Goal: Transaction & Acquisition: Purchase product/service

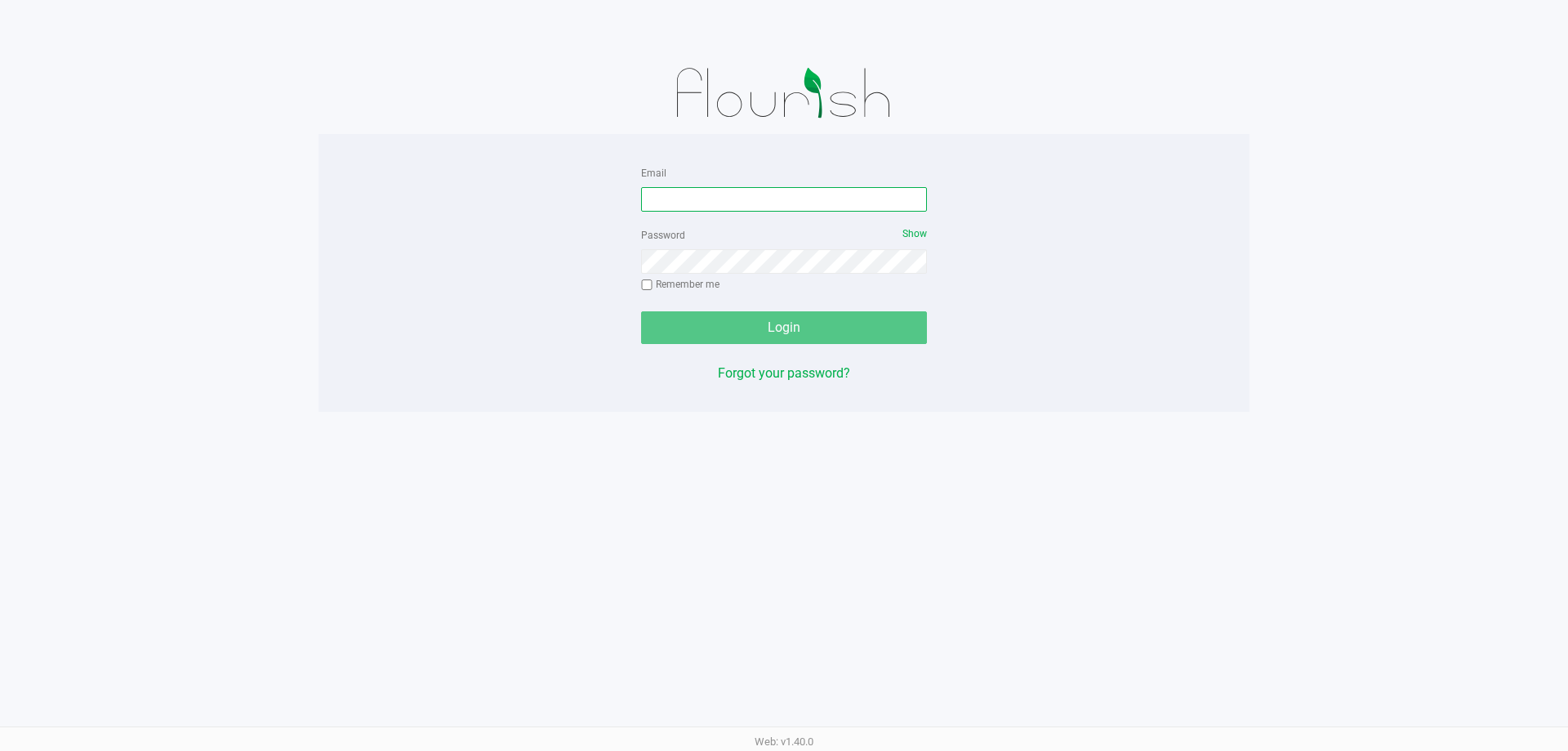
click at [701, 194] on input "Email" at bounding box center [784, 199] width 286 height 24
type input "[PERSON_NAME][EMAIL_ADDRESS][DOMAIN_NAME]"
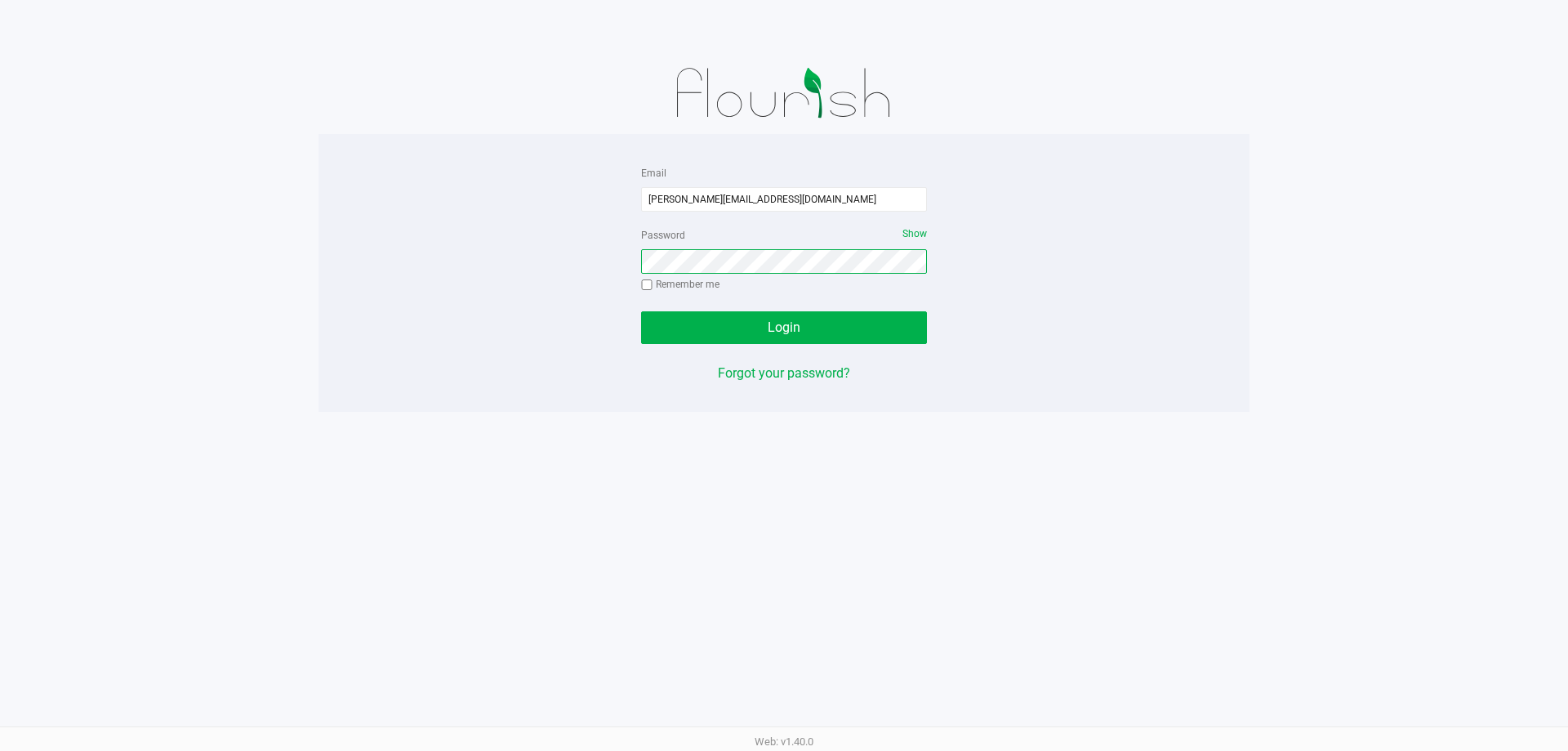
click at [641, 311] on button "Login" at bounding box center [784, 327] width 286 height 33
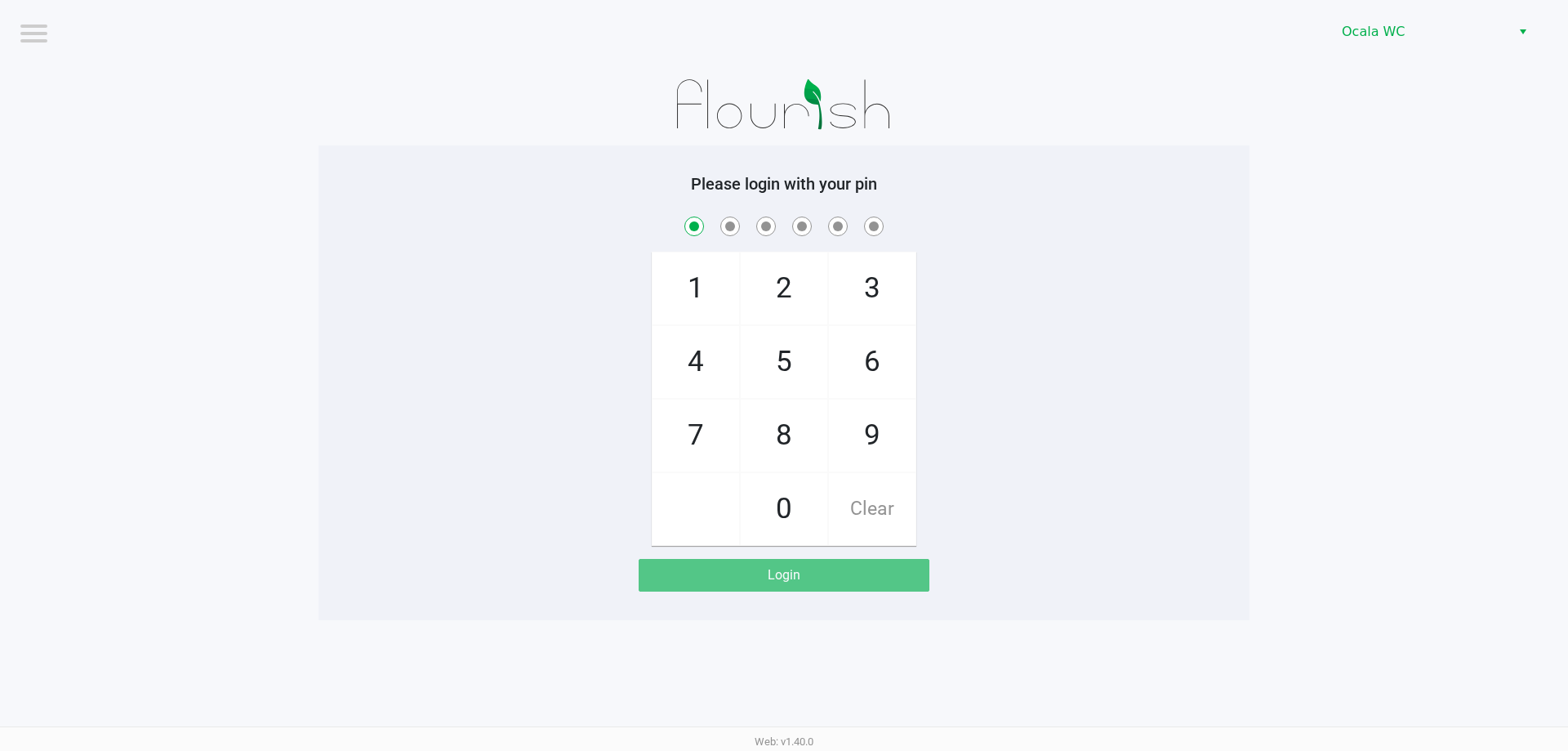
checkbox input "true"
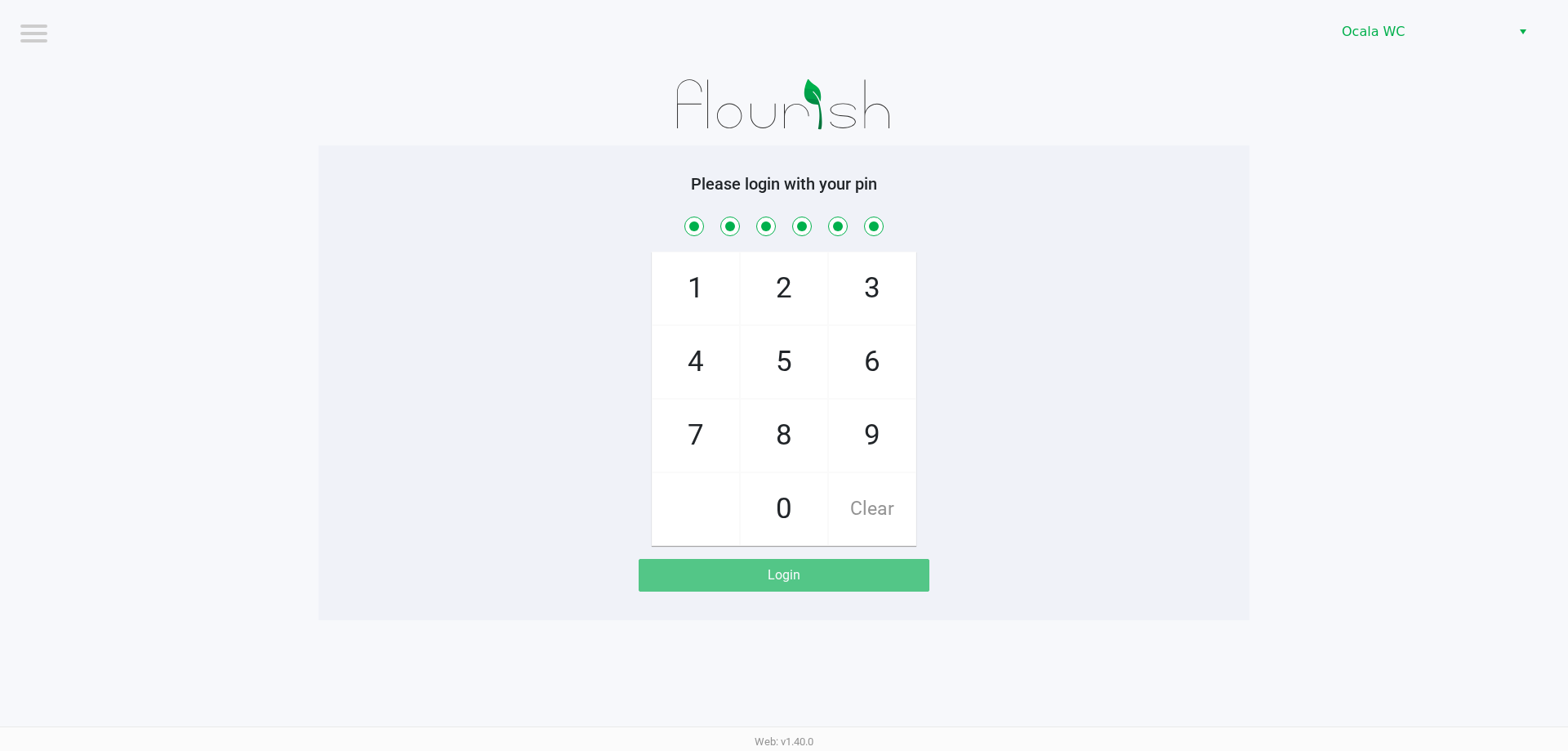
checkbox input "true"
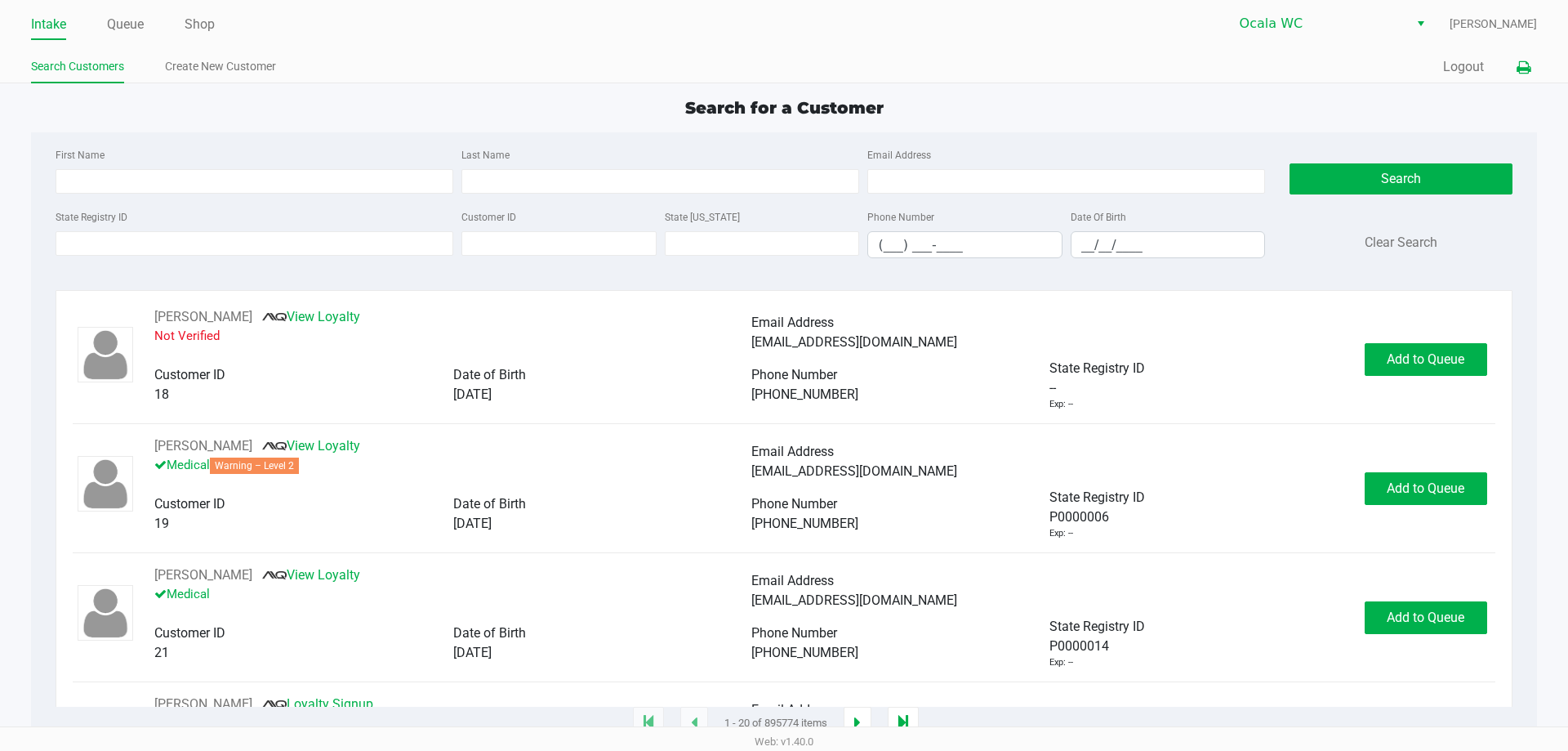
click at [1525, 76] on button at bounding box center [1523, 67] width 27 height 30
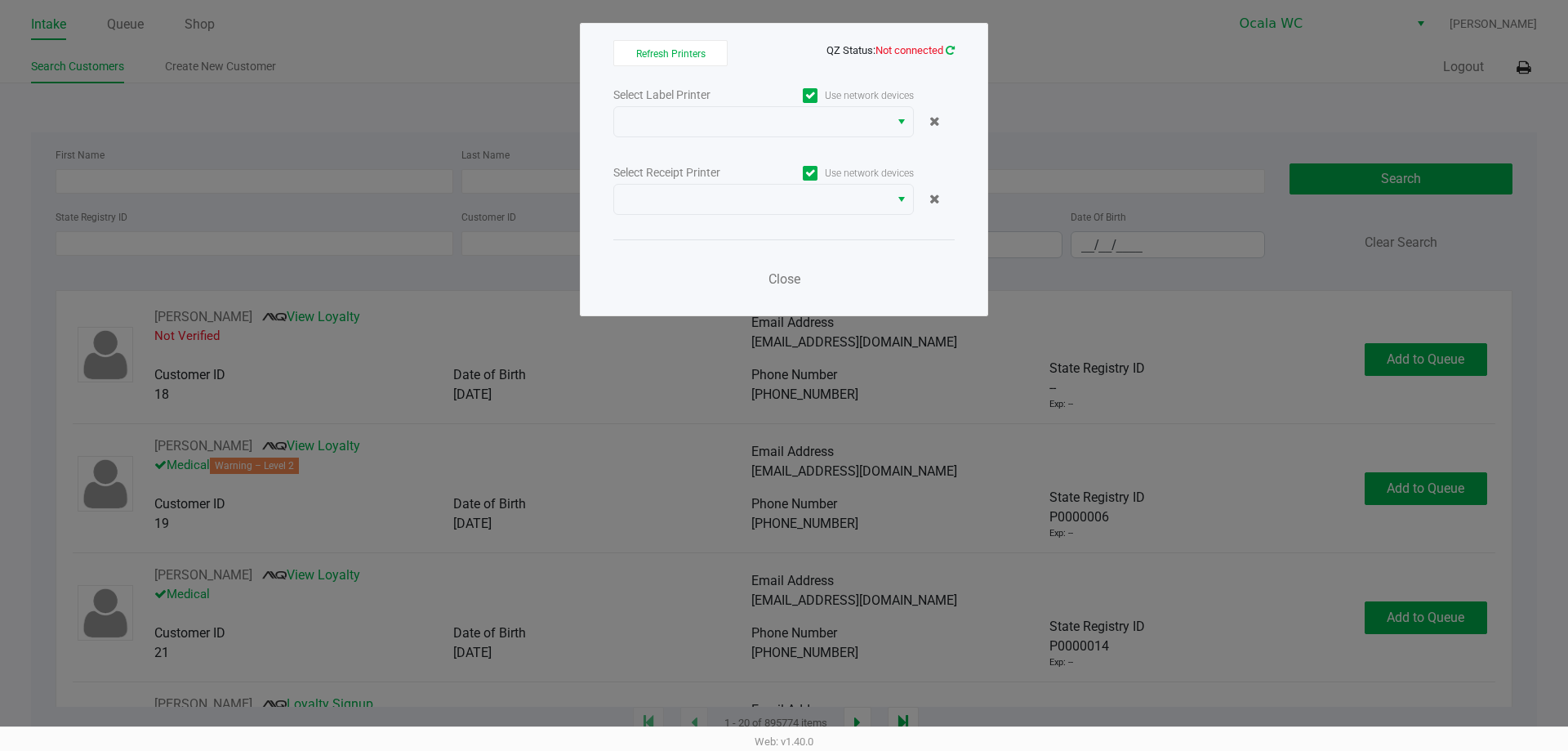
click at [951, 46] on icon at bounding box center [950, 50] width 9 height 10
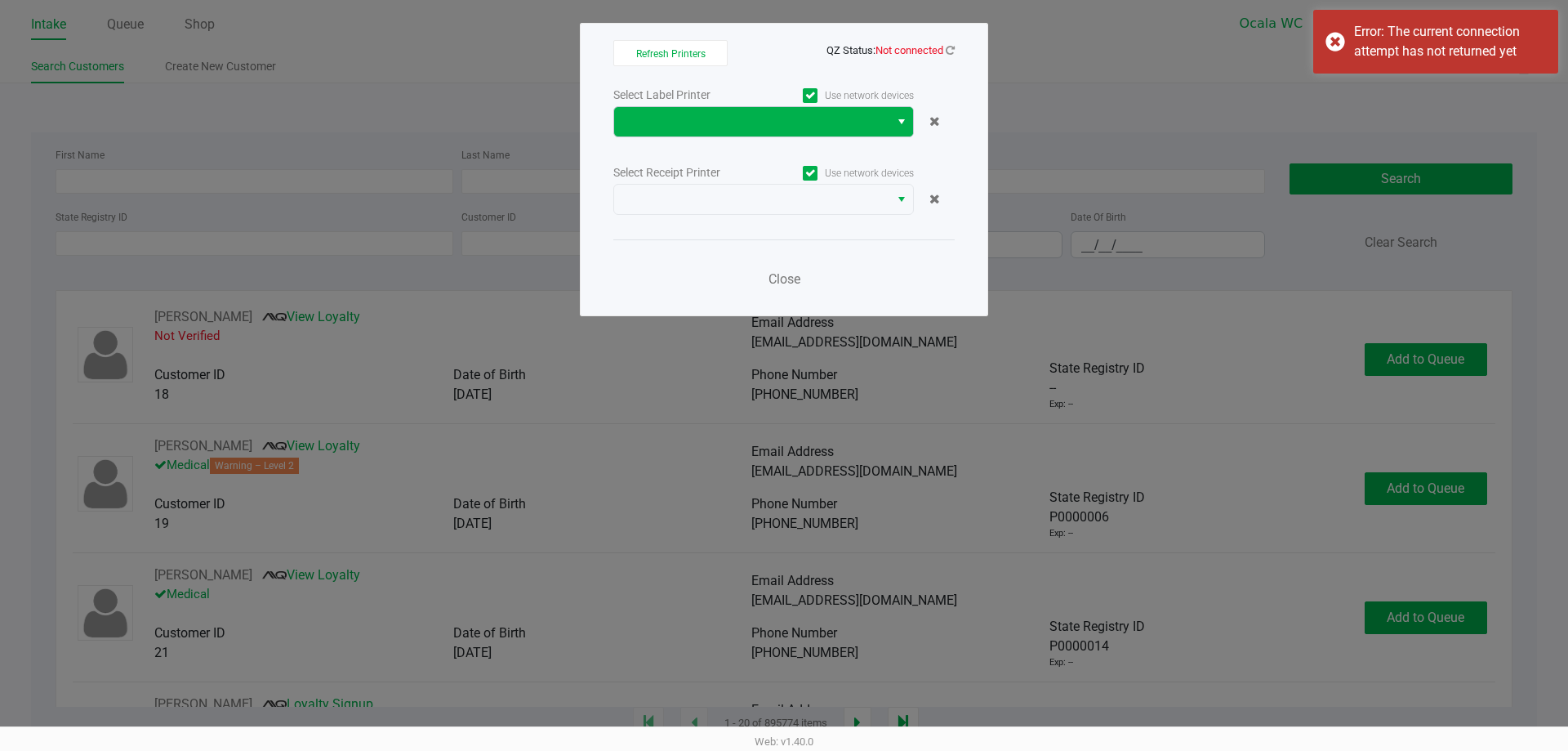
click at [910, 127] on button "Select" at bounding box center [900, 121] width 23 height 29
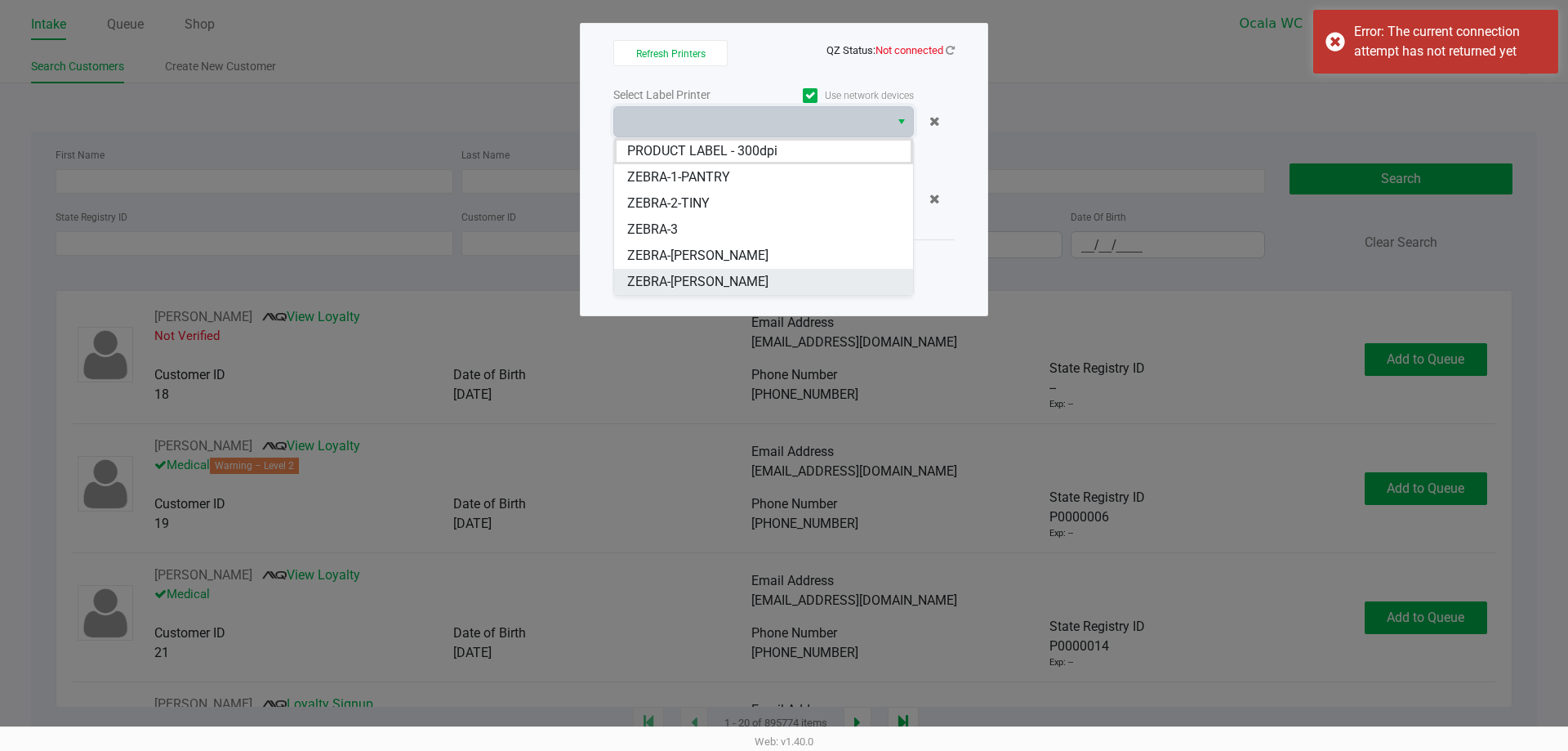
click at [687, 278] on span "ZEBRA-[PERSON_NAME]" at bounding box center [698, 282] width 141 height 20
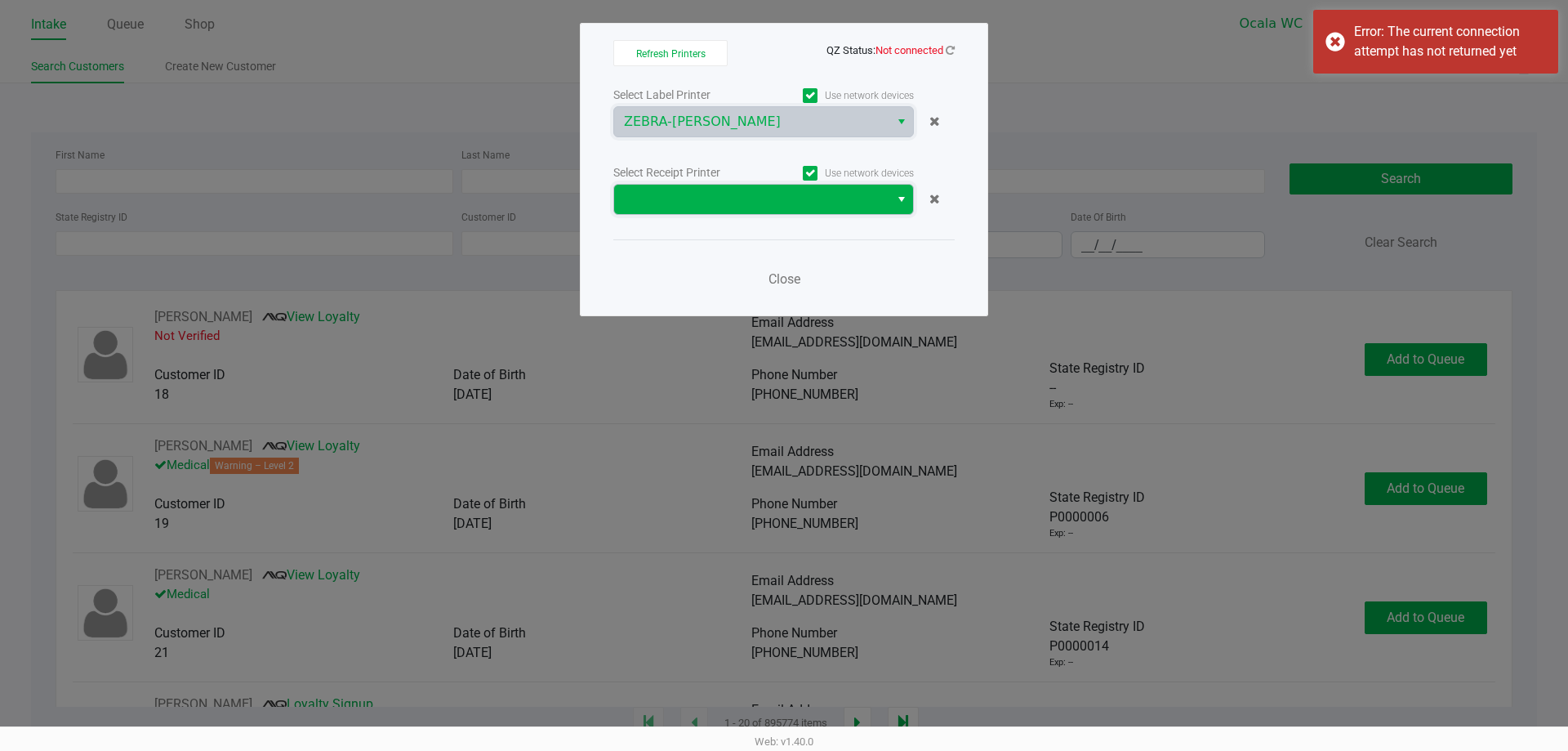
click at [849, 205] on span at bounding box center [751, 199] width 255 height 20
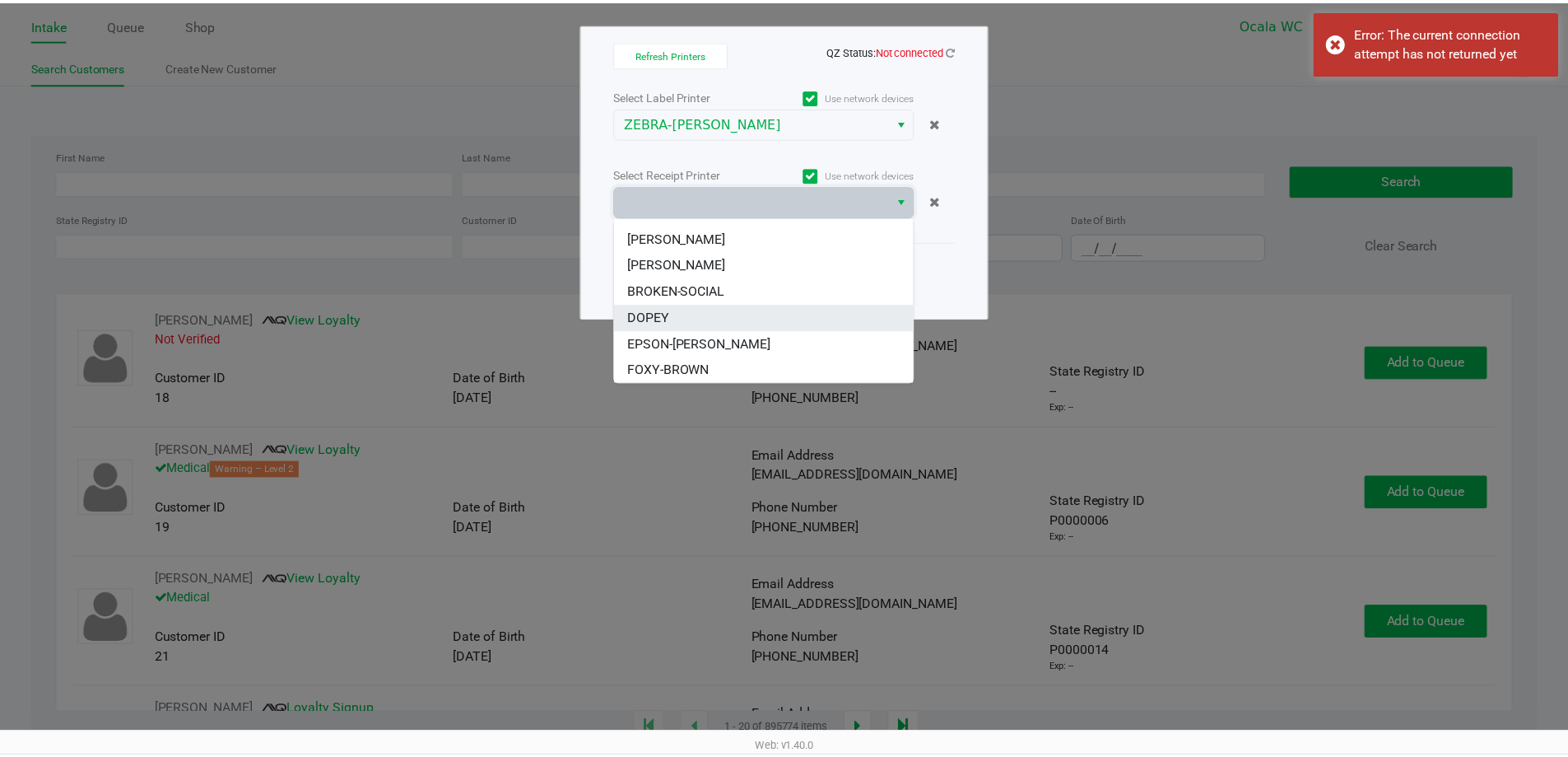
scroll to position [99, 0]
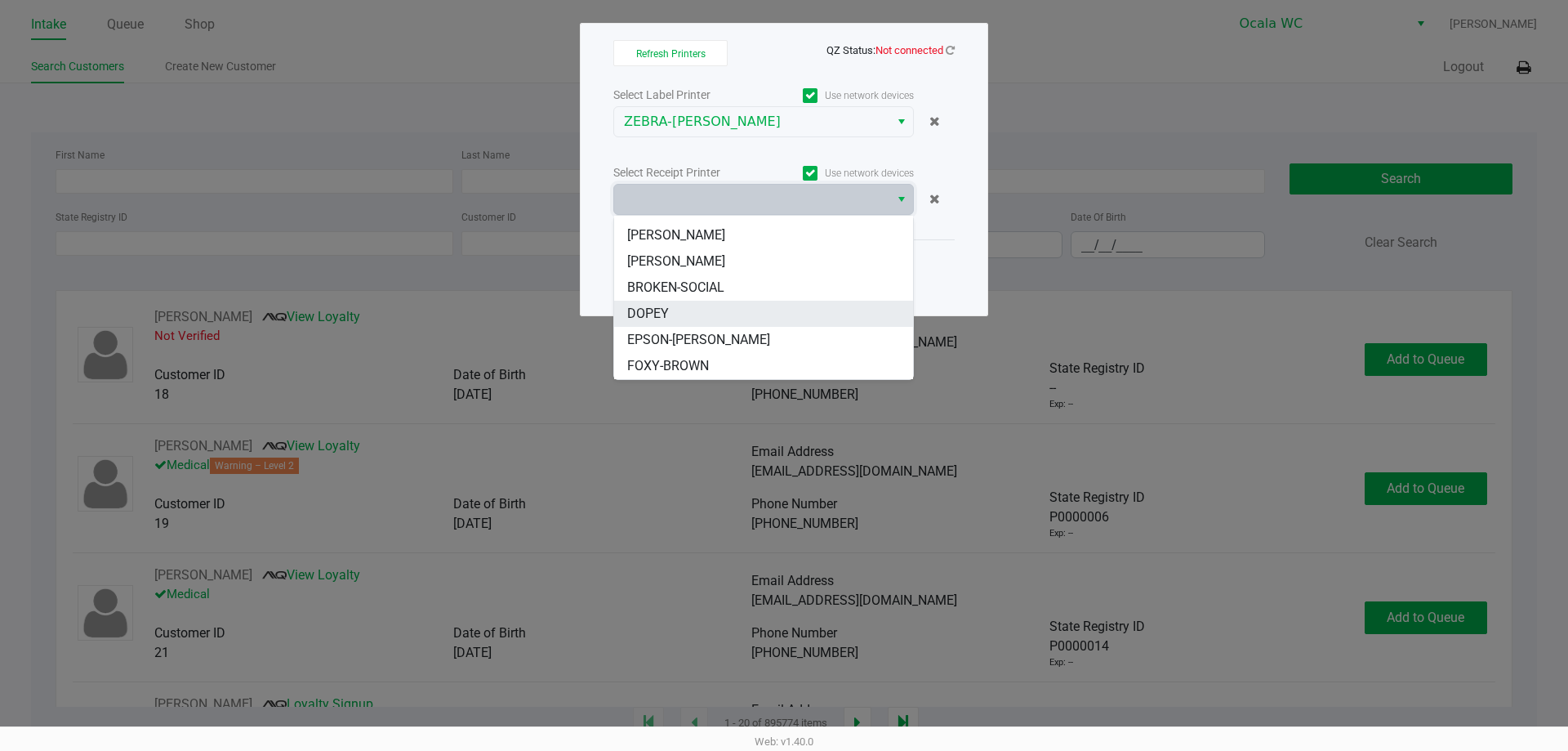
click at [655, 307] on span "DOPEY" at bounding box center [648, 313] width 42 height 20
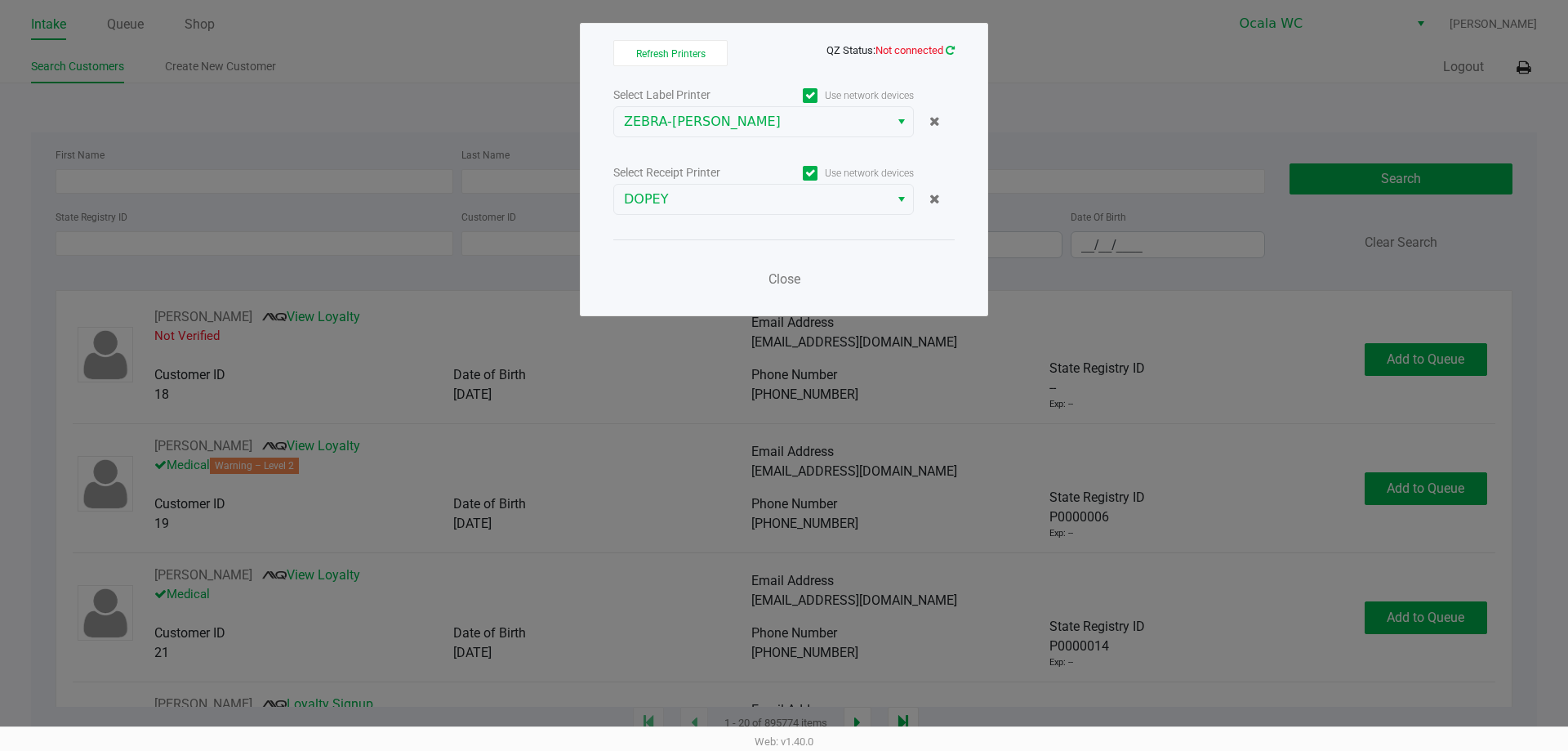
click at [950, 55] on icon at bounding box center [950, 50] width 9 height 10
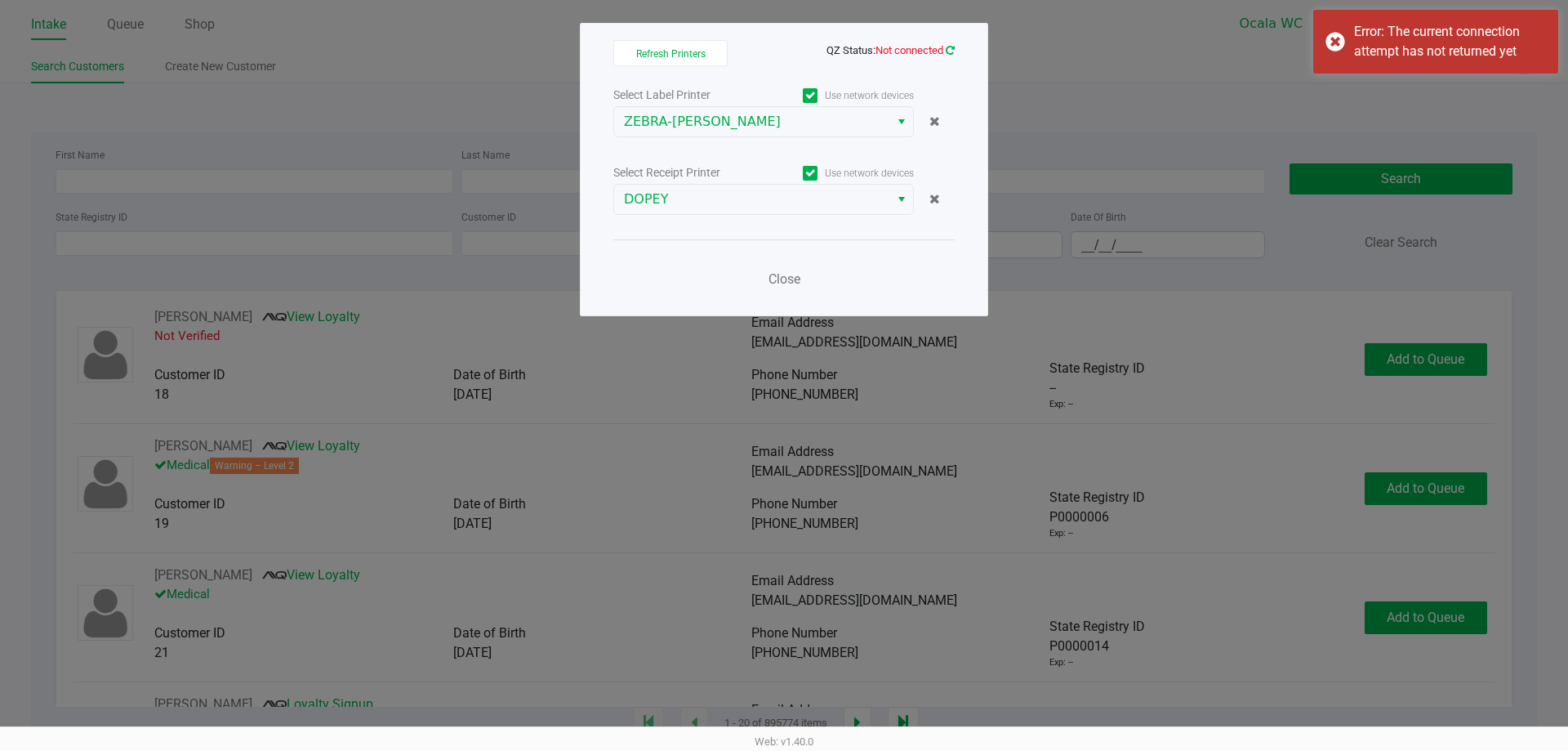
click at [950, 55] on icon at bounding box center [950, 51] width 11 height 13
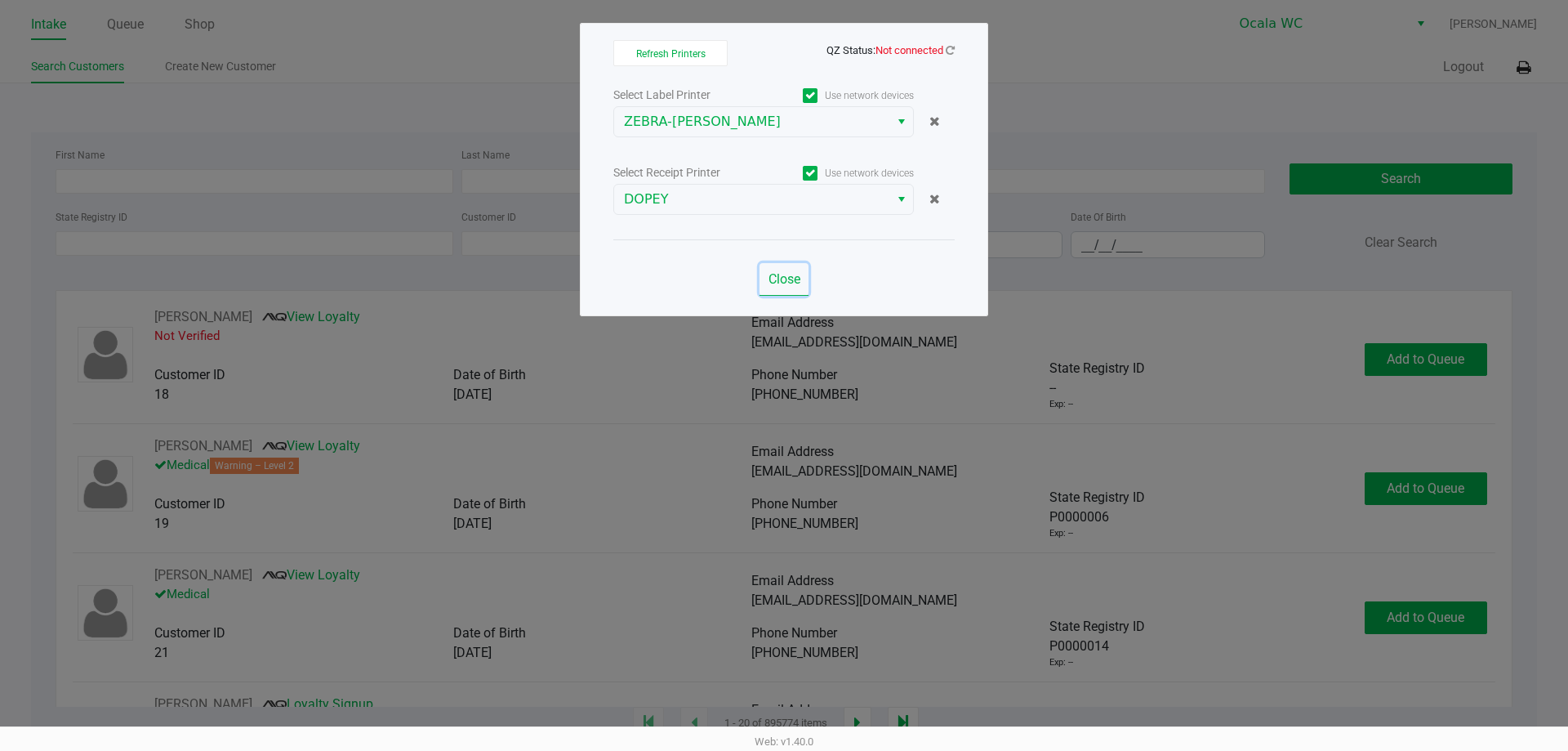
click at [776, 278] on span "Close" at bounding box center [784, 279] width 32 height 16
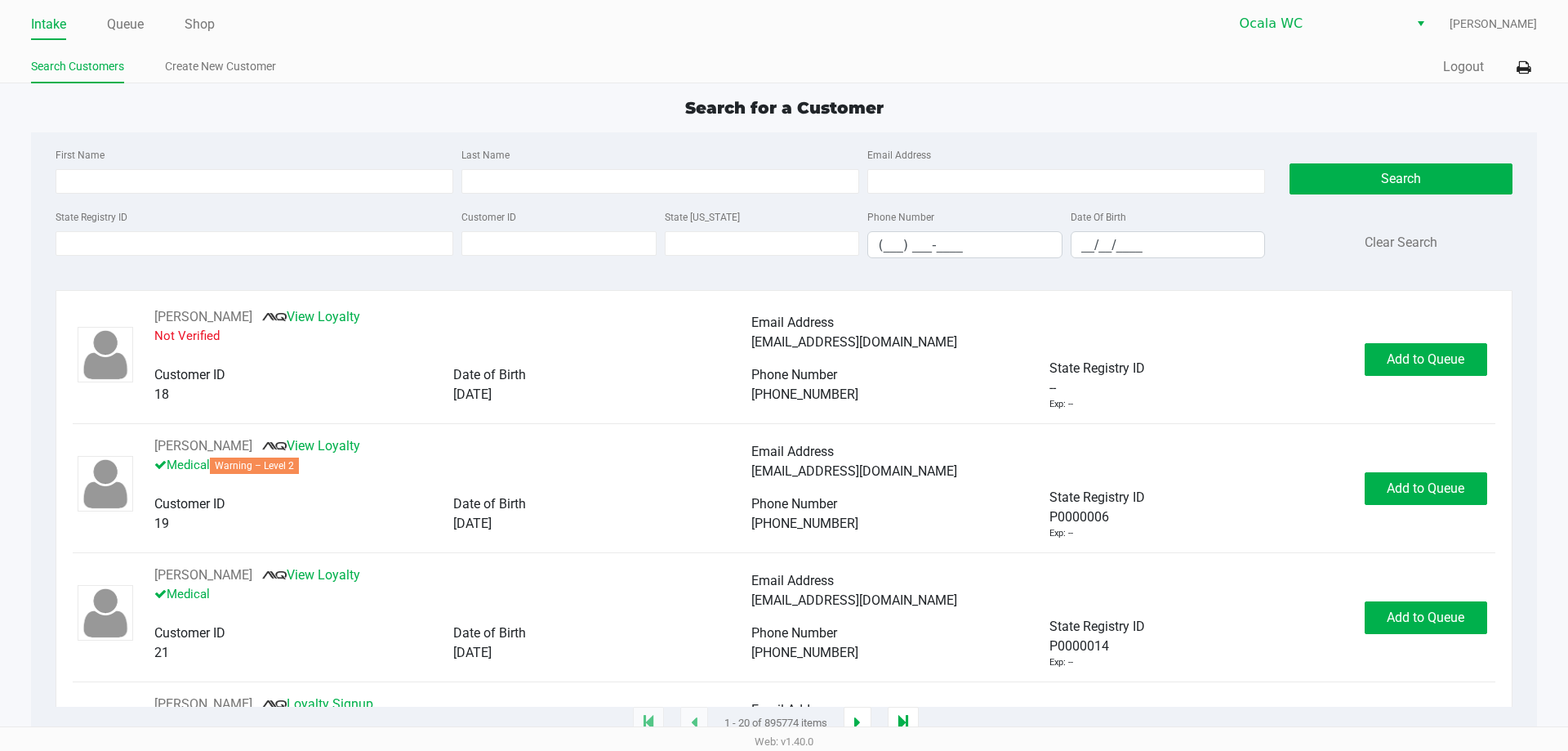
click at [392, 79] on ul "Search Customers Create New Customer" at bounding box center [407, 69] width 753 height 28
click at [244, 250] on input "State Registry ID" at bounding box center [253, 243] width 397 height 24
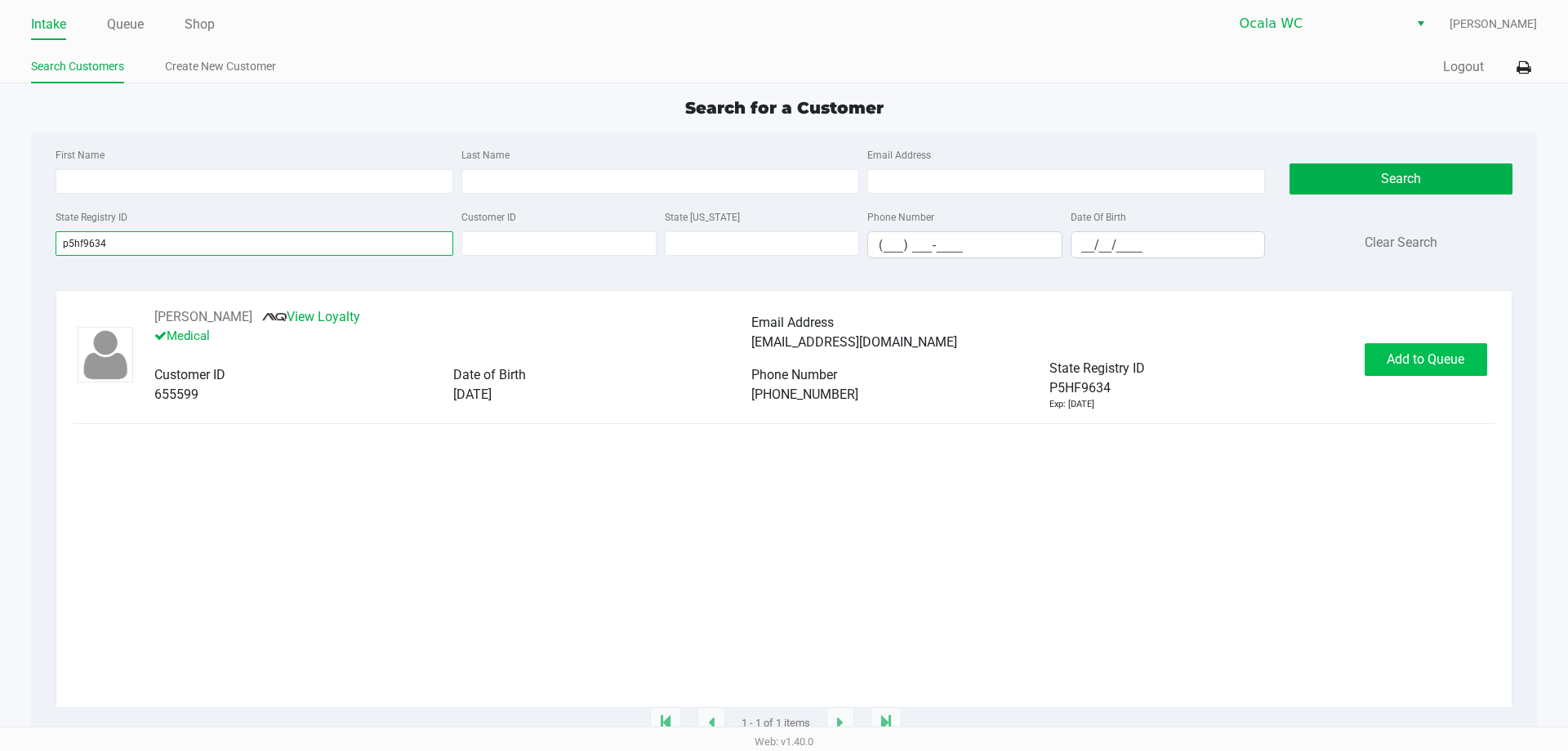
type input "p5hf9634"
click at [1409, 365] on span "Add to Queue" at bounding box center [1425, 359] width 78 height 16
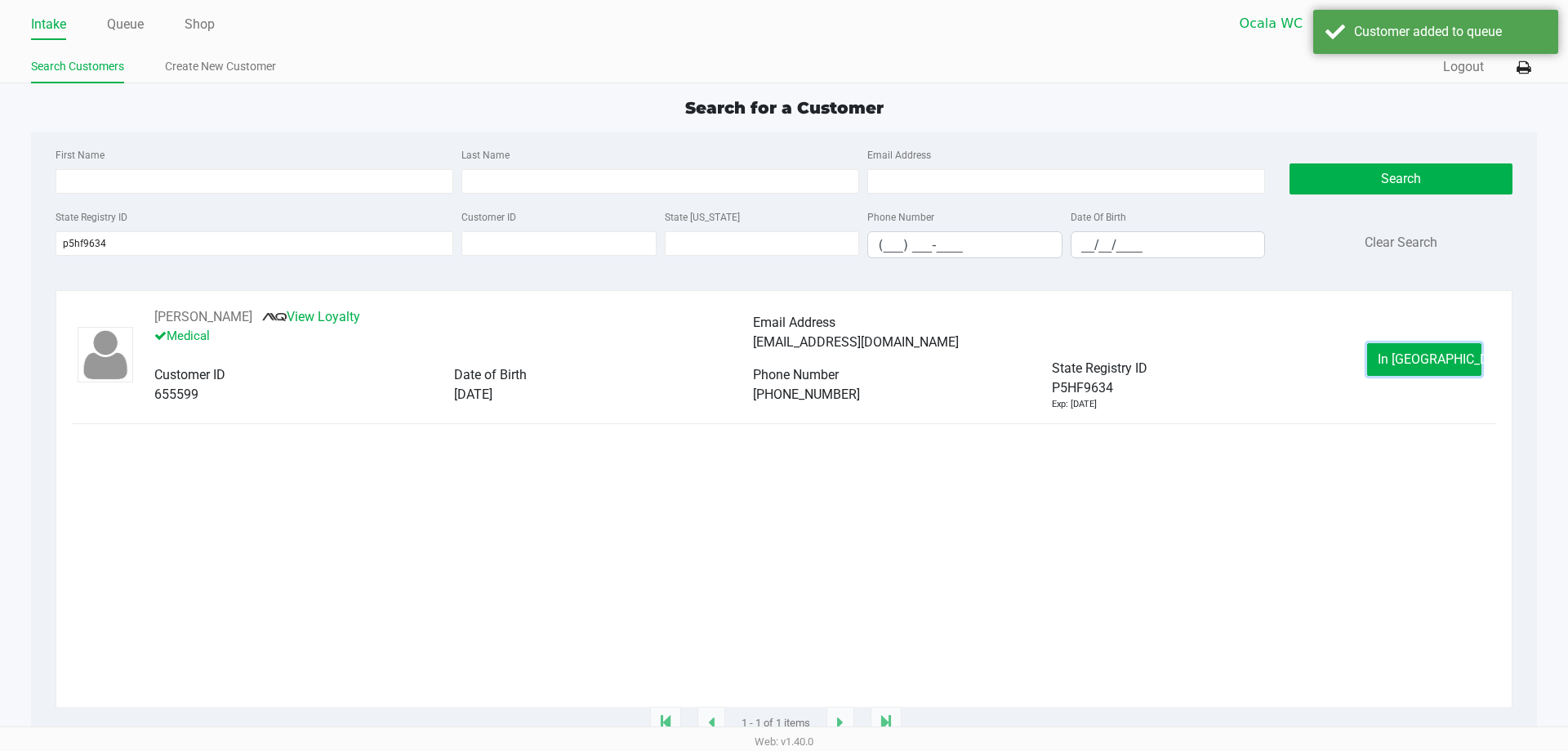
click at [1409, 365] on span "In [GEOGRAPHIC_DATA]" at bounding box center [1446, 359] width 137 height 16
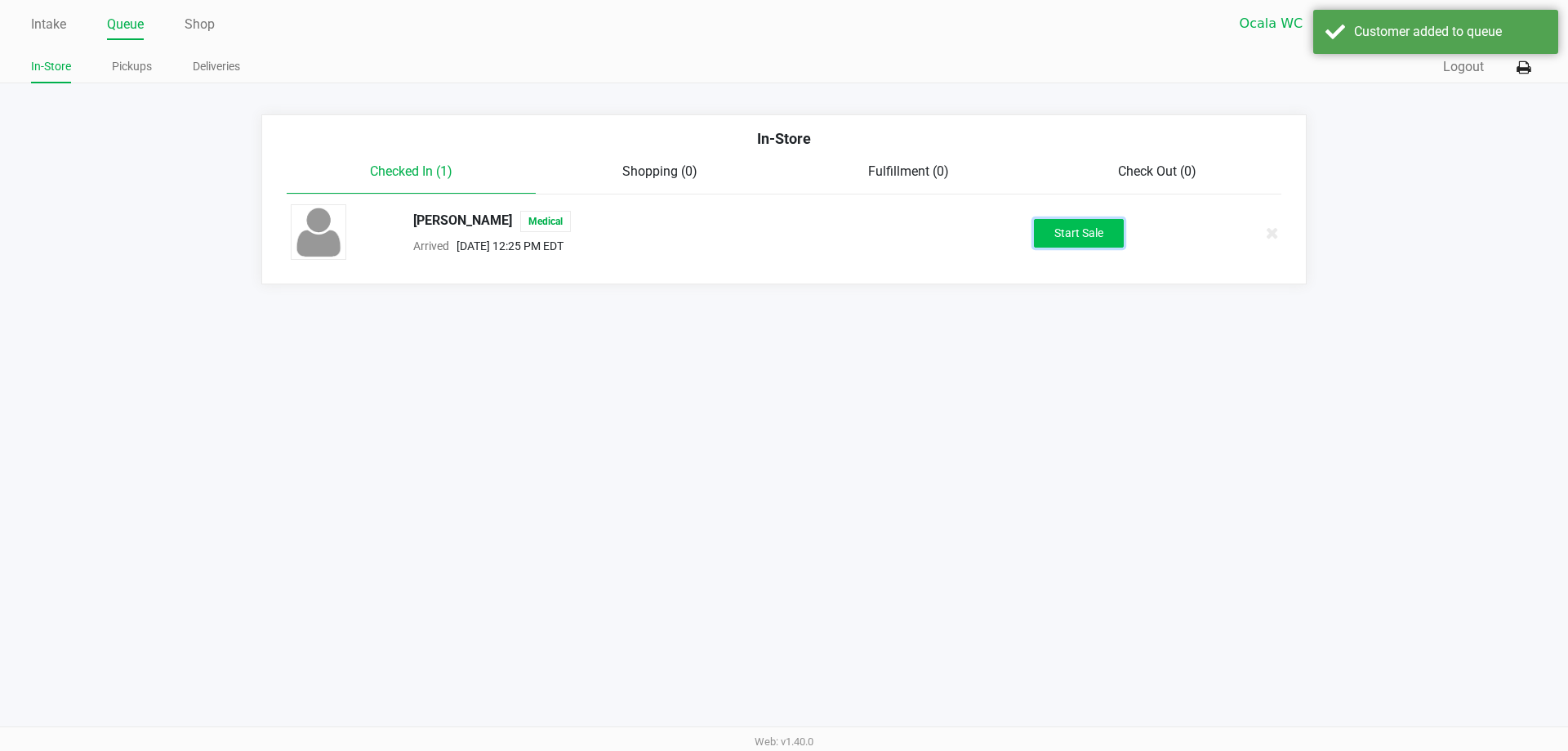
click at [1080, 226] on button "Start Sale" at bounding box center [1079, 233] width 90 height 29
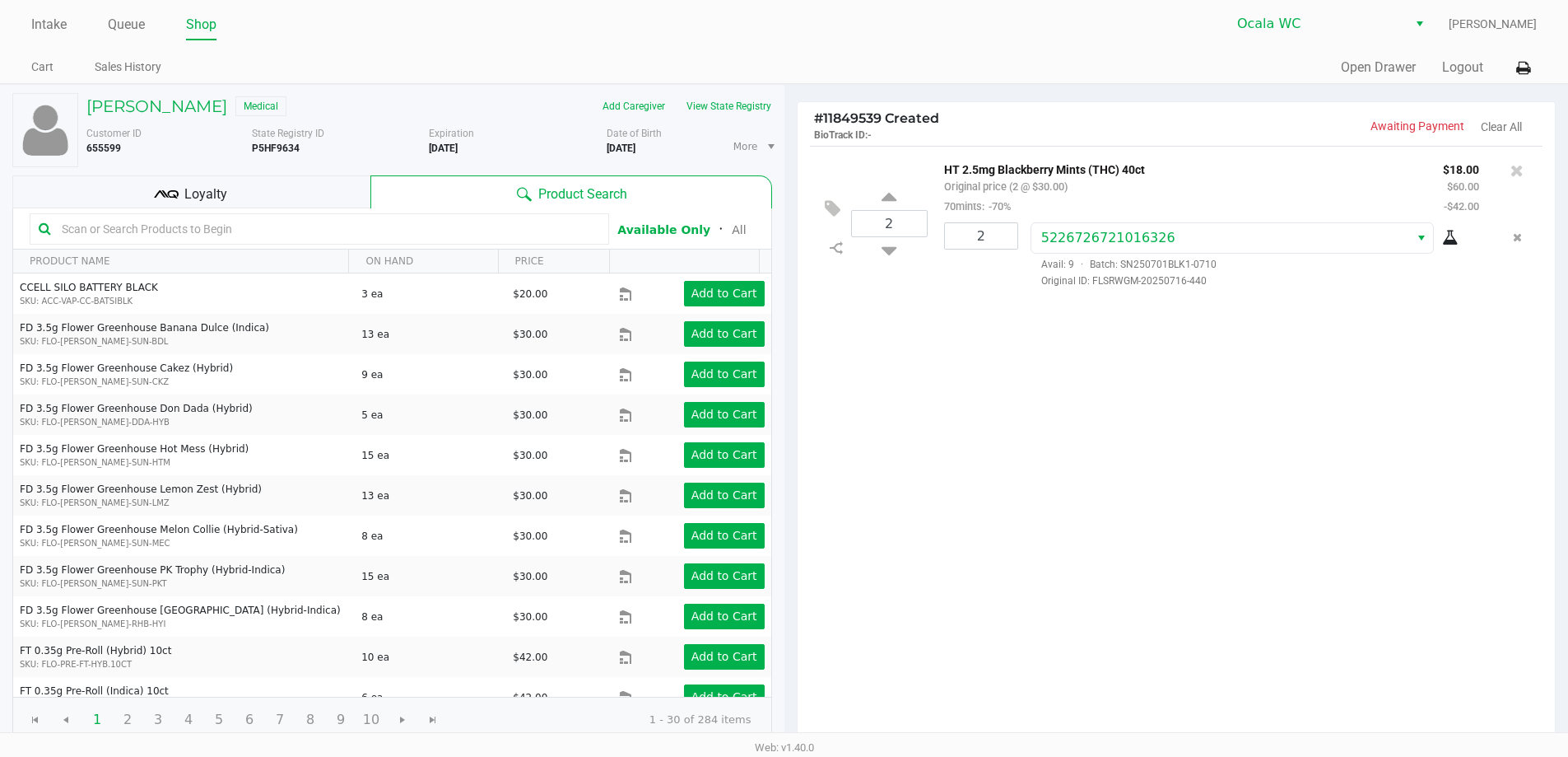
scroll to position [169, 0]
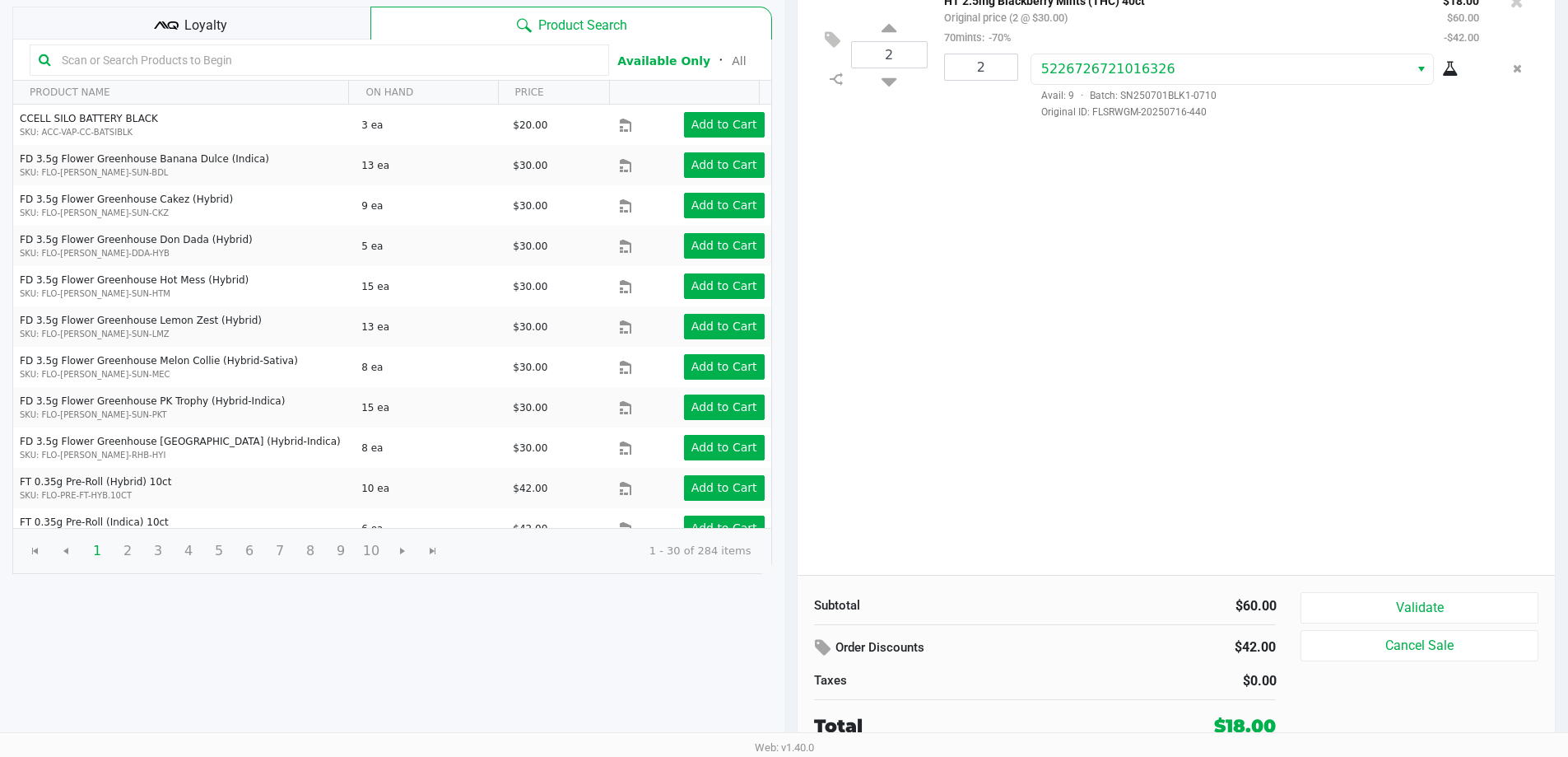
click at [1475, 610] on button "Validate" at bounding box center [1419, 607] width 237 height 31
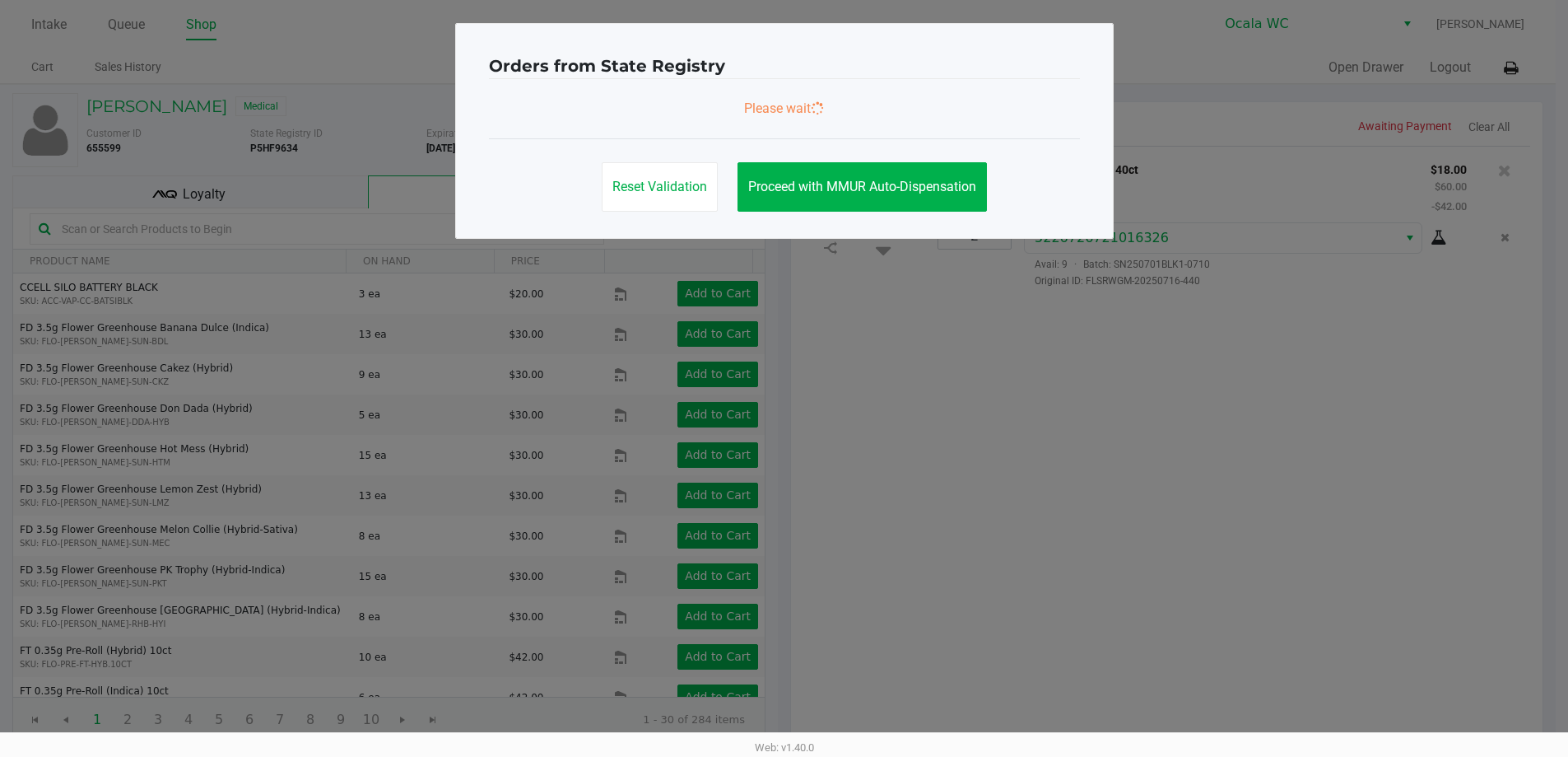
scroll to position [0, 0]
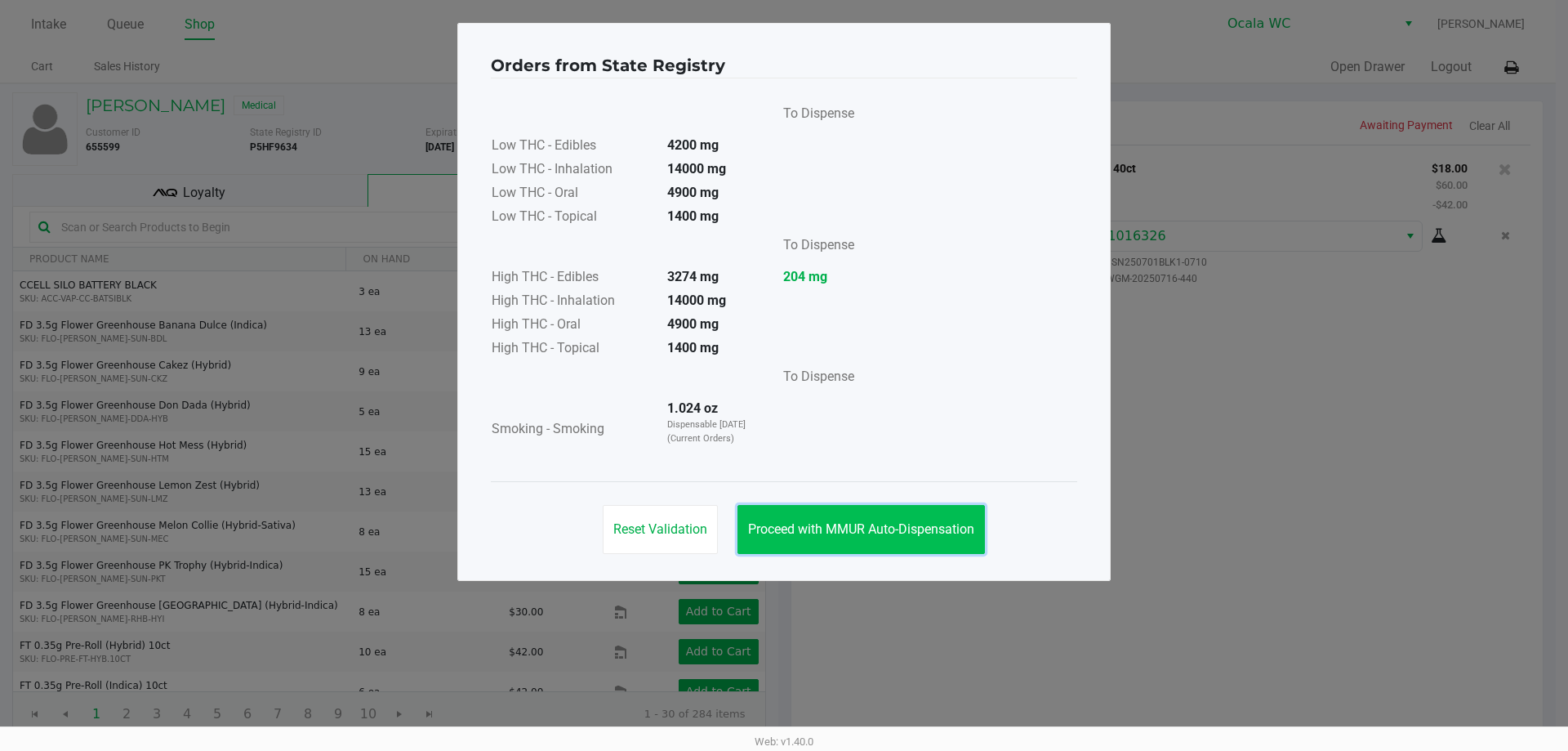
click at [938, 529] on span "Proceed with MMUR Auto-Dispensation" at bounding box center [861, 528] width 226 height 16
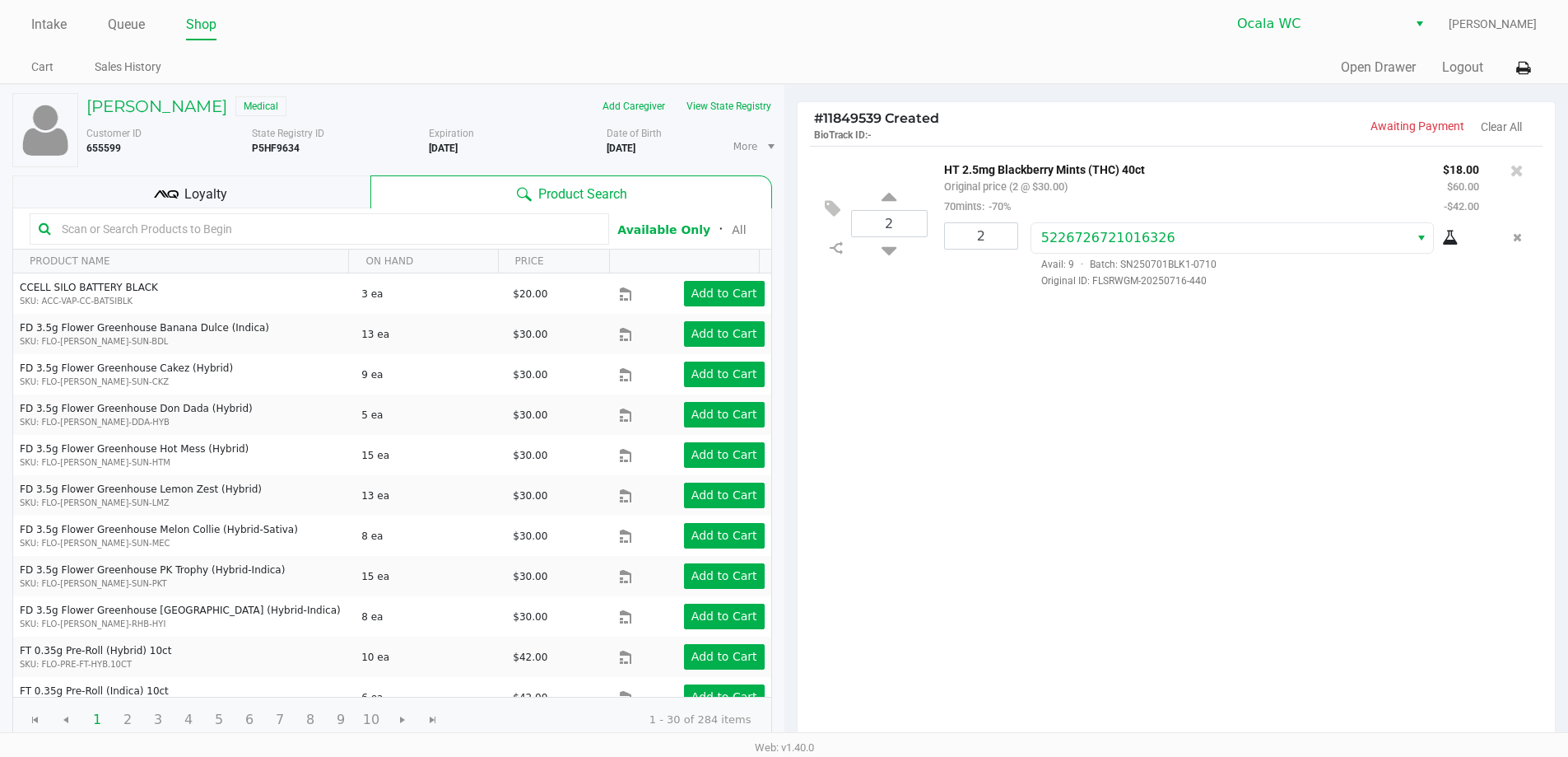
scroll to position [169, 0]
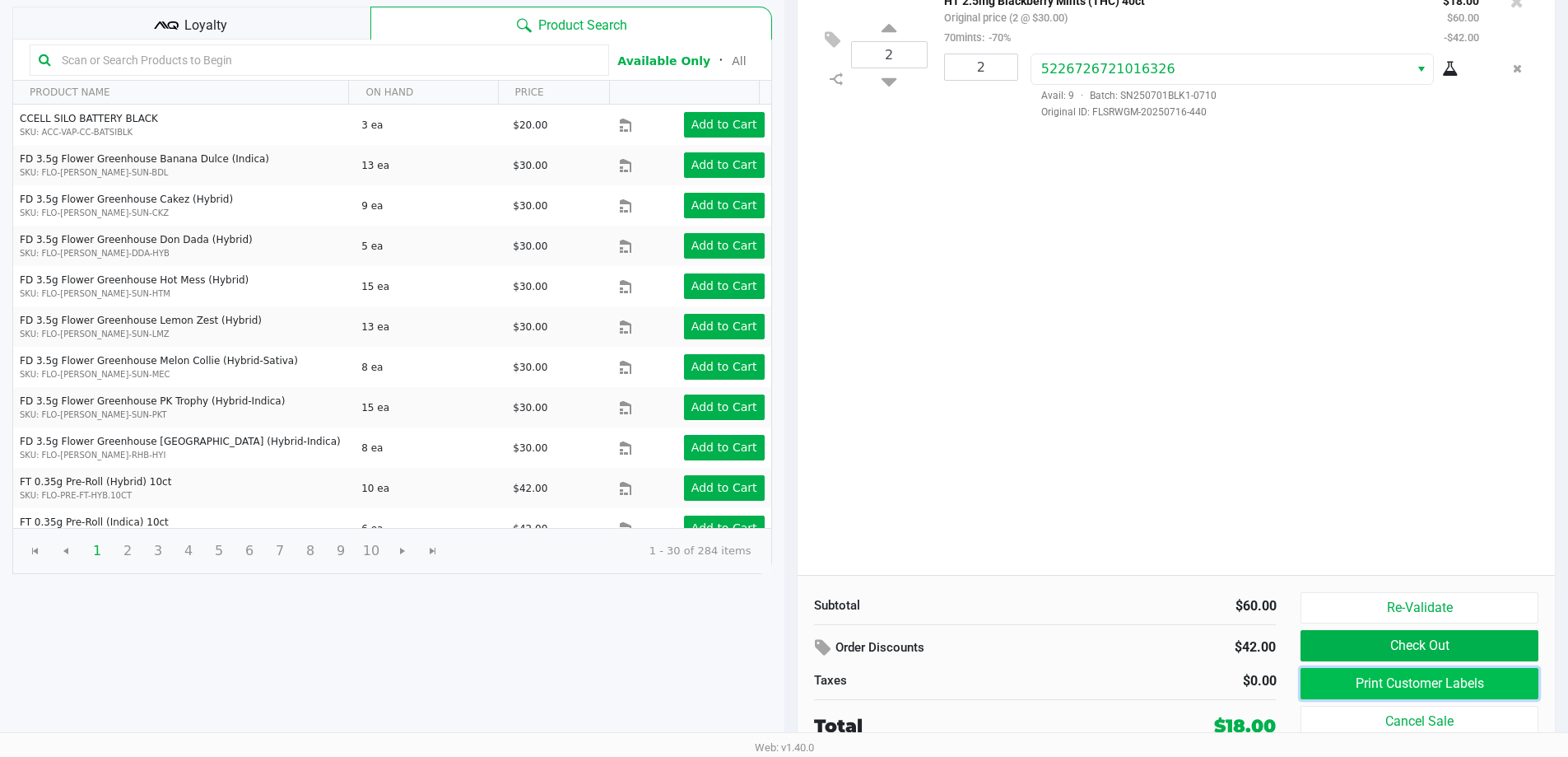
click at [1390, 683] on button "Print Customer Labels" at bounding box center [1419, 683] width 237 height 31
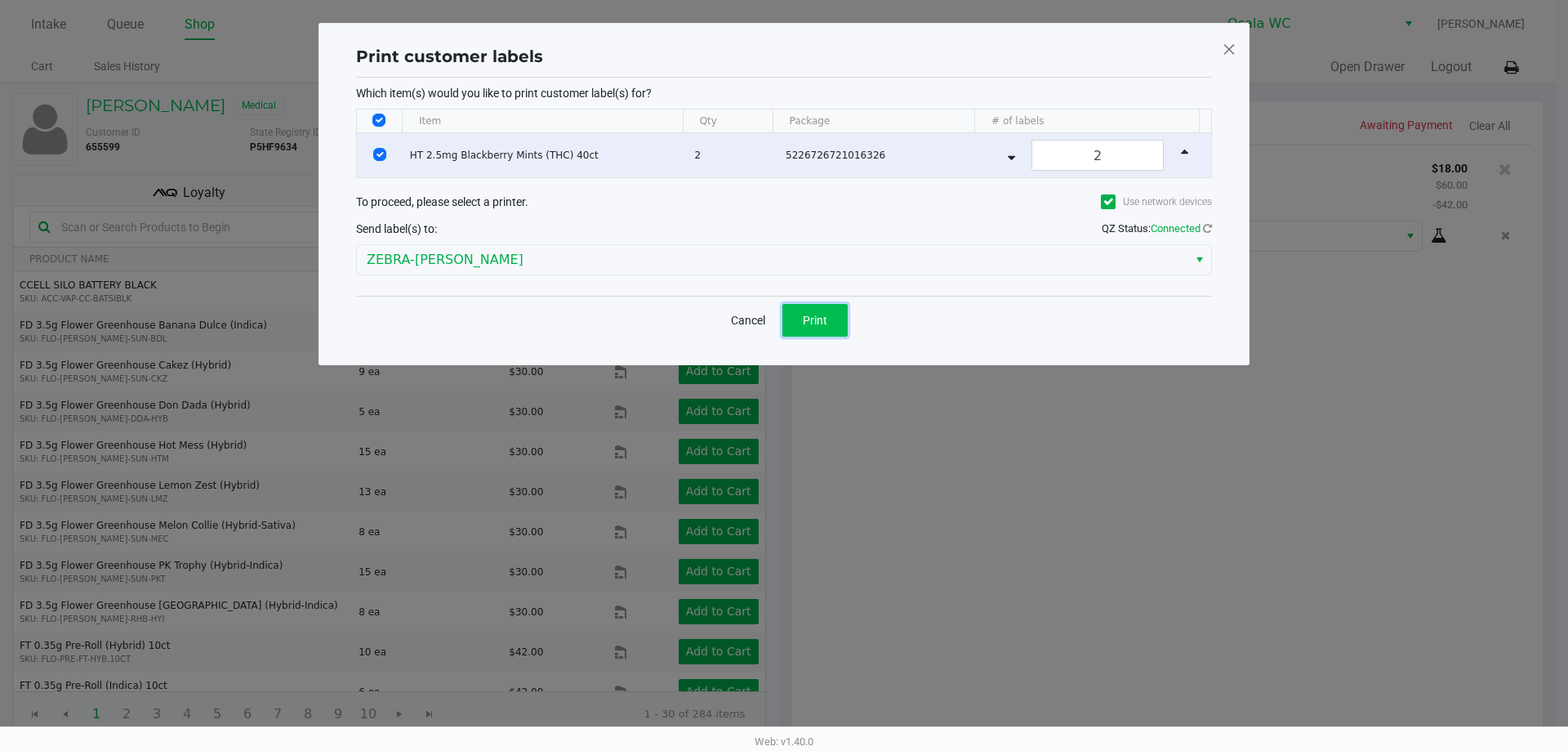
click at [823, 330] on button "Print" at bounding box center [815, 320] width 65 height 33
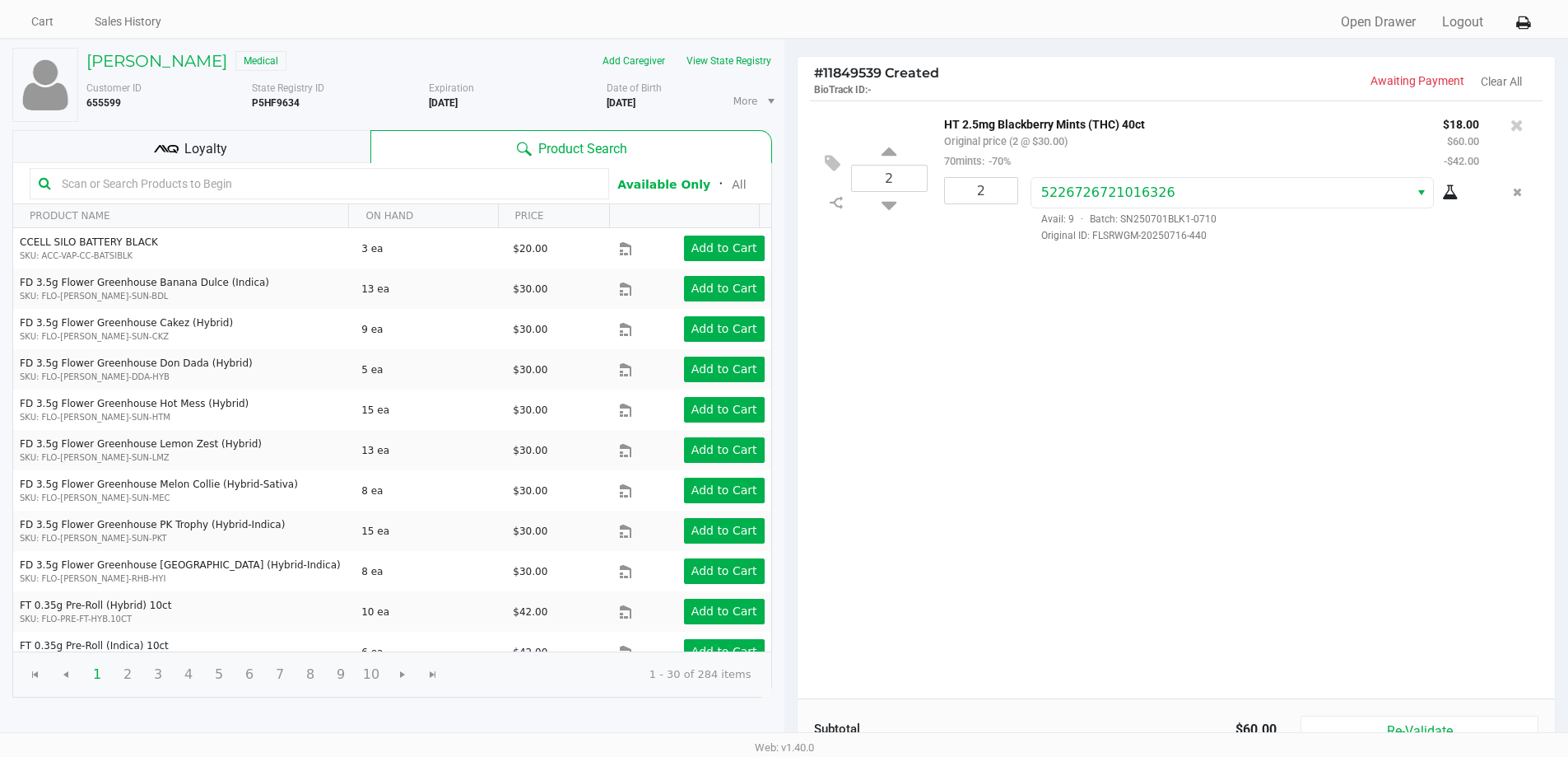
scroll to position [169, 0]
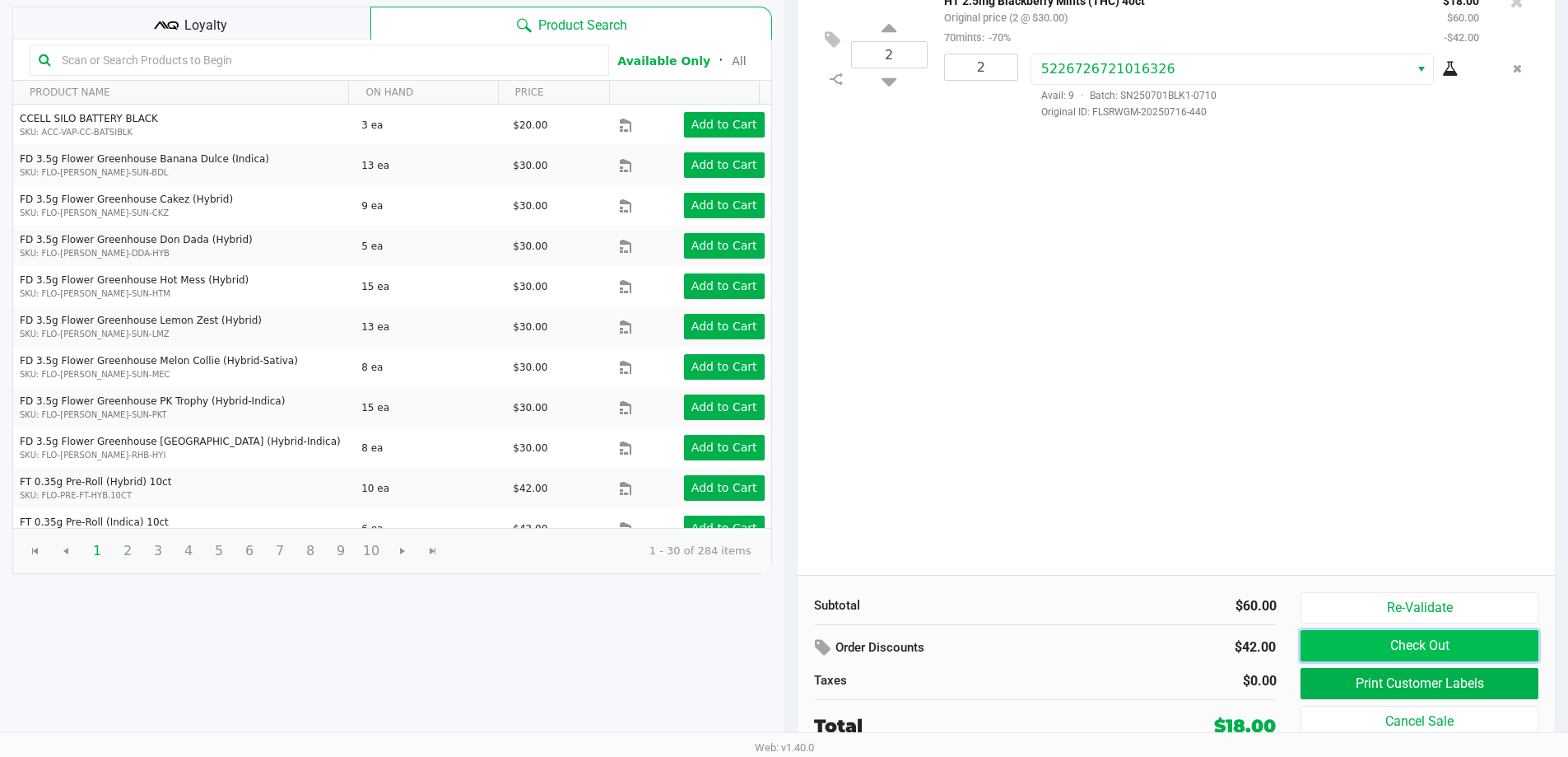
click at [1364, 641] on button "Check Out" at bounding box center [1419, 645] width 237 height 31
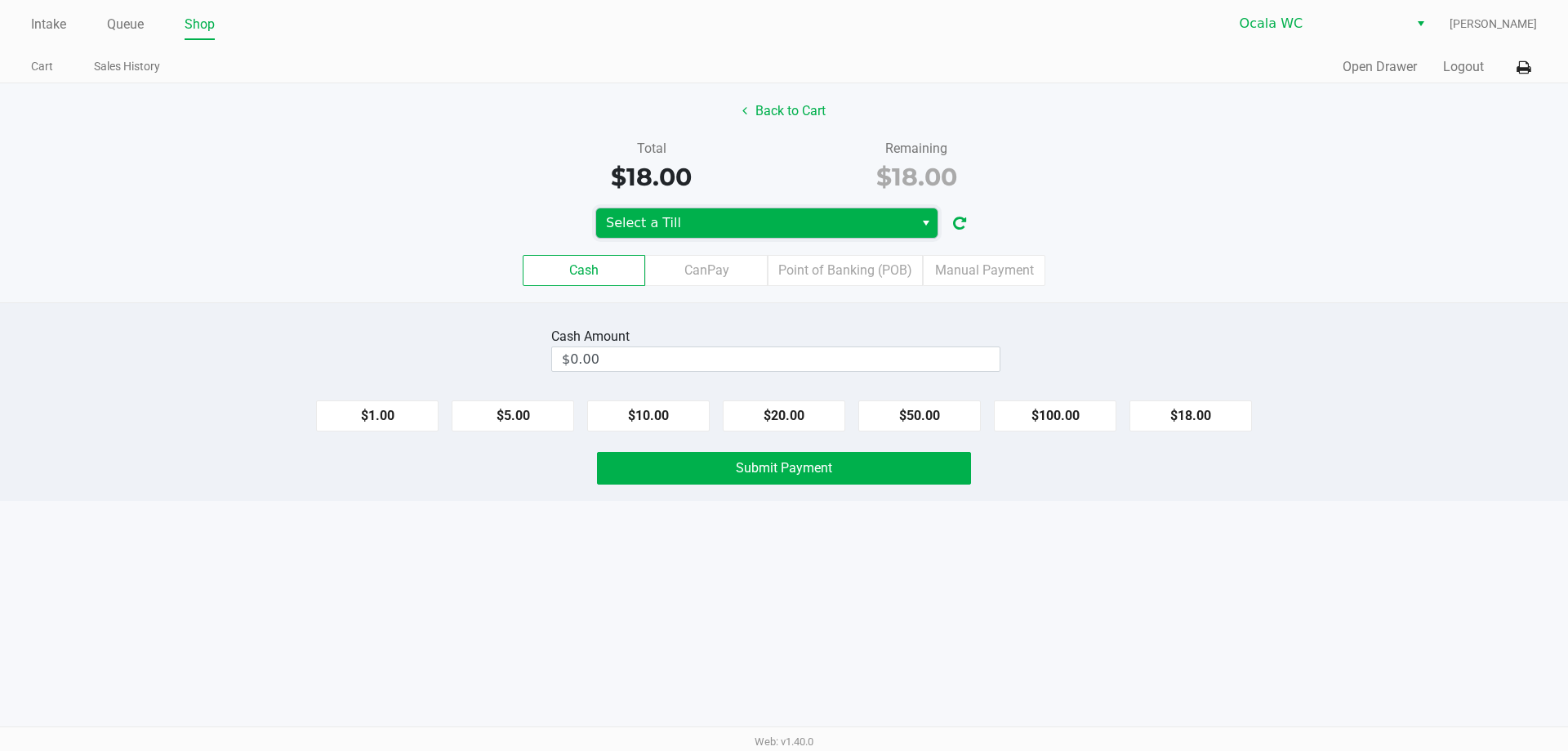
click at [907, 228] on span "Select a Till" at bounding box center [755, 223] width 318 height 29
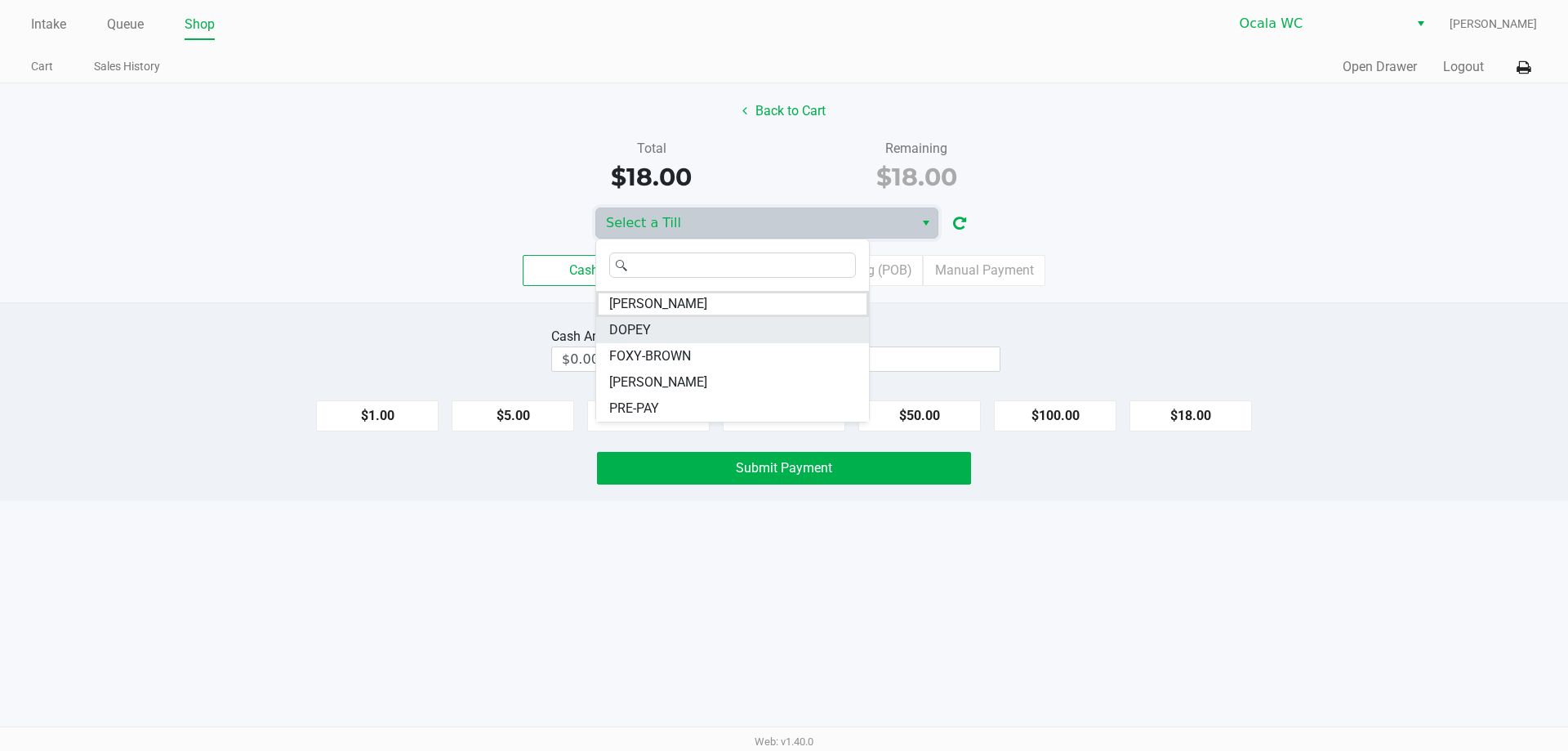
click at [628, 334] on span "DOPEY" at bounding box center [630, 329] width 42 height 20
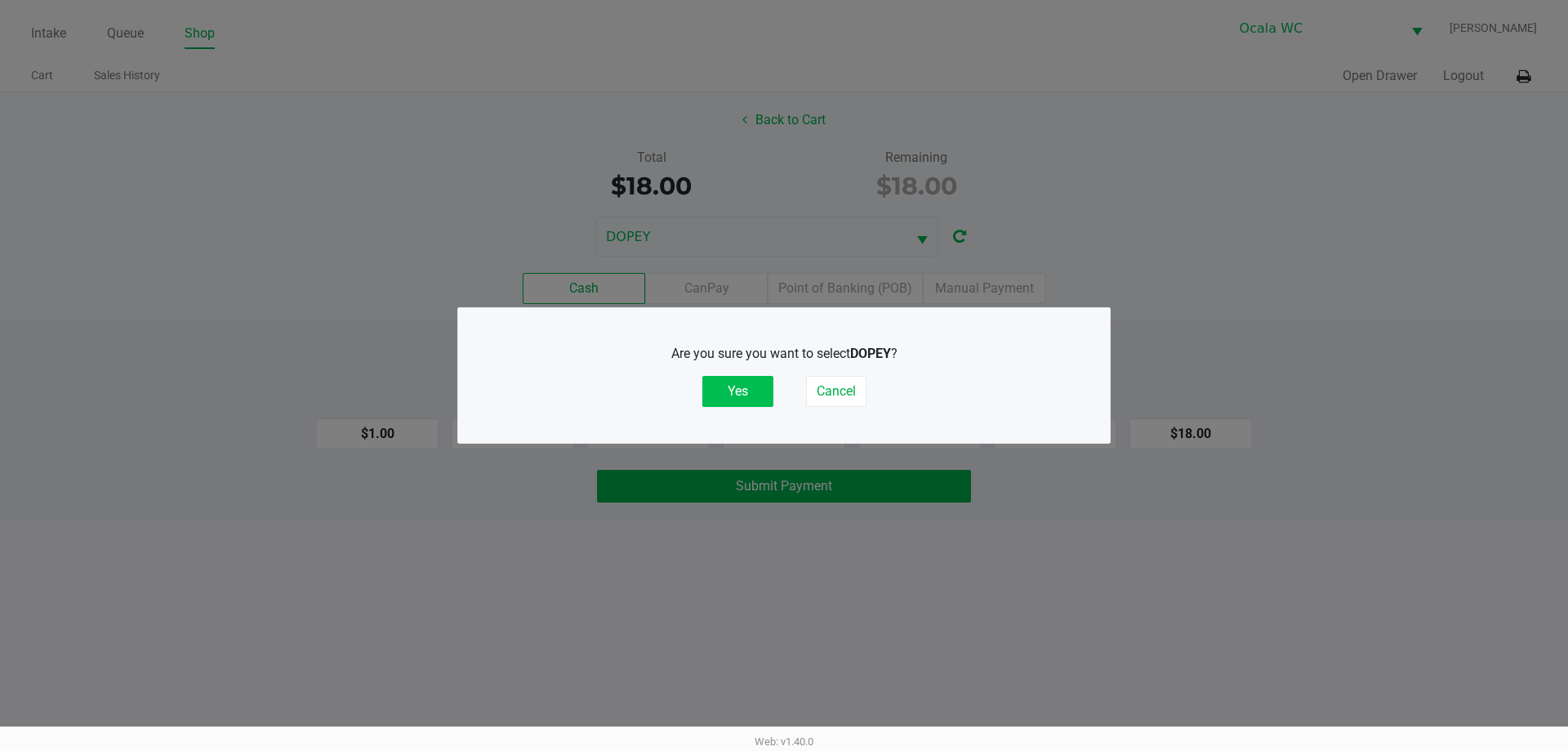
click at [758, 392] on button "Yes" at bounding box center [738, 391] width 71 height 31
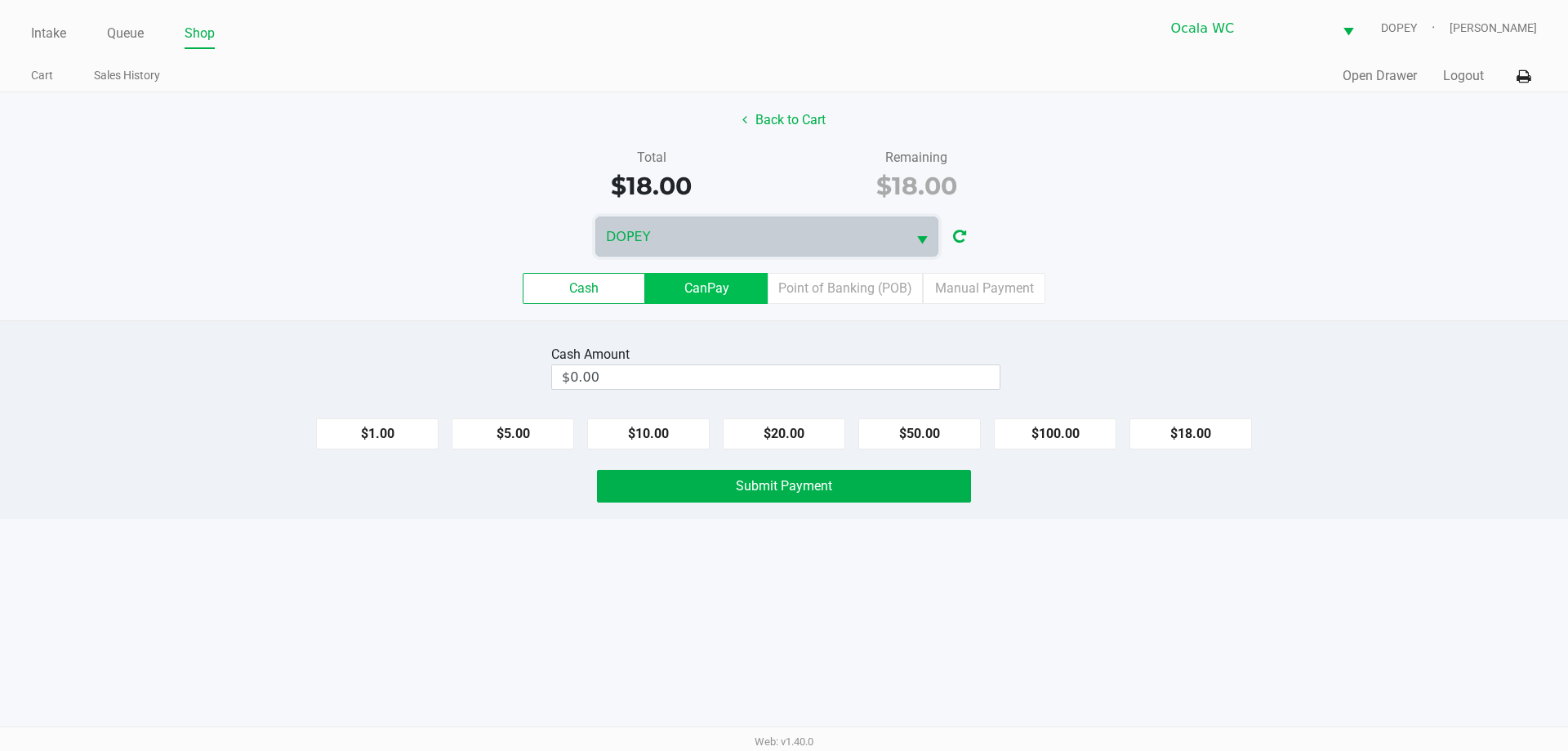
click at [728, 281] on label "CanPay" at bounding box center [706, 288] width 122 height 31
click at [0, 0] on 2 "CanPay" at bounding box center [0, 0] width 0 height 0
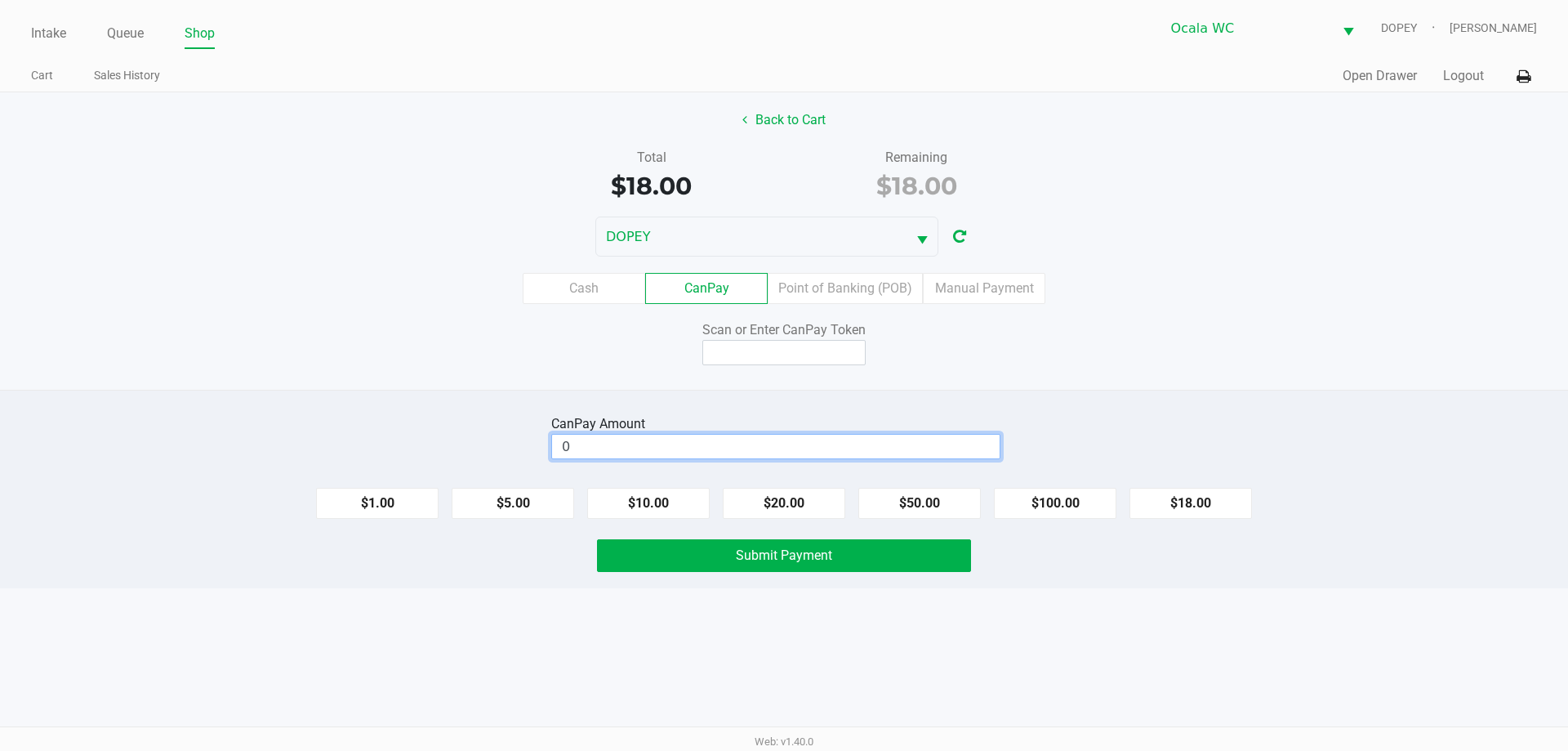
click at [747, 436] on input "0" at bounding box center [775, 446] width 448 height 23
click at [1212, 509] on button "$18.00" at bounding box center [1190, 502] width 122 height 31
type input "$18.00"
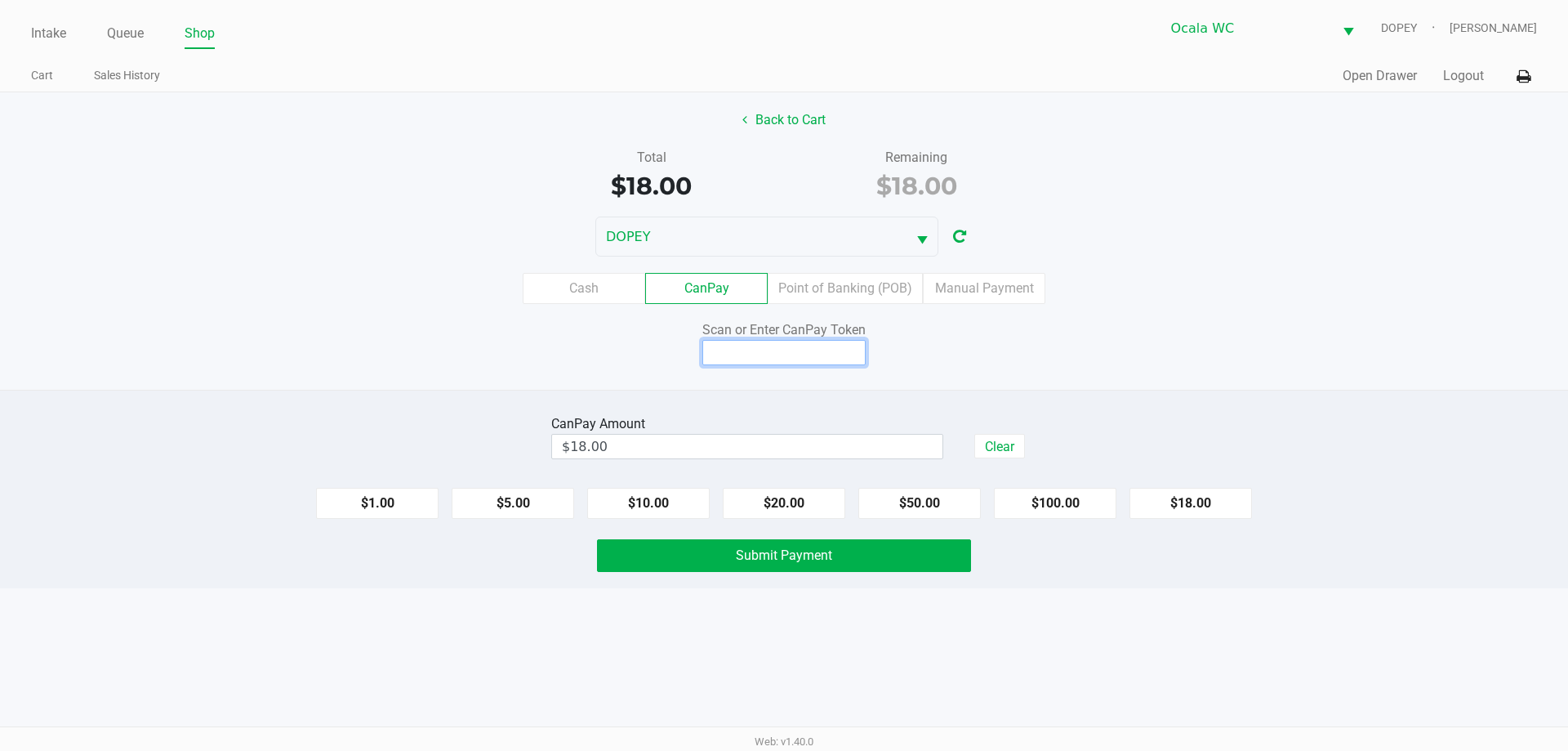
click at [837, 345] on input at bounding box center [784, 352] width 164 height 25
type input "X3595989X"
click at [1276, 324] on div "Scan or Enter CanPay Token X3595989X" at bounding box center [784, 342] width 1592 height 45
click at [921, 567] on button "Submit Payment" at bounding box center [784, 555] width 374 height 33
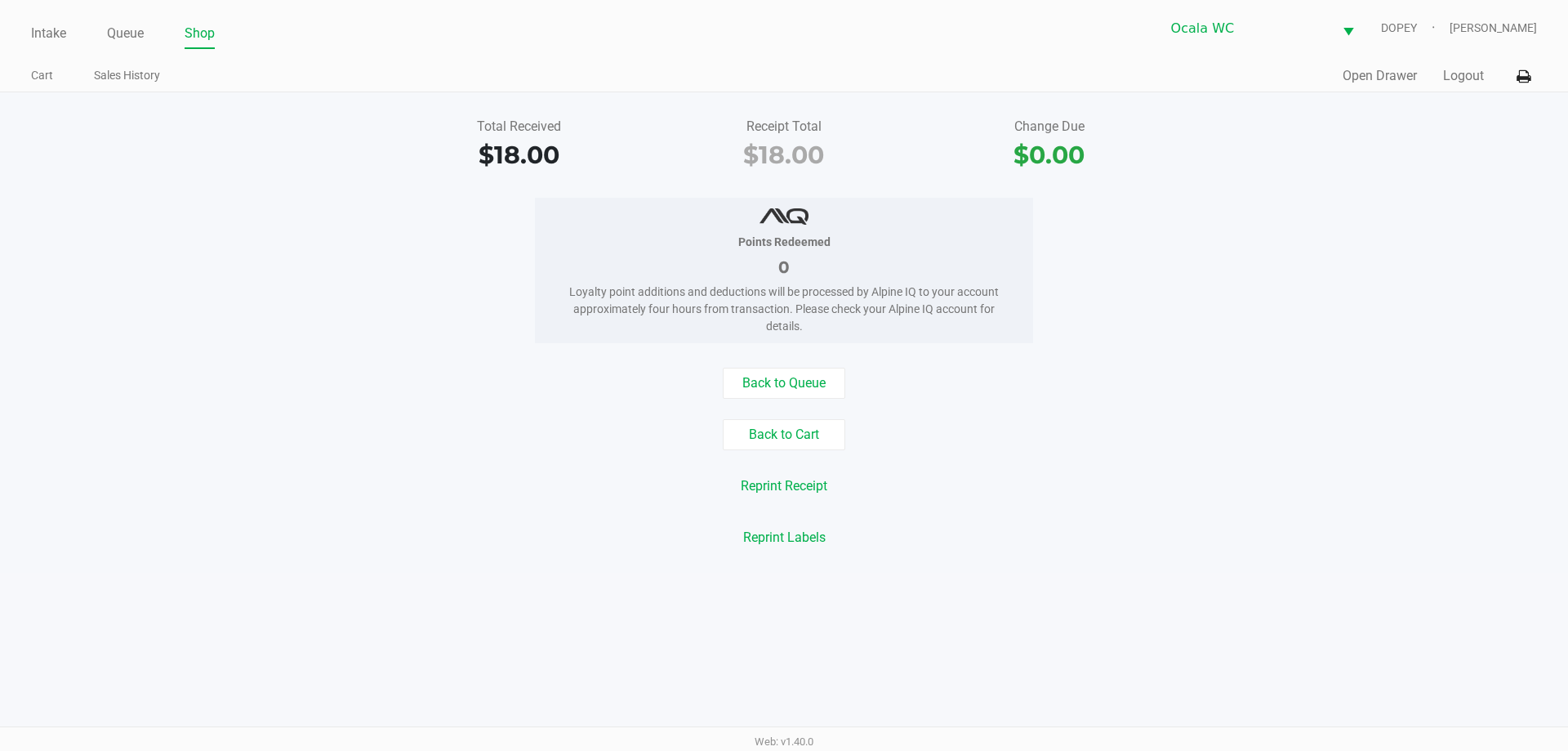
click at [42, 37] on link "Intake" at bounding box center [49, 34] width 36 height 22
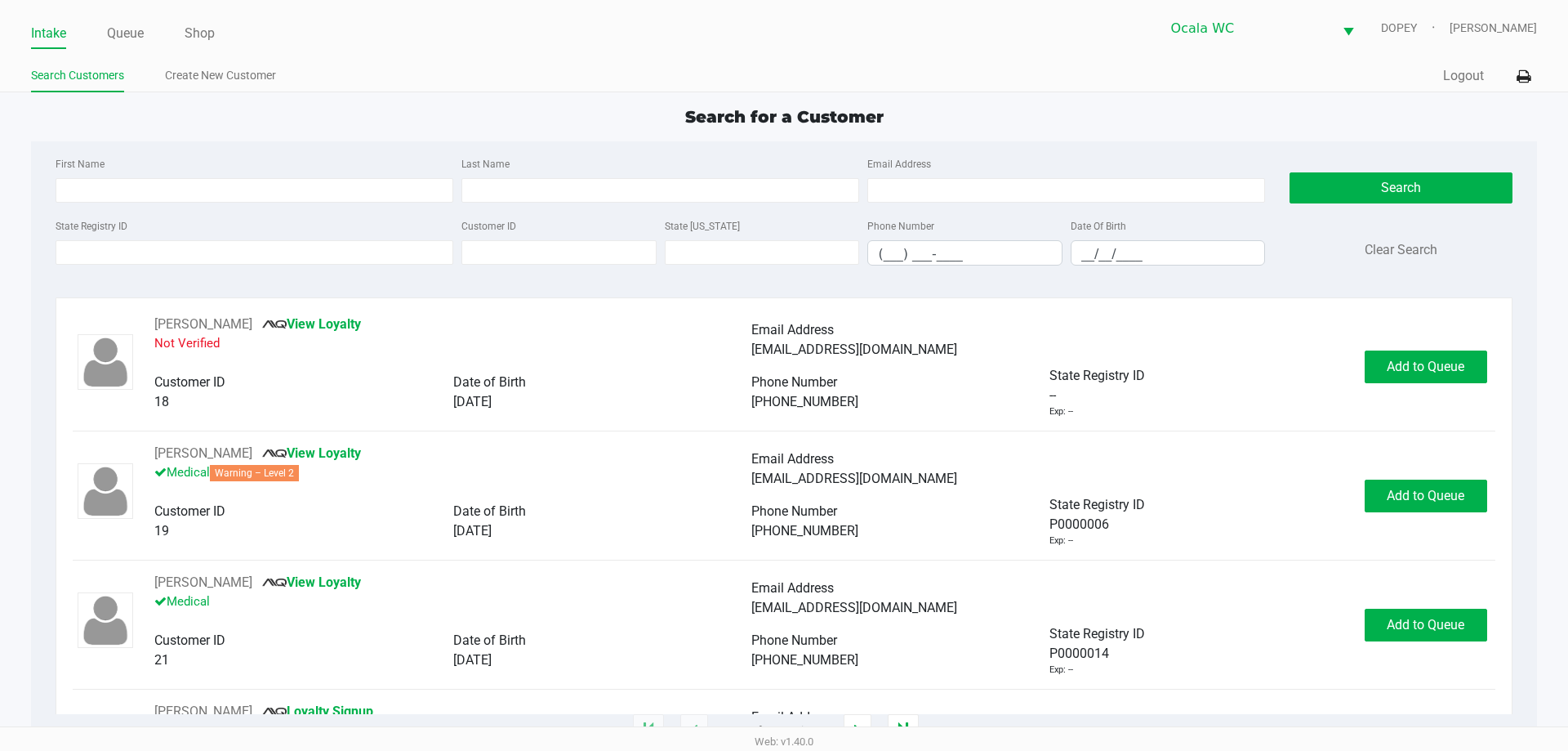
click at [350, 148] on div "First Name Last Name Email Address State Registry ID Customer ID State [US_STAT…" at bounding box center [784, 216] width 1481 height 150
type input "[PERSON_NAME]"
type input "[DATE]"
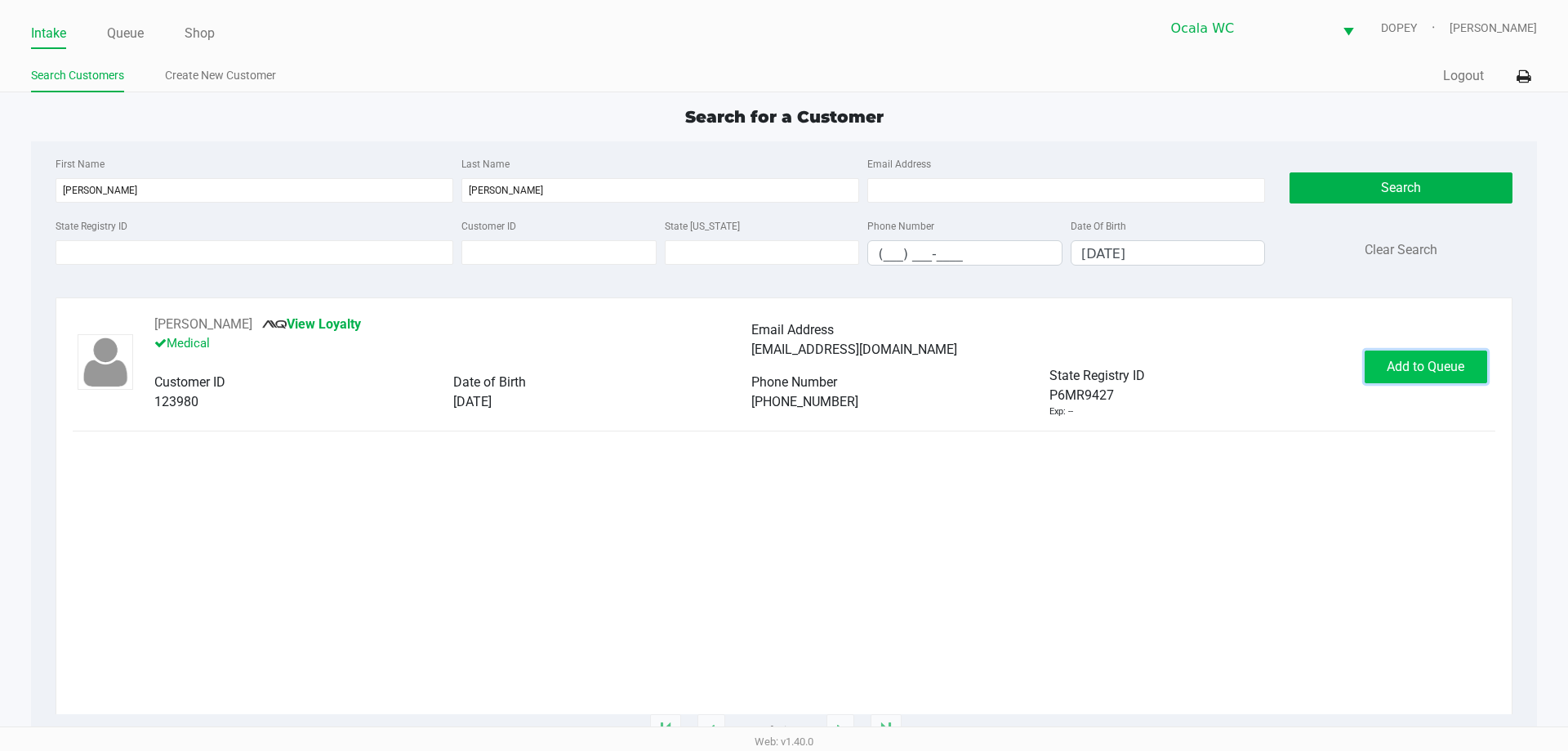
click at [1383, 378] on button "Add to Queue" at bounding box center [1425, 367] width 122 height 33
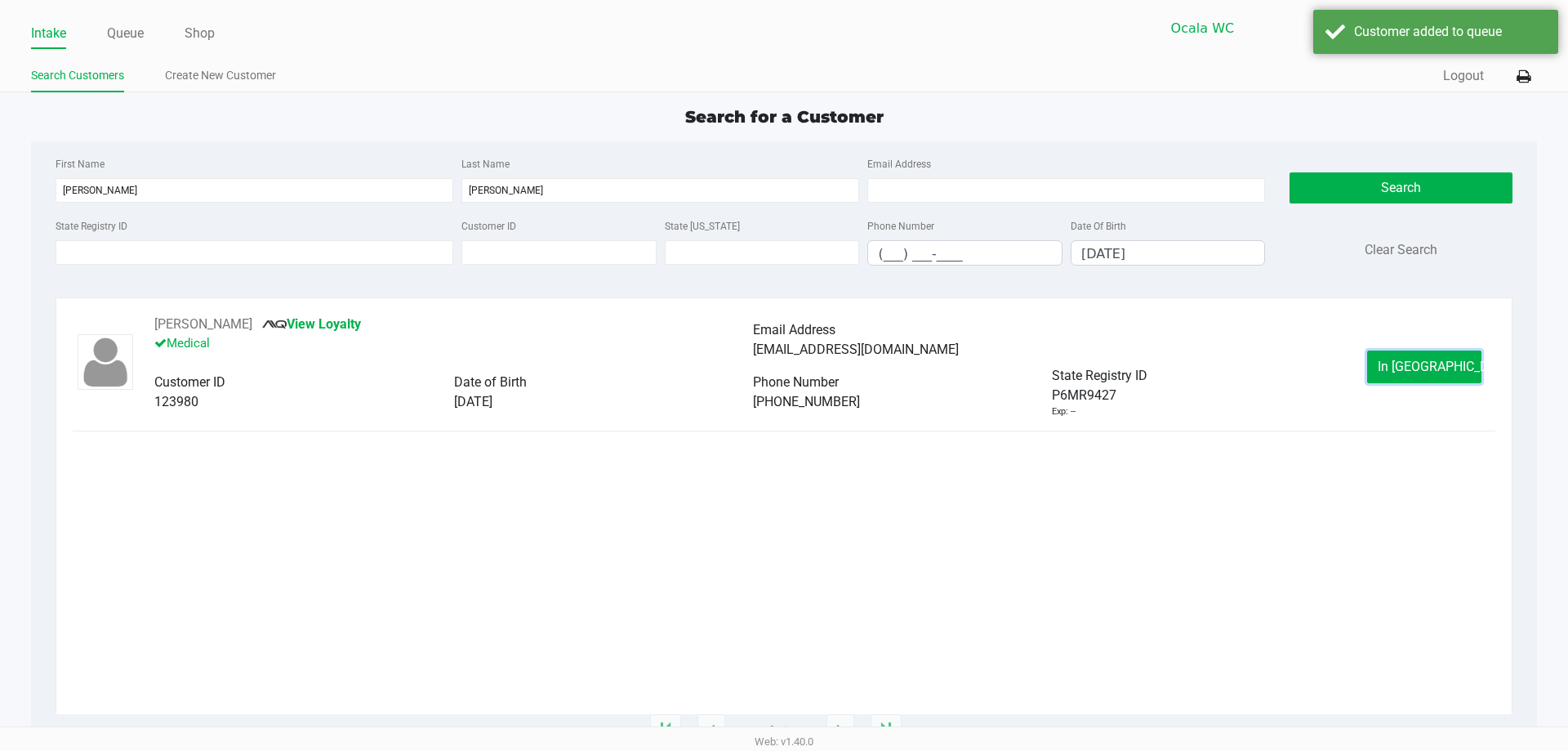
click at [1383, 378] on button "In [GEOGRAPHIC_DATA]" at bounding box center [1424, 367] width 114 height 33
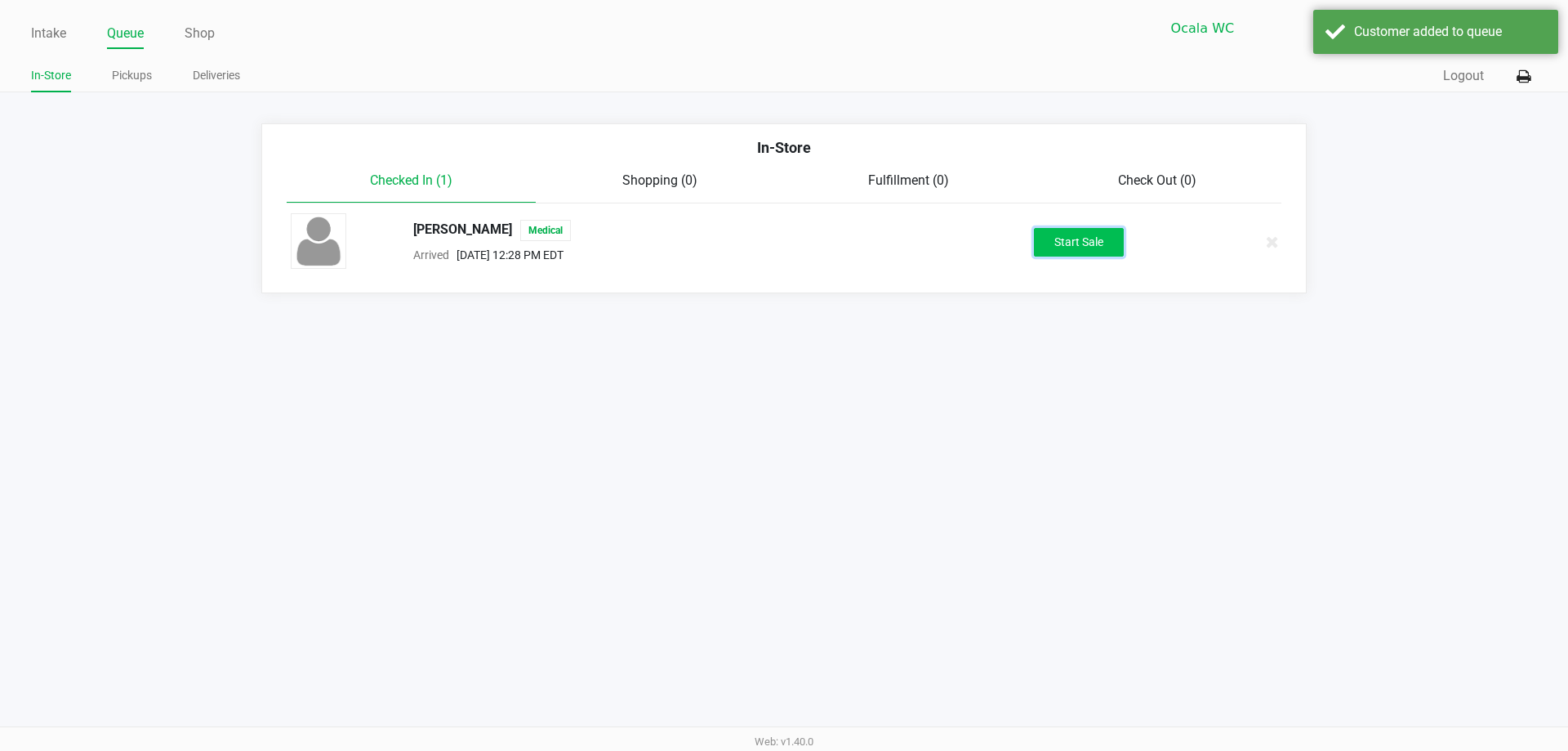
click at [1060, 239] on button "Start Sale" at bounding box center [1079, 242] width 90 height 29
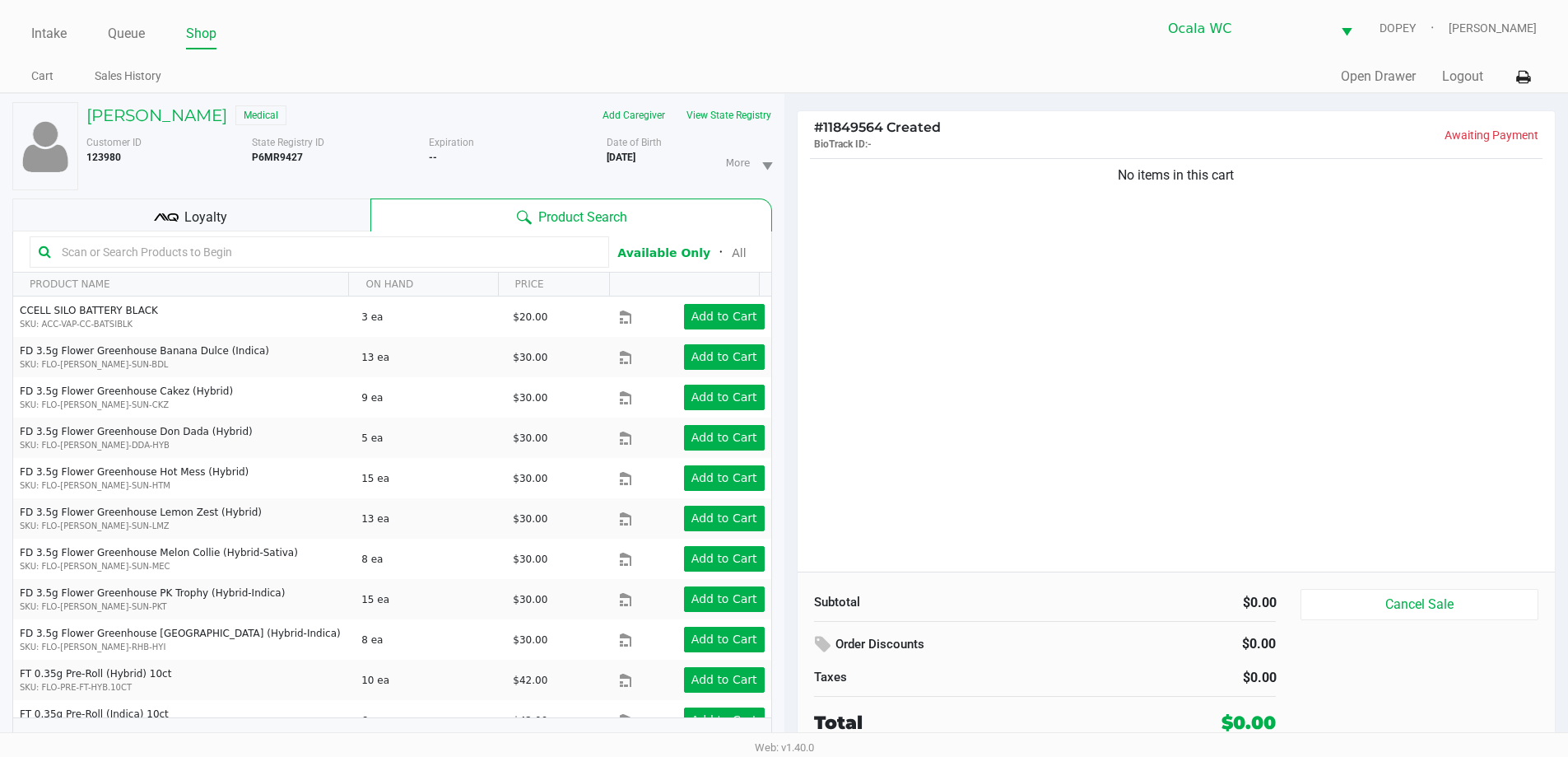
click at [314, 208] on div "Loyalty" at bounding box center [191, 214] width 358 height 33
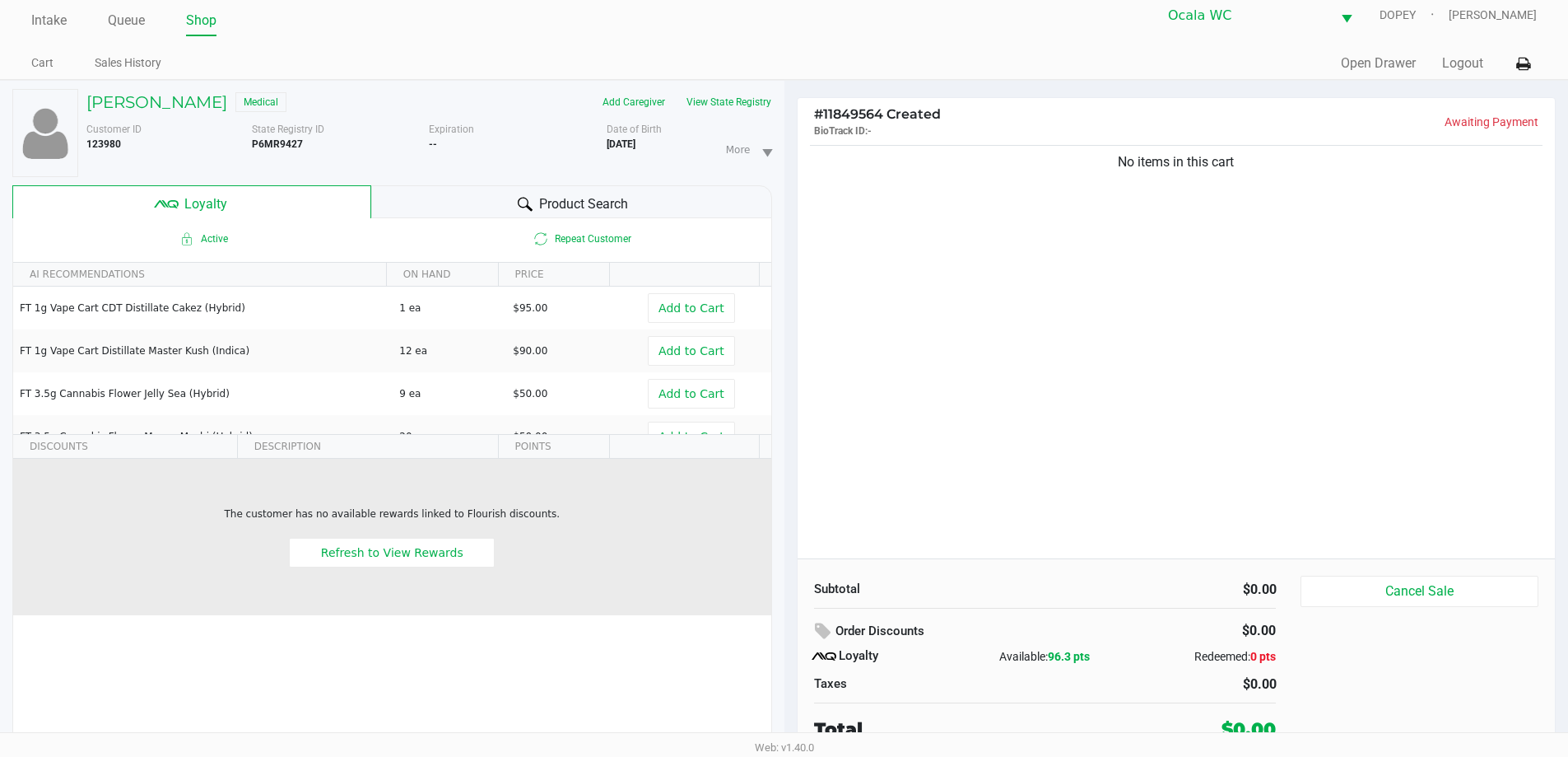
scroll to position [17, 0]
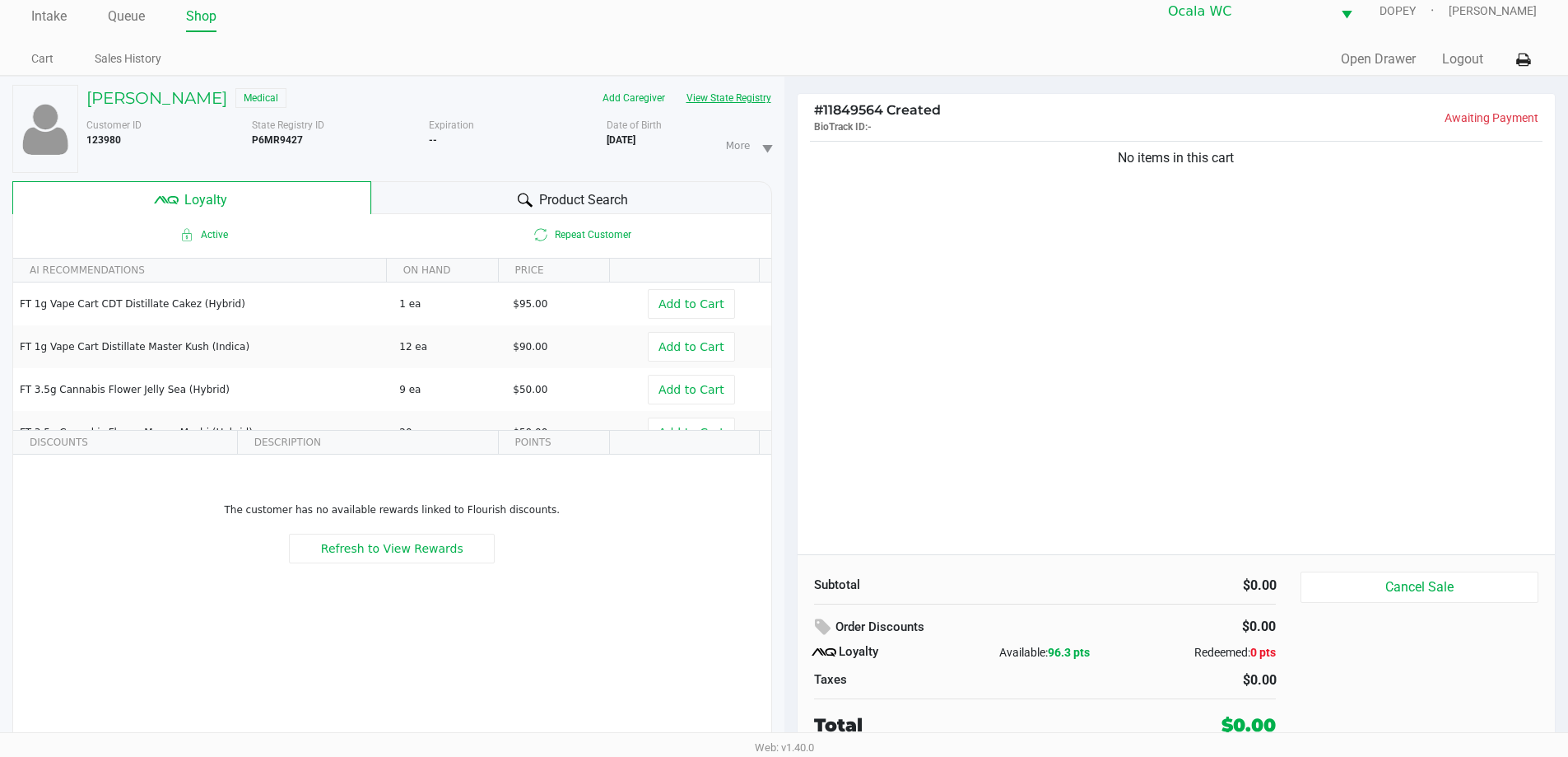
click at [741, 96] on button "View State Registry" at bounding box center [724, 98] width 96 height 26
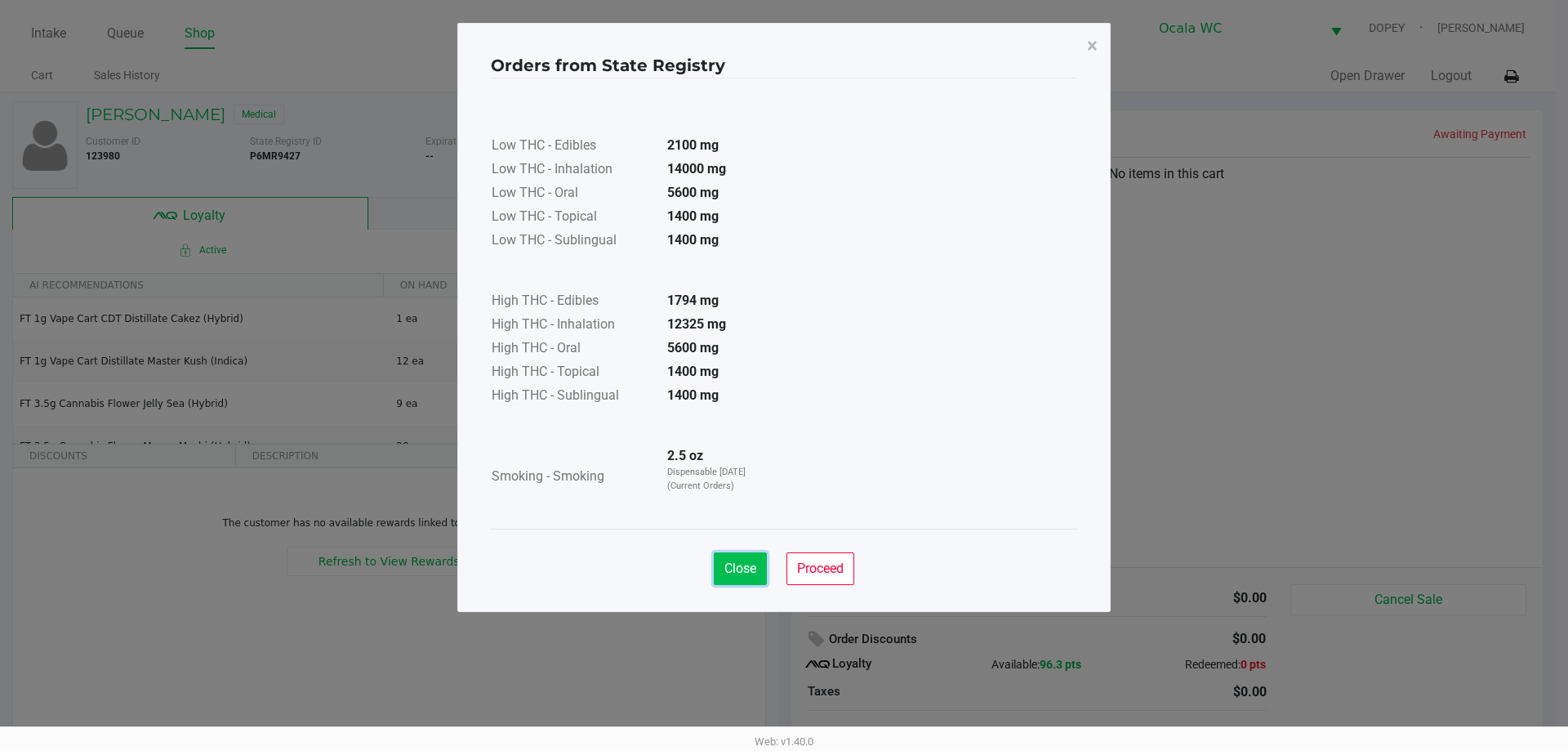
click at [742, 580] on button "Close" at bounding box center [740, 568] width 53 height 33
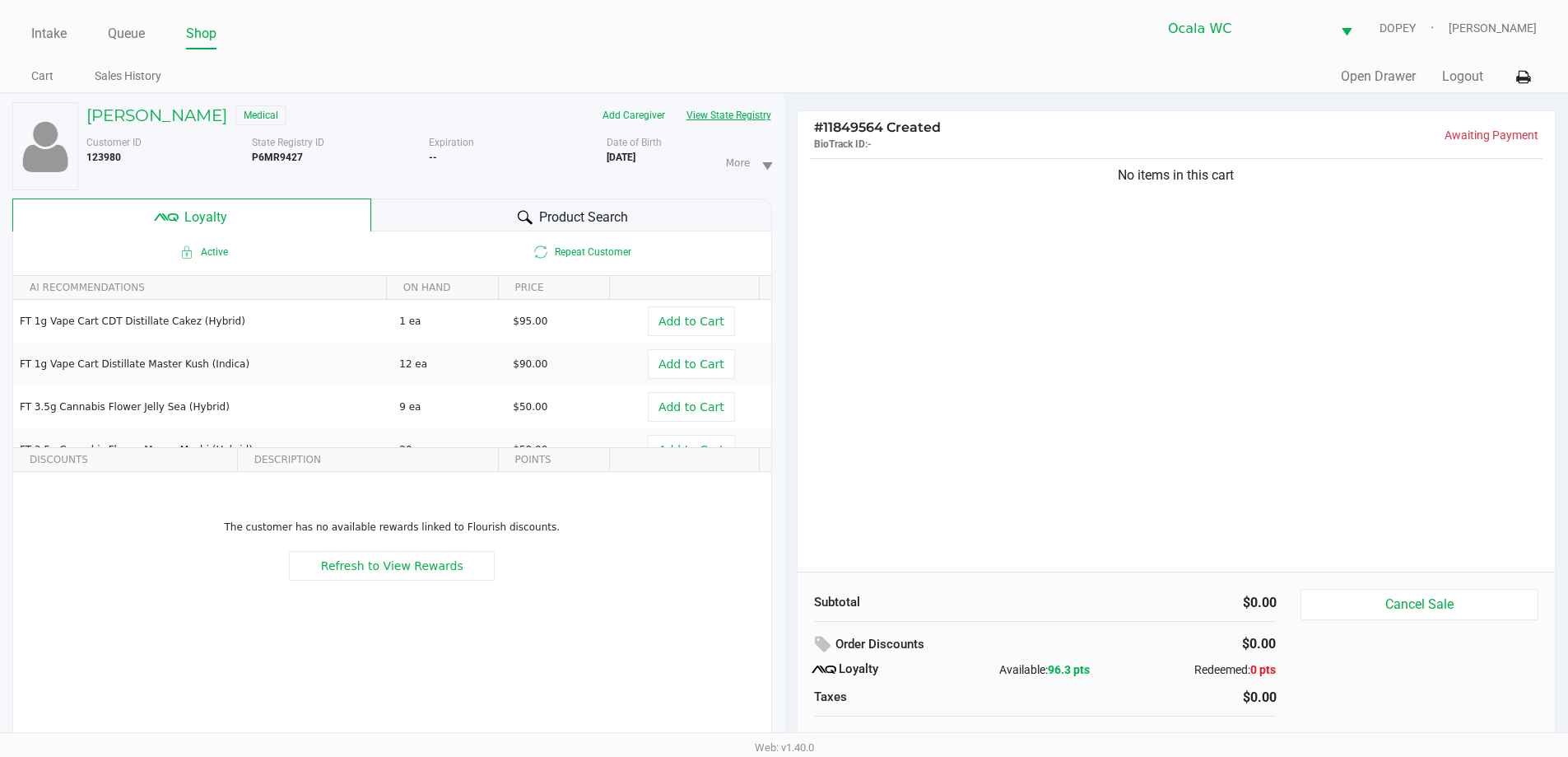
click at [1088, 403] on div "No items in this cart" at bounding box center [1176, 363] width 758 height 417
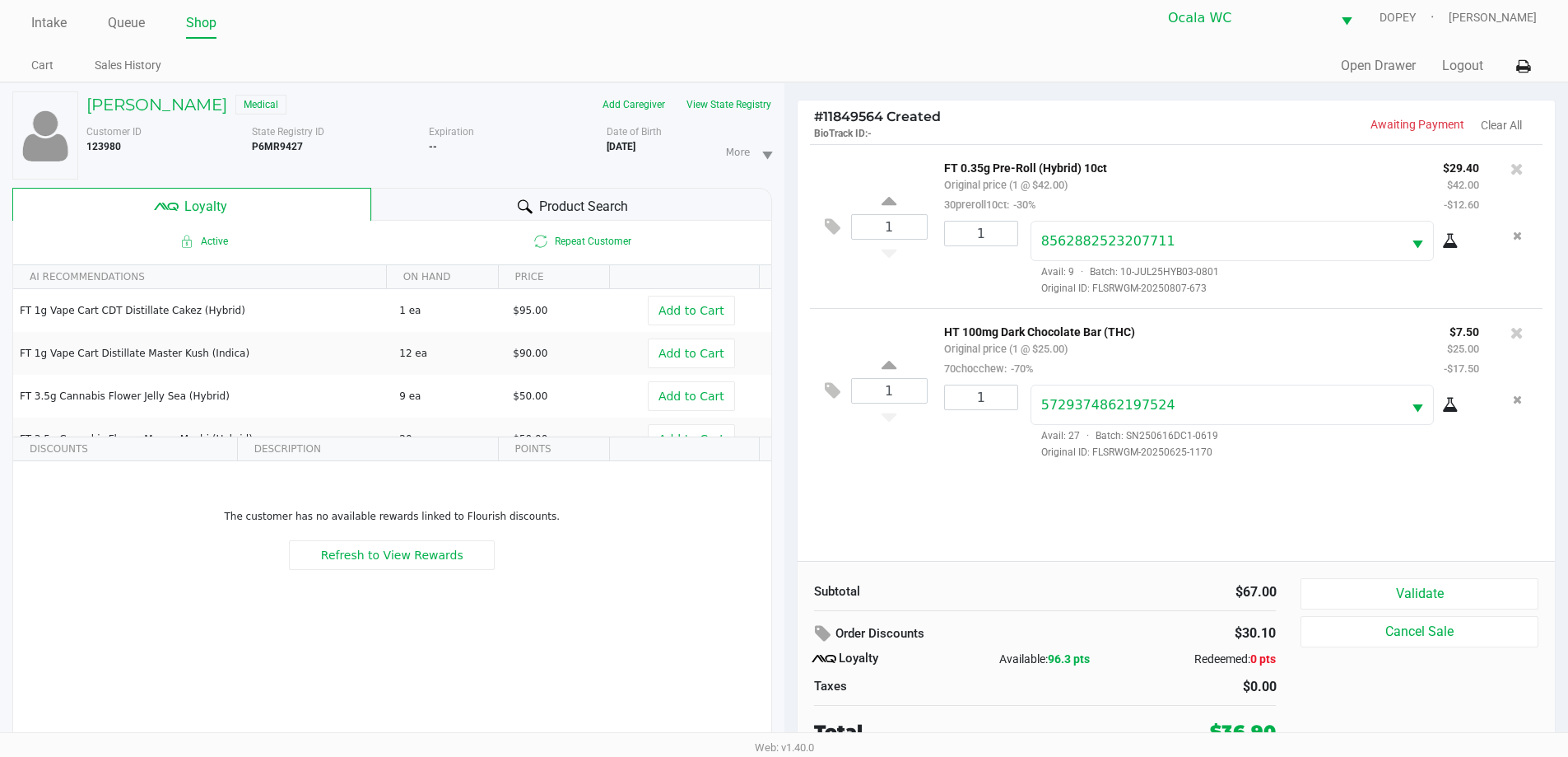
scroll to position [17, 0]
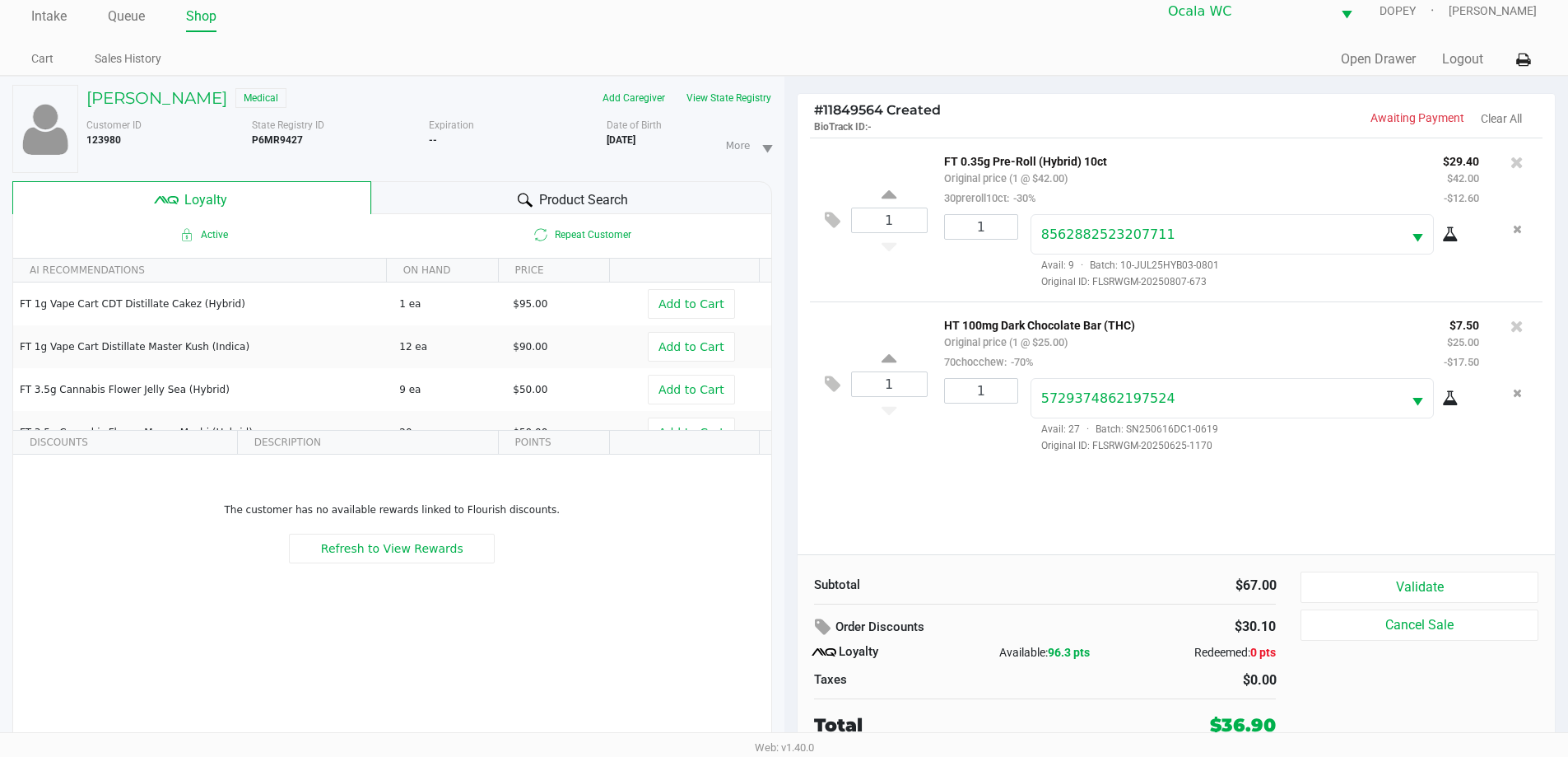
click at [1386, 579] on button "Validate" at bounding box center [1419, 586] width 237 height 31
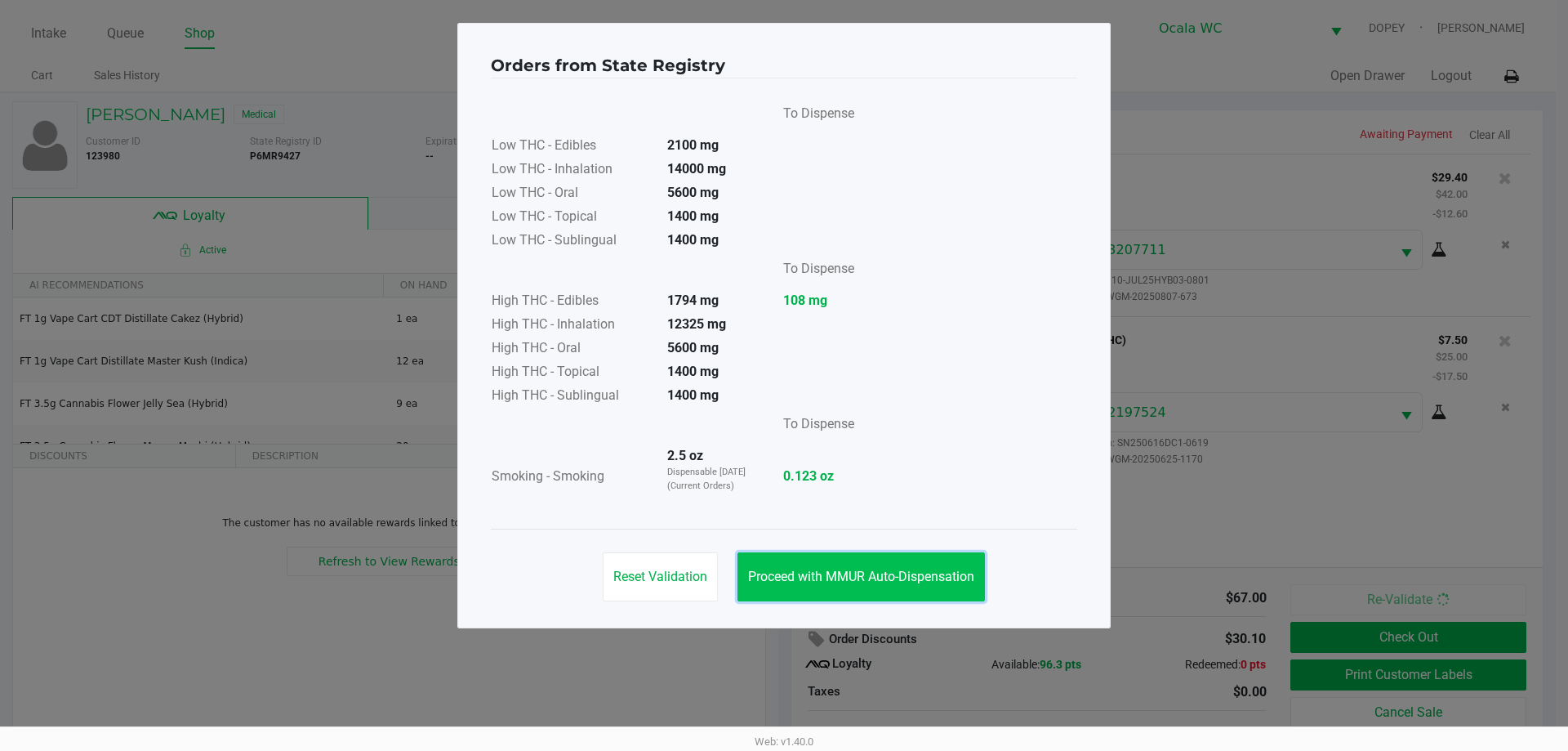
click at [903, 573] on span "Proceed with MMUR Auto-Dispensation" at bounding box center [861, 576] width 226 height 16
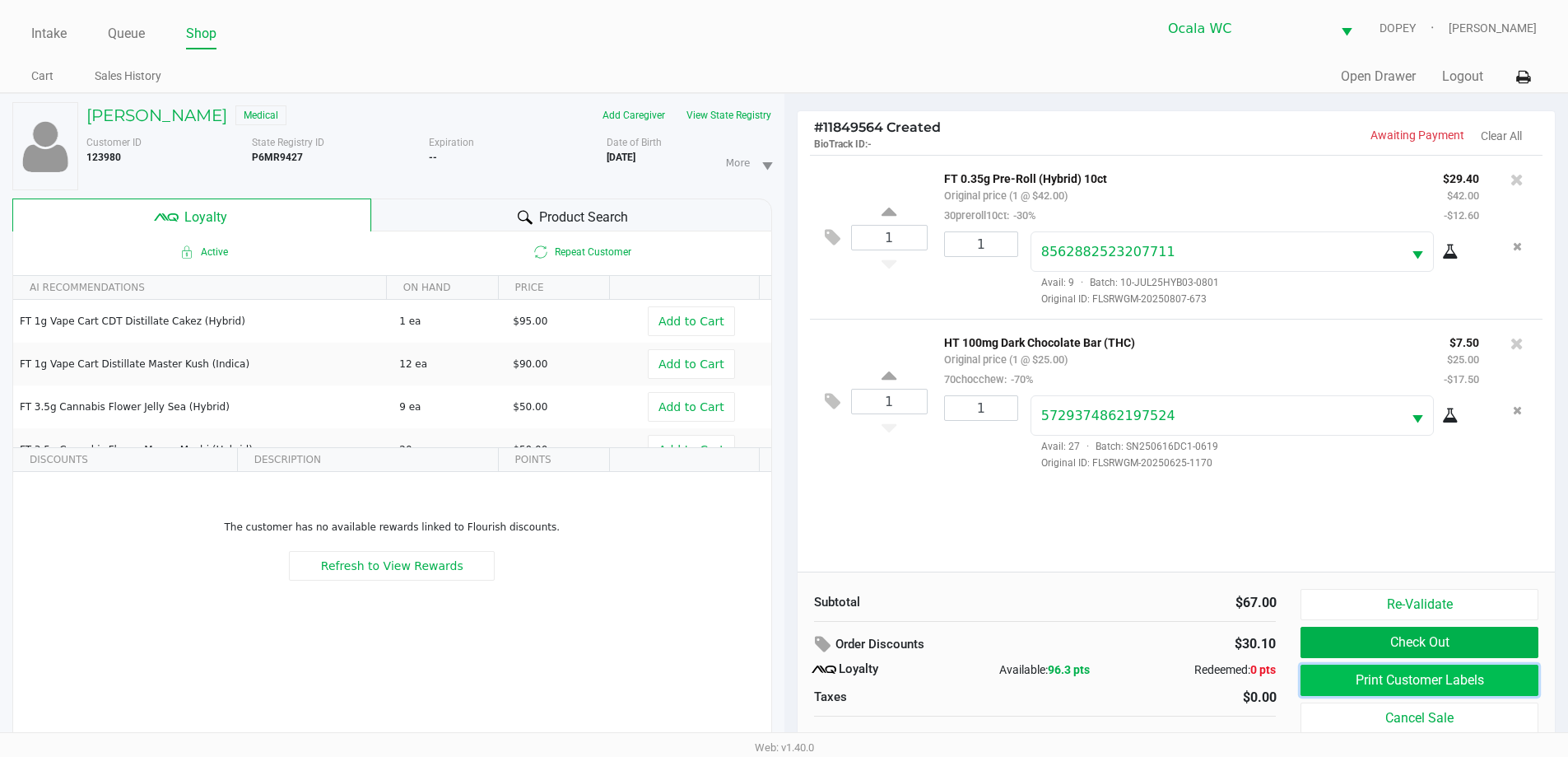
click at [1343, 685] on button "Print Customer Labels" at bounding box center [1419, 680] width 237 height 31
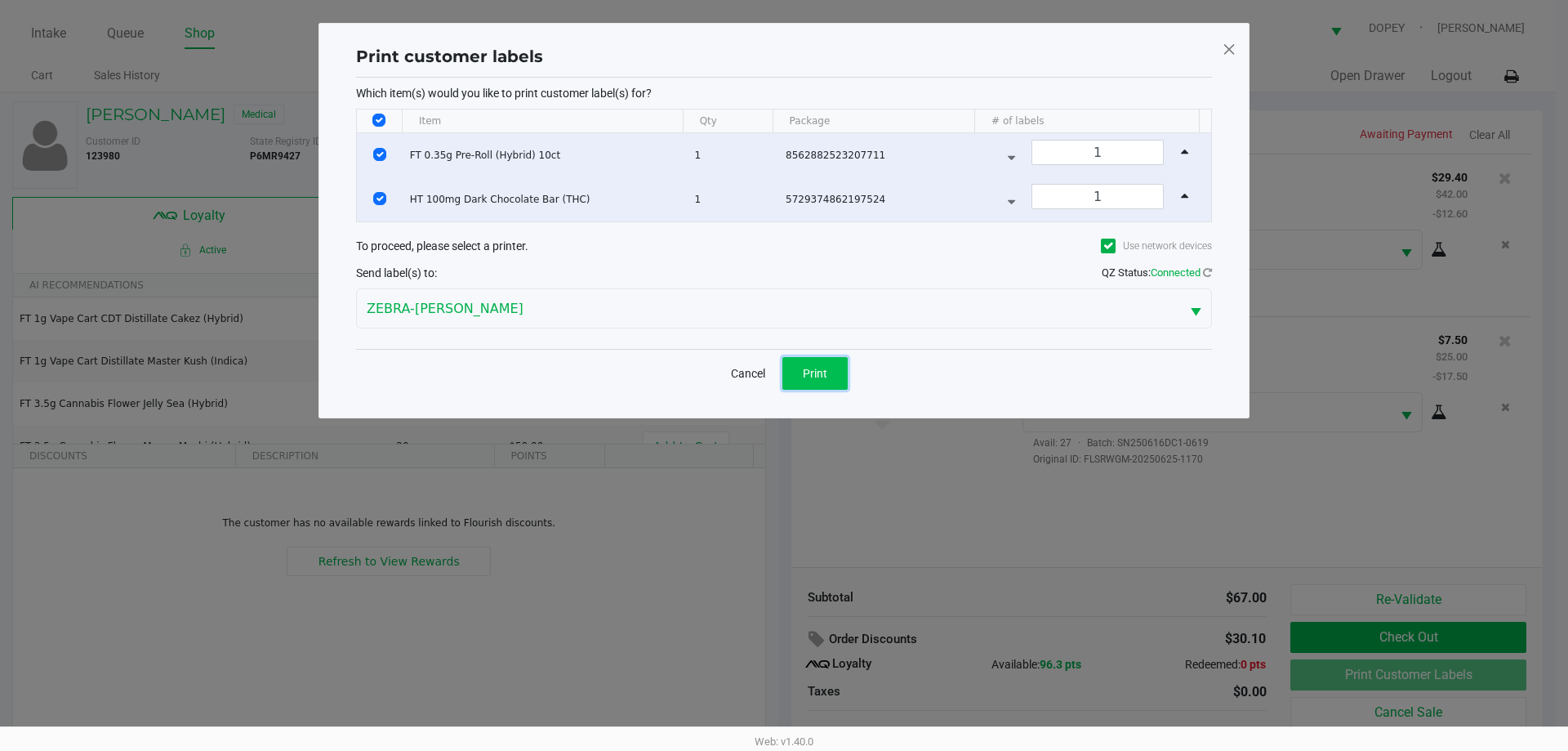
click at [833, 383] on button "Print" at bounding box center [815, 373] width 65 height 33
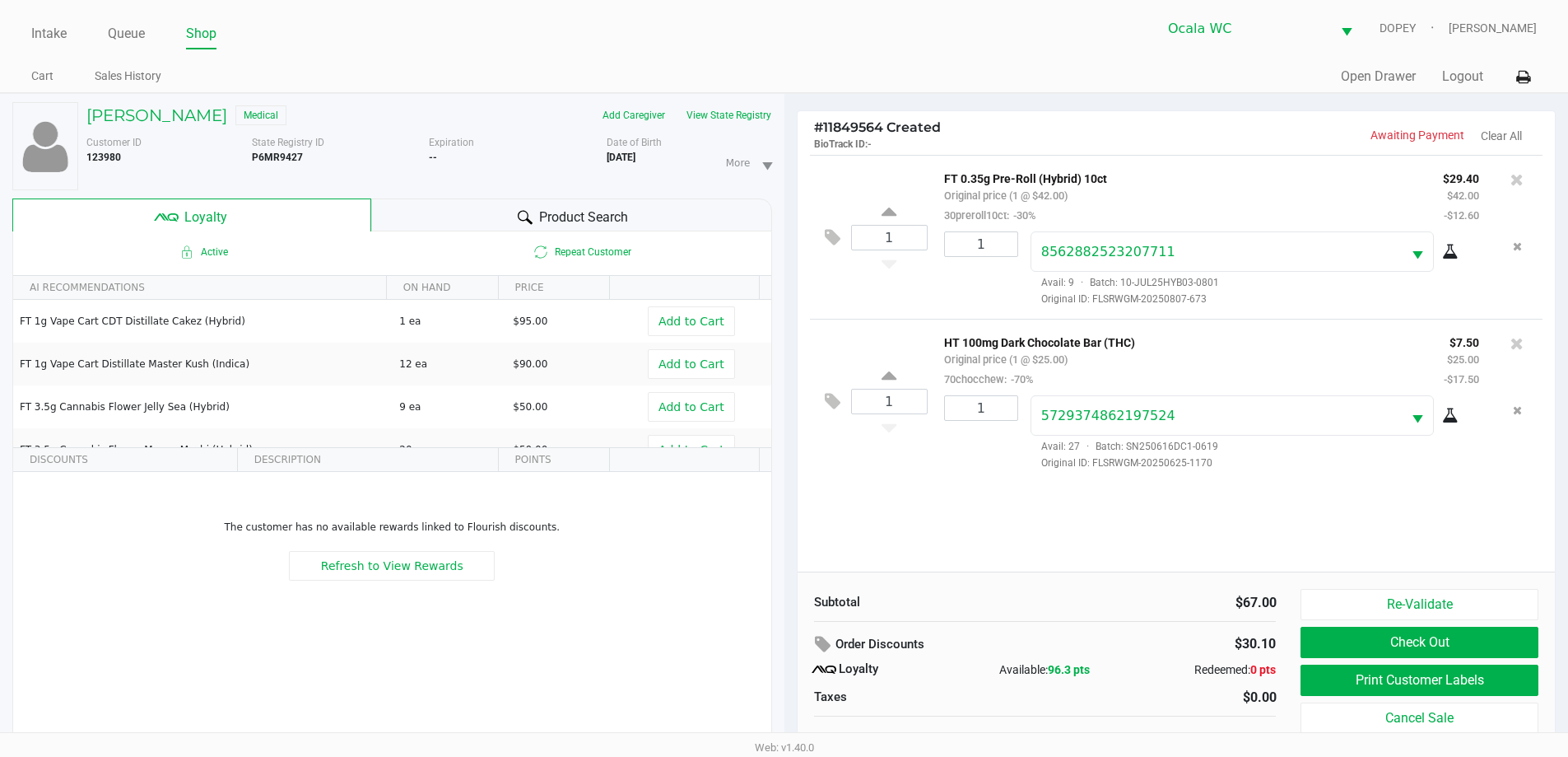
click at [1464, 648] on button "Check Out" at bounding box center [1419, 642] width 237 height 31
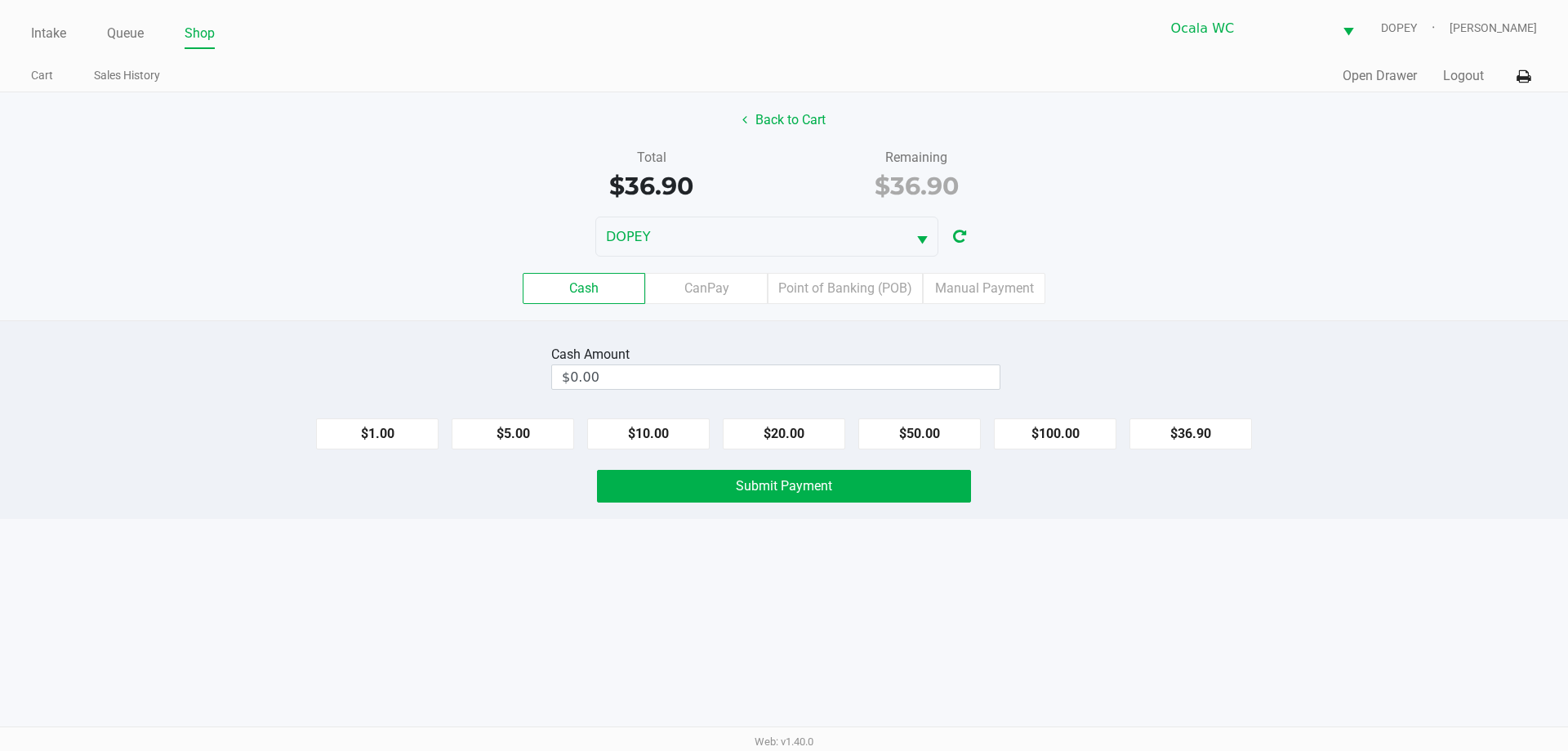
click at [1312, 301] on div "Cash CanPay Point of Banking (POB) Manual Payment" at bounding box center [784, 288] width 1568 height 31
click at [683, 371] on input "$0.00" at bounding box center [775, 376] width 448 height 23
click at [926, 440] on button "$50.00" at bounding box center [919, 433] width 122 height 31
type input "$50.00"
click at [802, 496] on button "Submit Payment" at bounding box center [784, 485] width 374 height 33
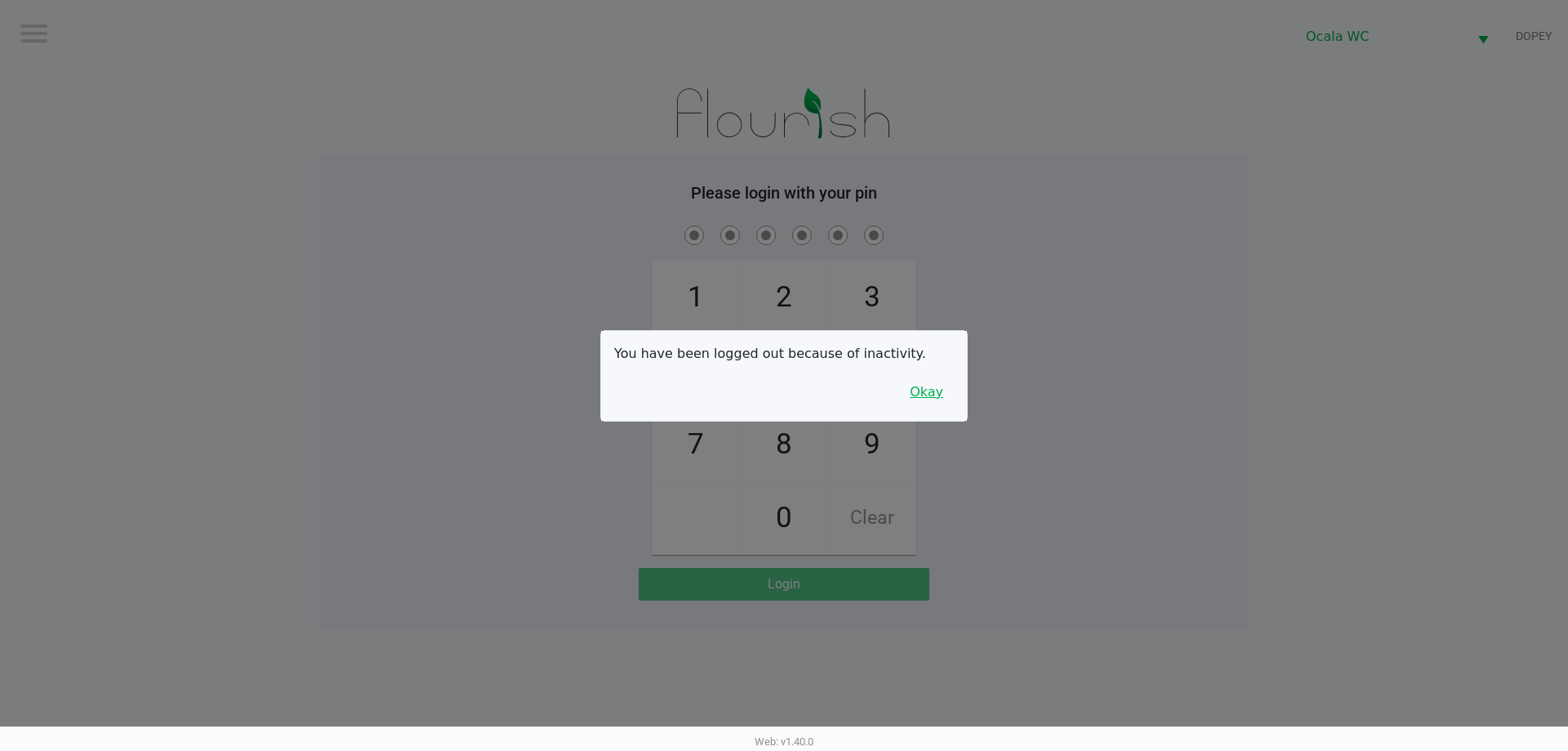
click at [932, 401] on button "Okay" at bounding box center [927, 392] width 55 height 31
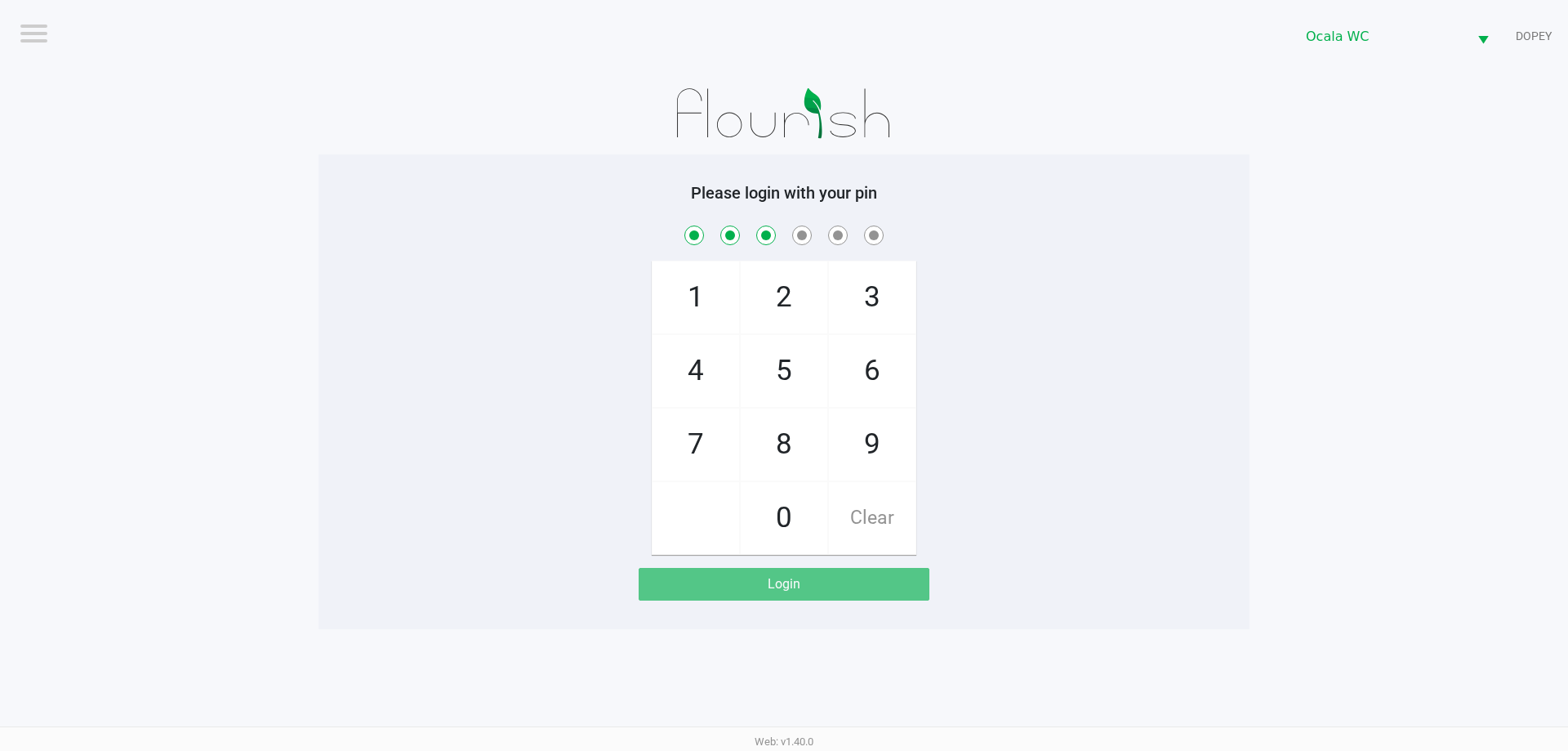
checkbox input "true"
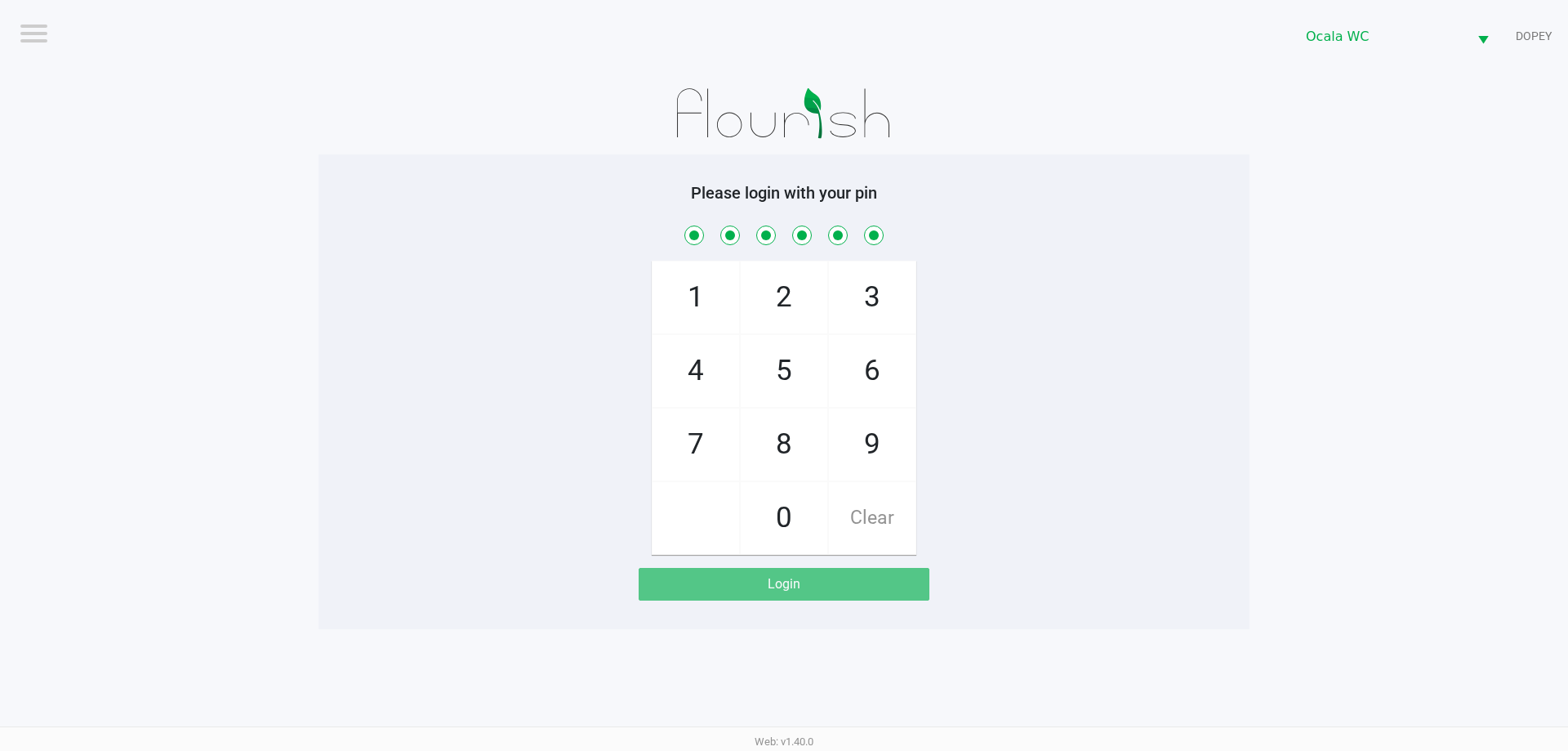
checkbox input "true"
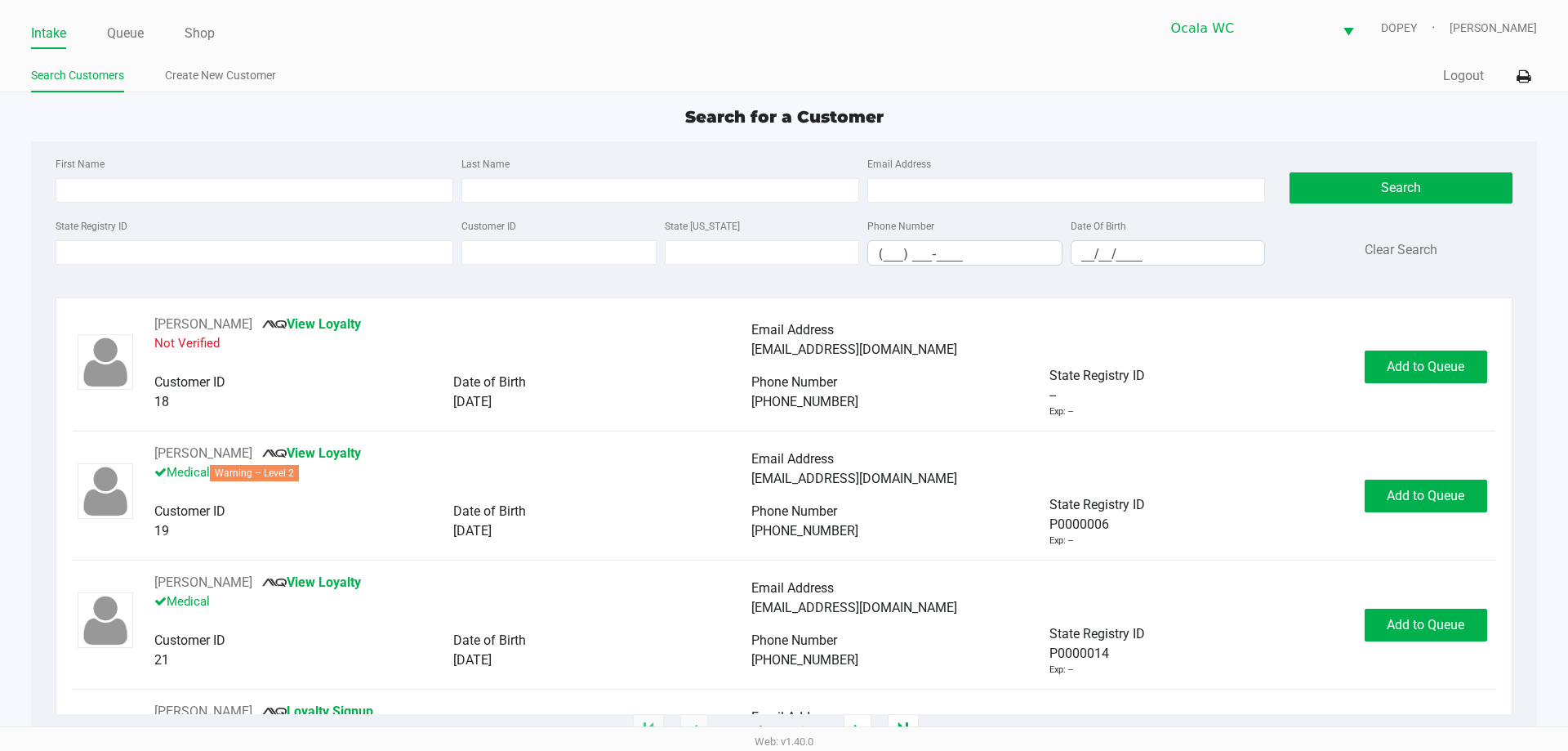
click at [759, 77] on ul "Search Customers Create New Customer" at bounding box center [407, 78] width 753 height 28
type input "[PERSON_NAME]"
type input "VISE"
type input "[DATE]"
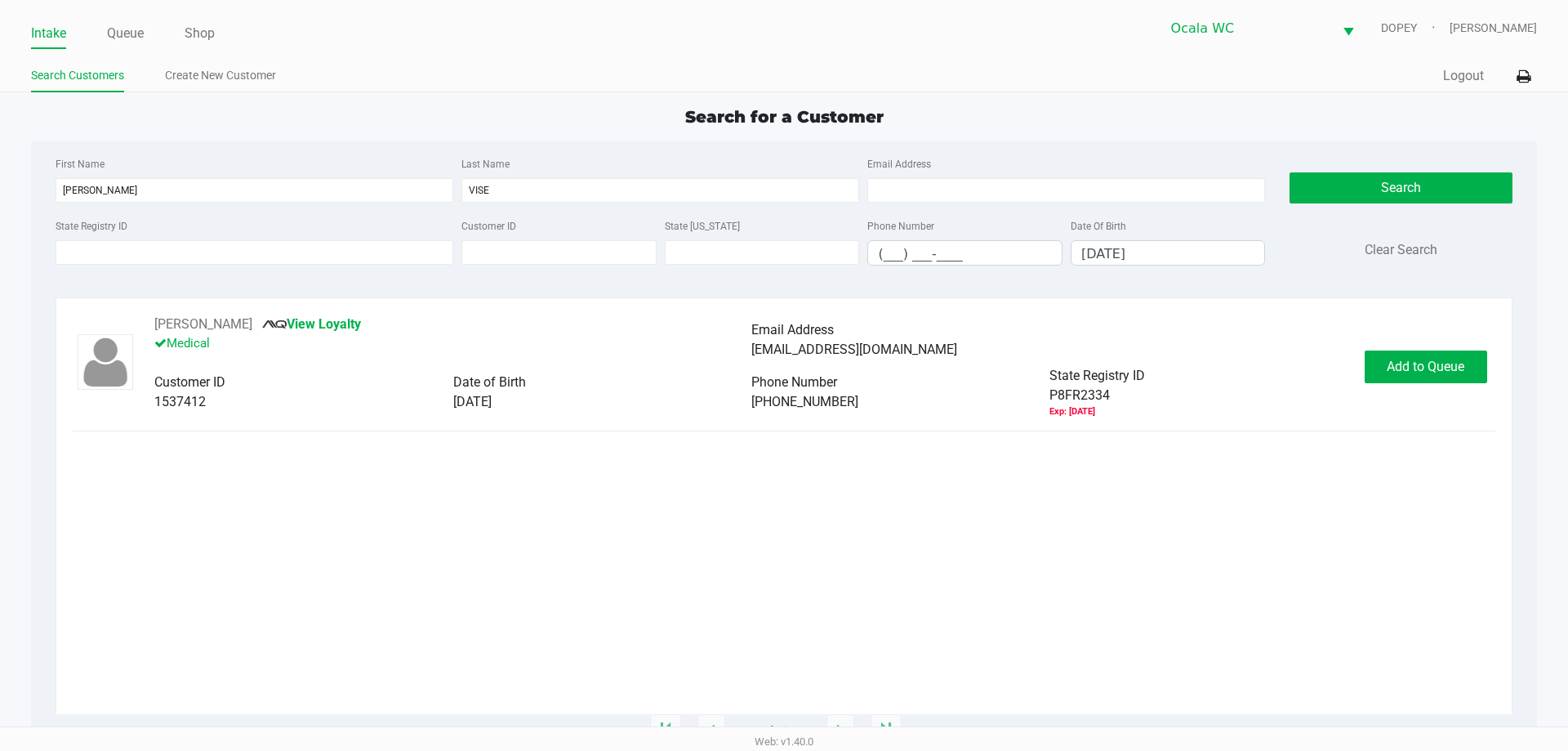
click at [590, 128] on div "Search for a Customer" at bounding box center [784, 117] width 1530 height 24
click at [1366, 526] on div "[PERSON_NAME] View Loyalty Medical Email Address [EMAIL_ADDRESS][DOMAIN_NAME] C…" at bounding box center [784, 513] width 1422 height 399
click at [1429, 373] on span "Add to Queue" at bounding box center [1425, 366] width 78 height 16
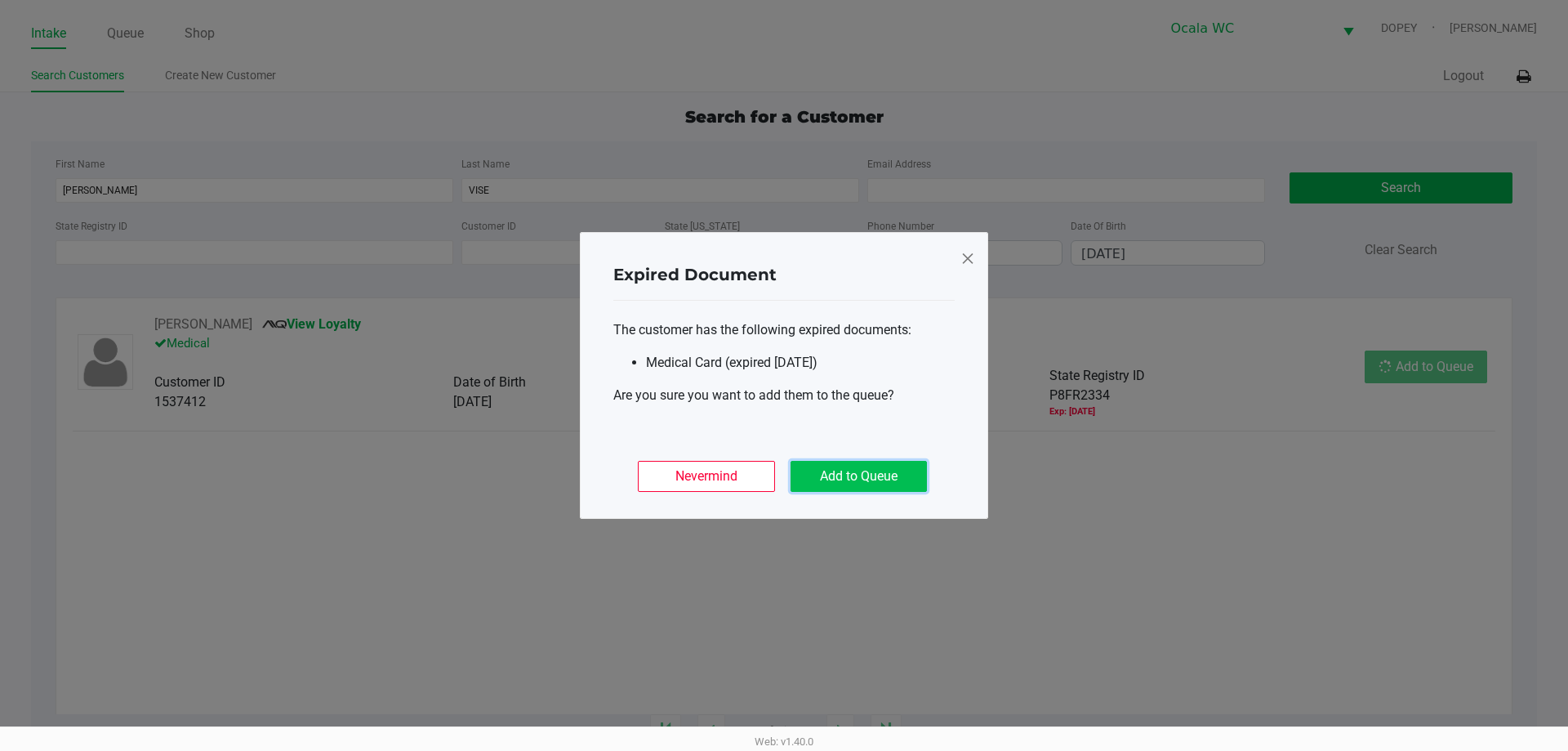
click at [874, 478] on button "Add to Queue" at bounding box center [858, 476] width 137 height 31
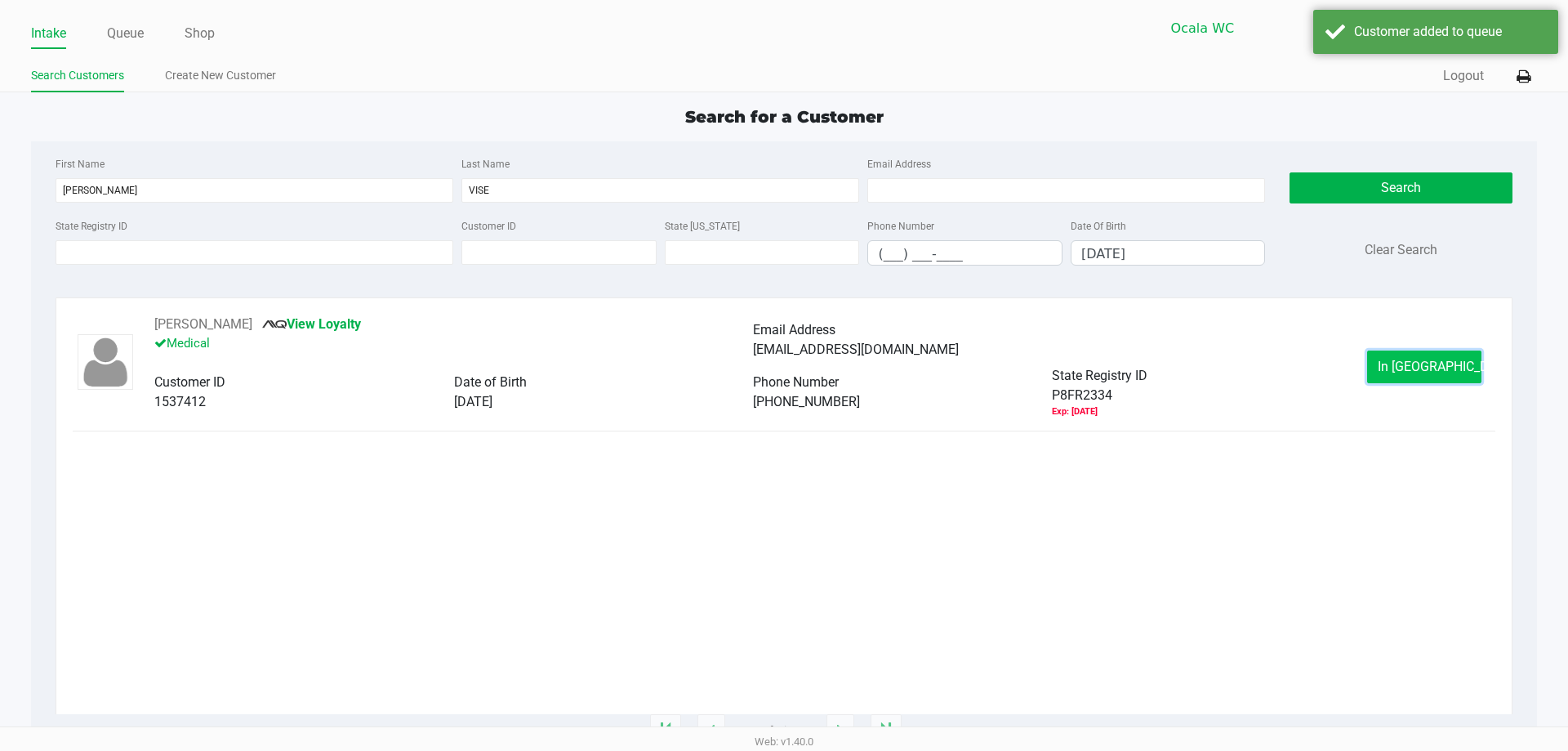
click at [1420, 373] on span "In [GEOGRAPHIC_DATA]" at bounding box center [1446, 366] width 137 height 16
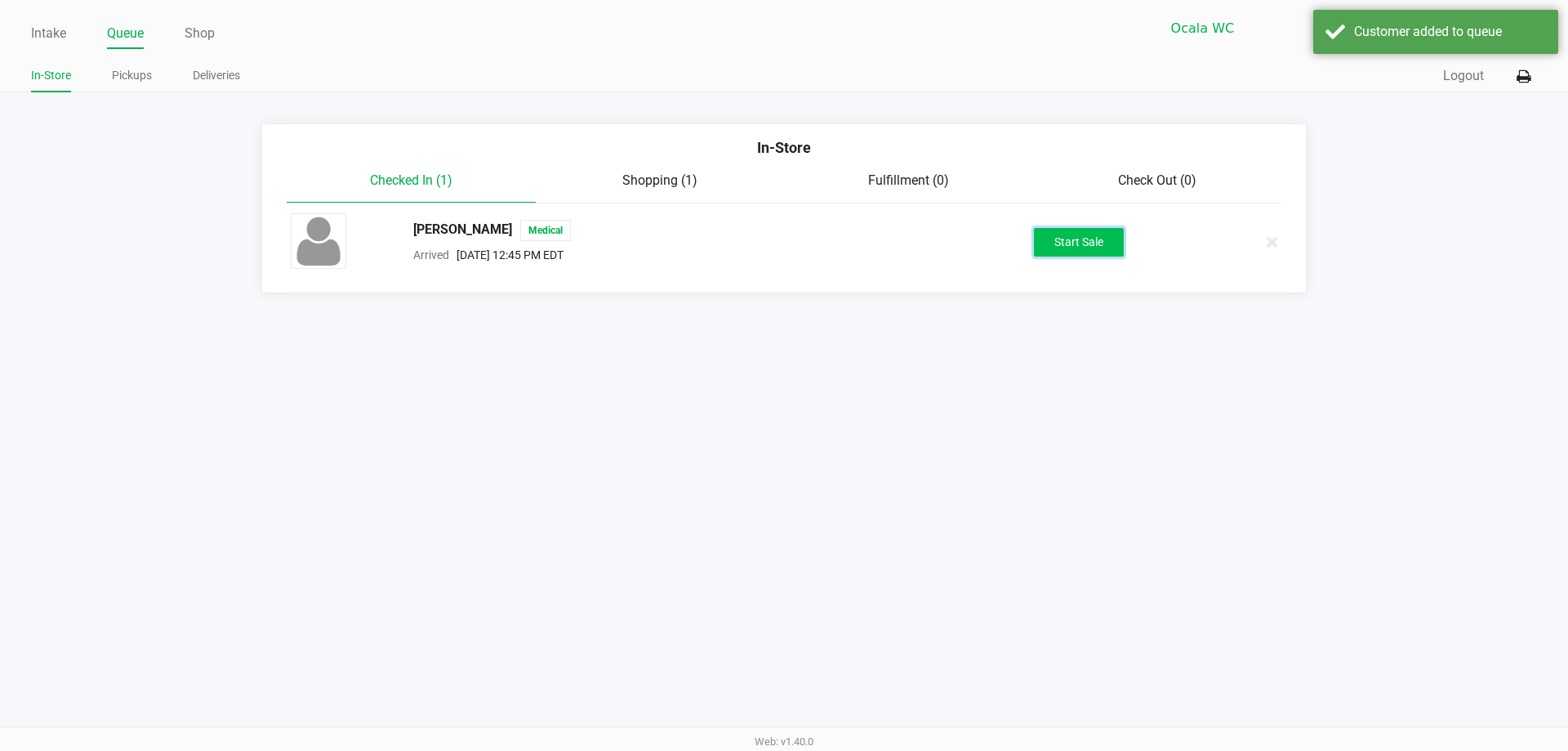
click at [1086, 240] on button "Start Sale" at bounding box center [1079, 242] width 90 height 29
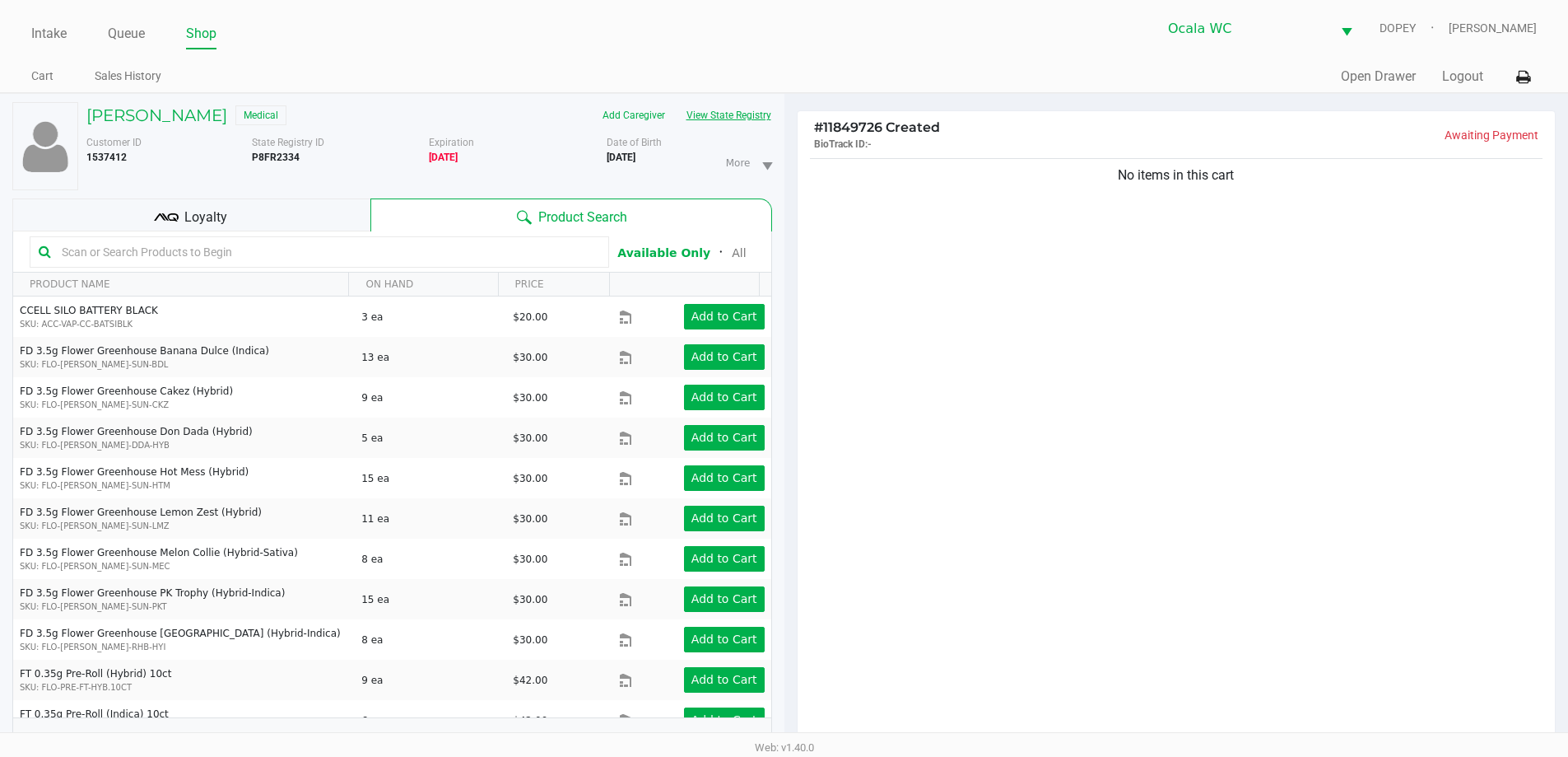
click at [728, 121] on button "View State Registry" at bounding box center [724, 115] width 96 height 26
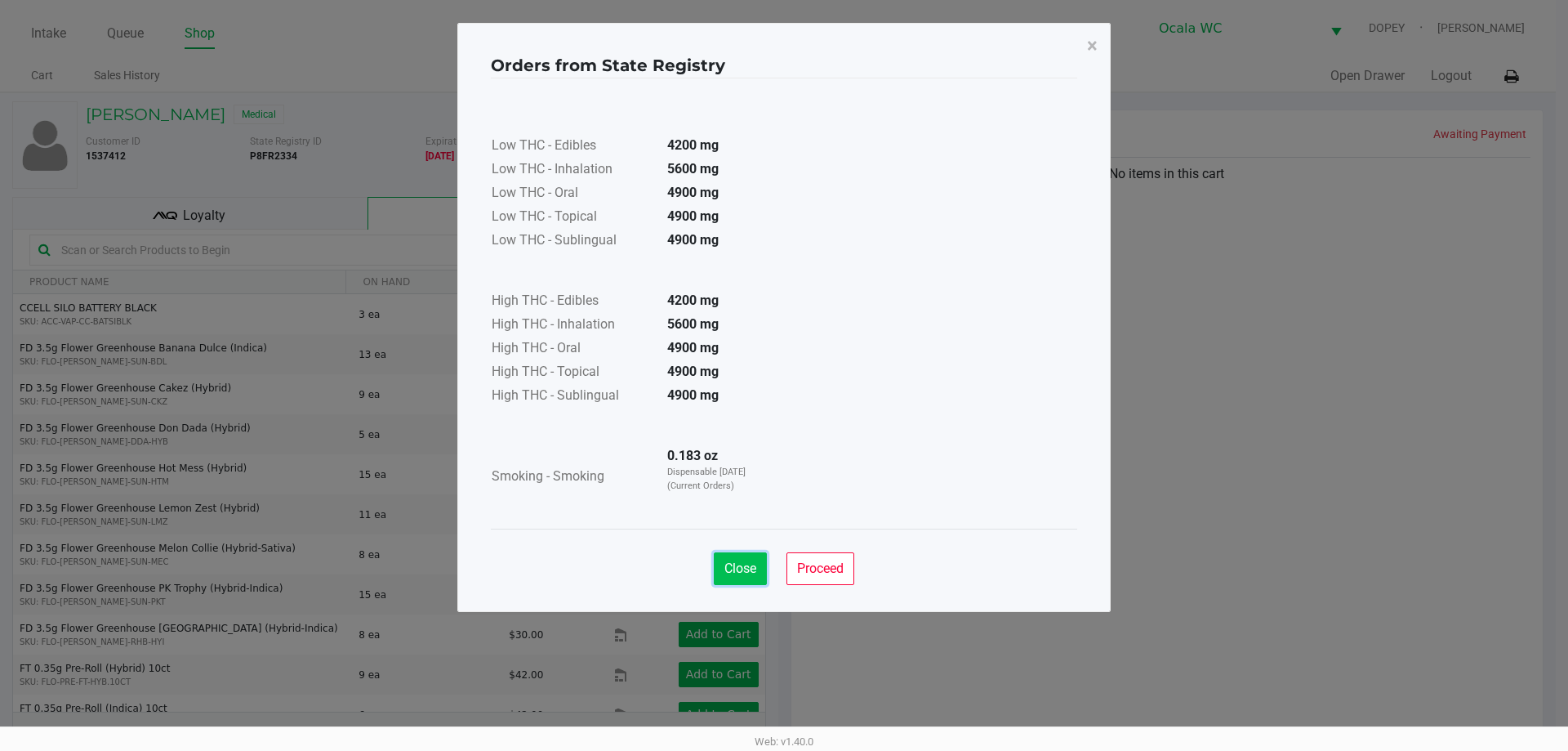
click at [745, 571] on span "Close" at bounding box center [741, 568] width 32 height 16
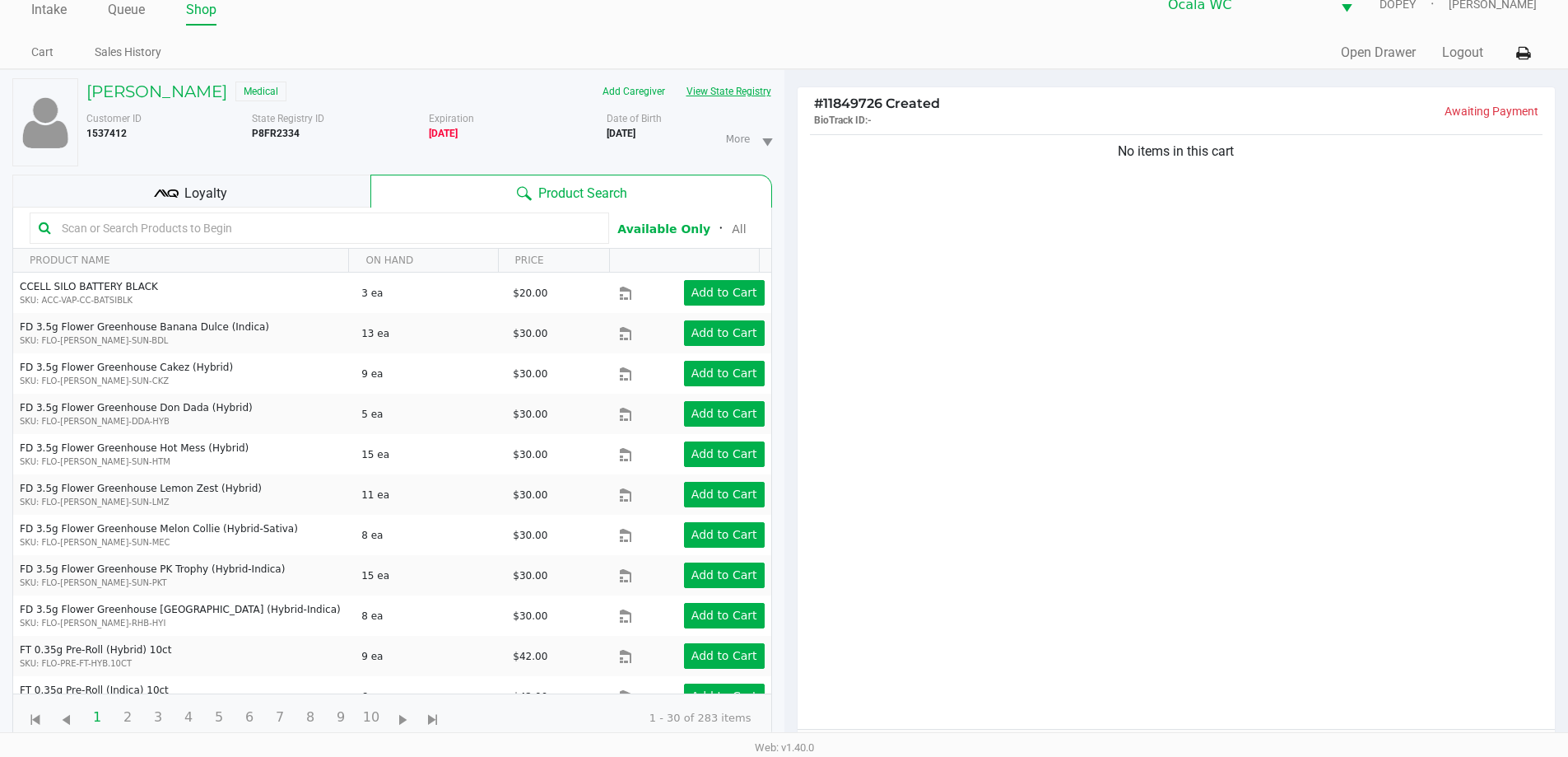
scroll to position [19, 0]
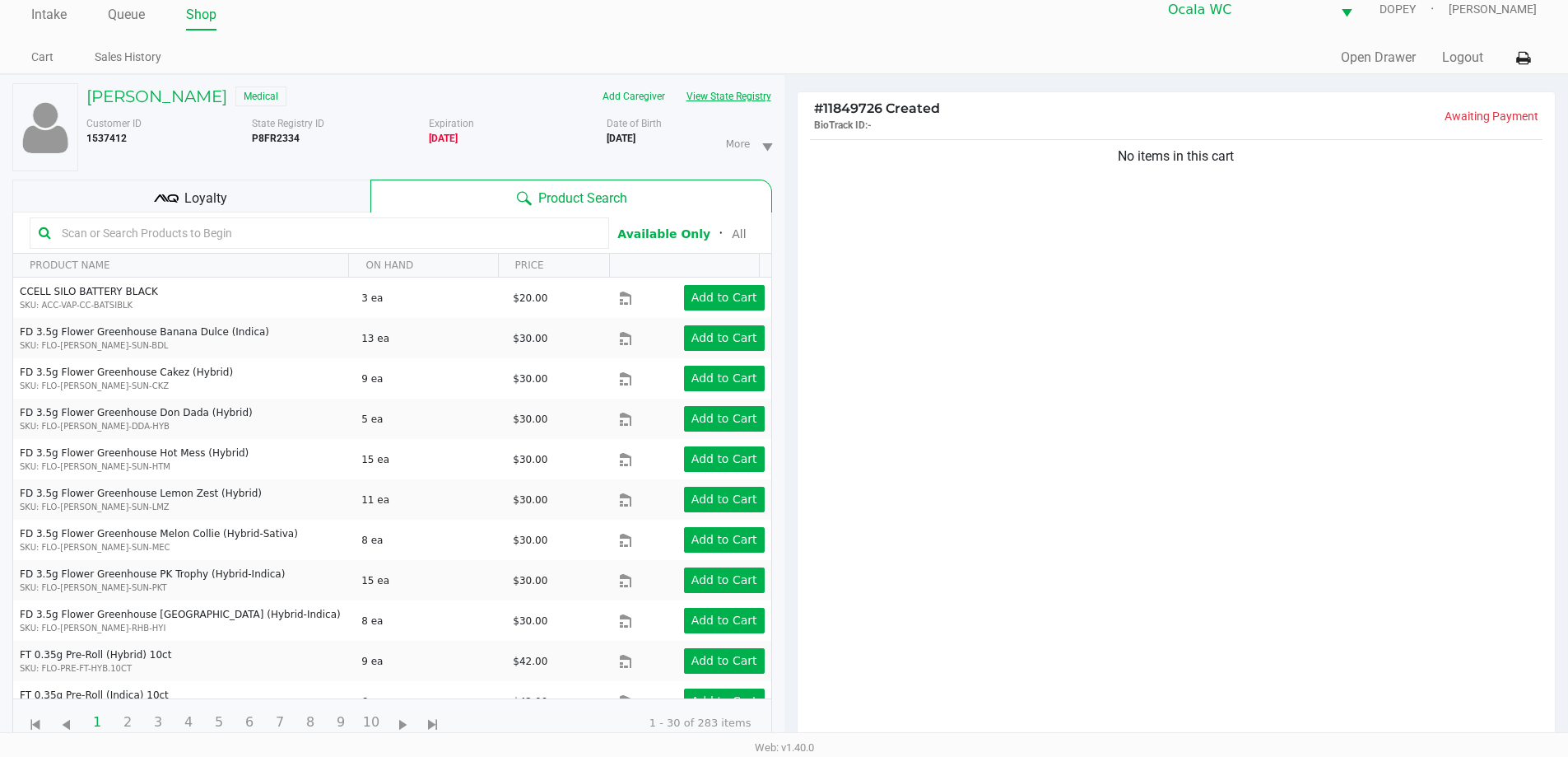
click at [731, 103] on button "View State Registry" at bounding box center [724, 96] width 96 height 26
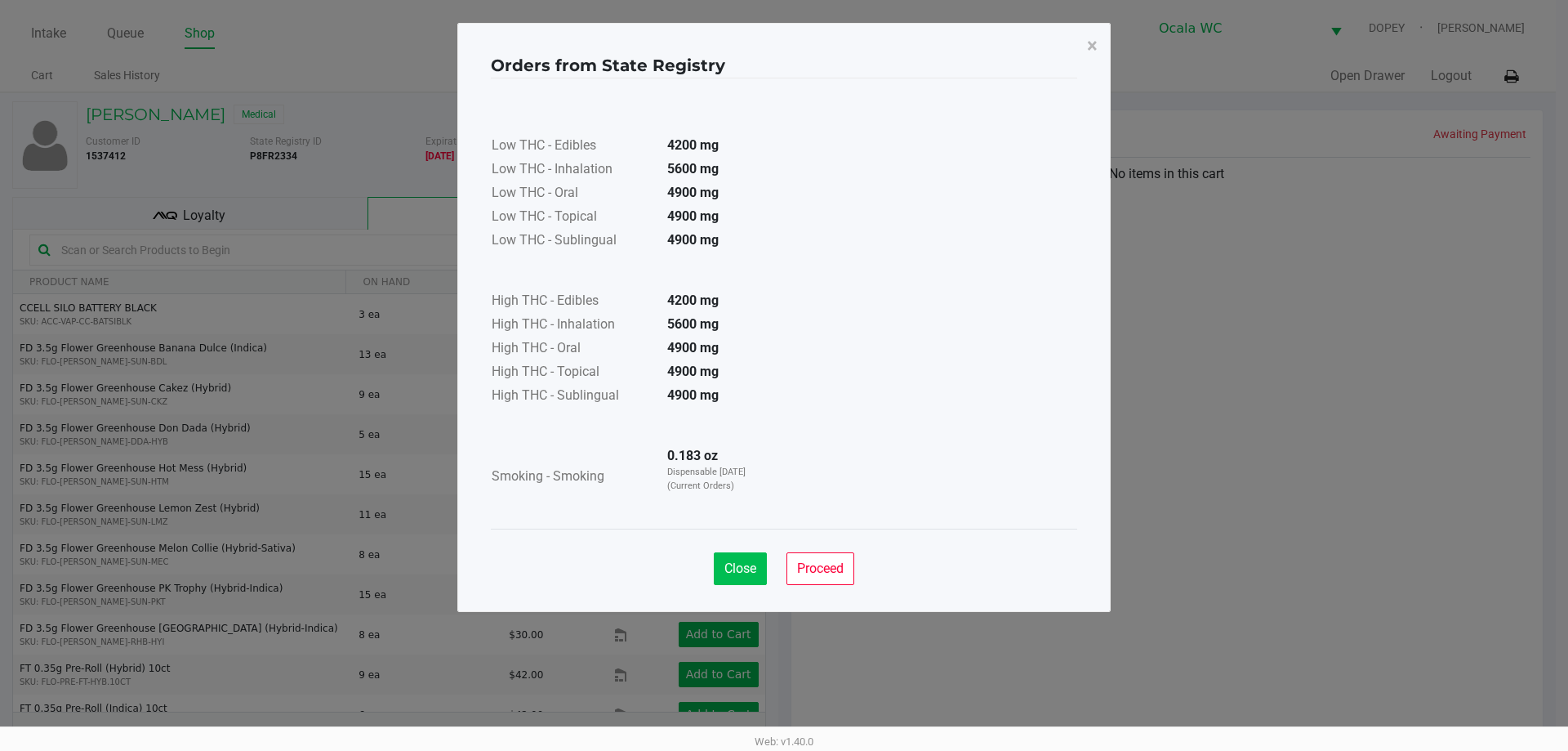
click at [729, 569] on span "Close" at bounding box center [741, 568] width 32 height 16
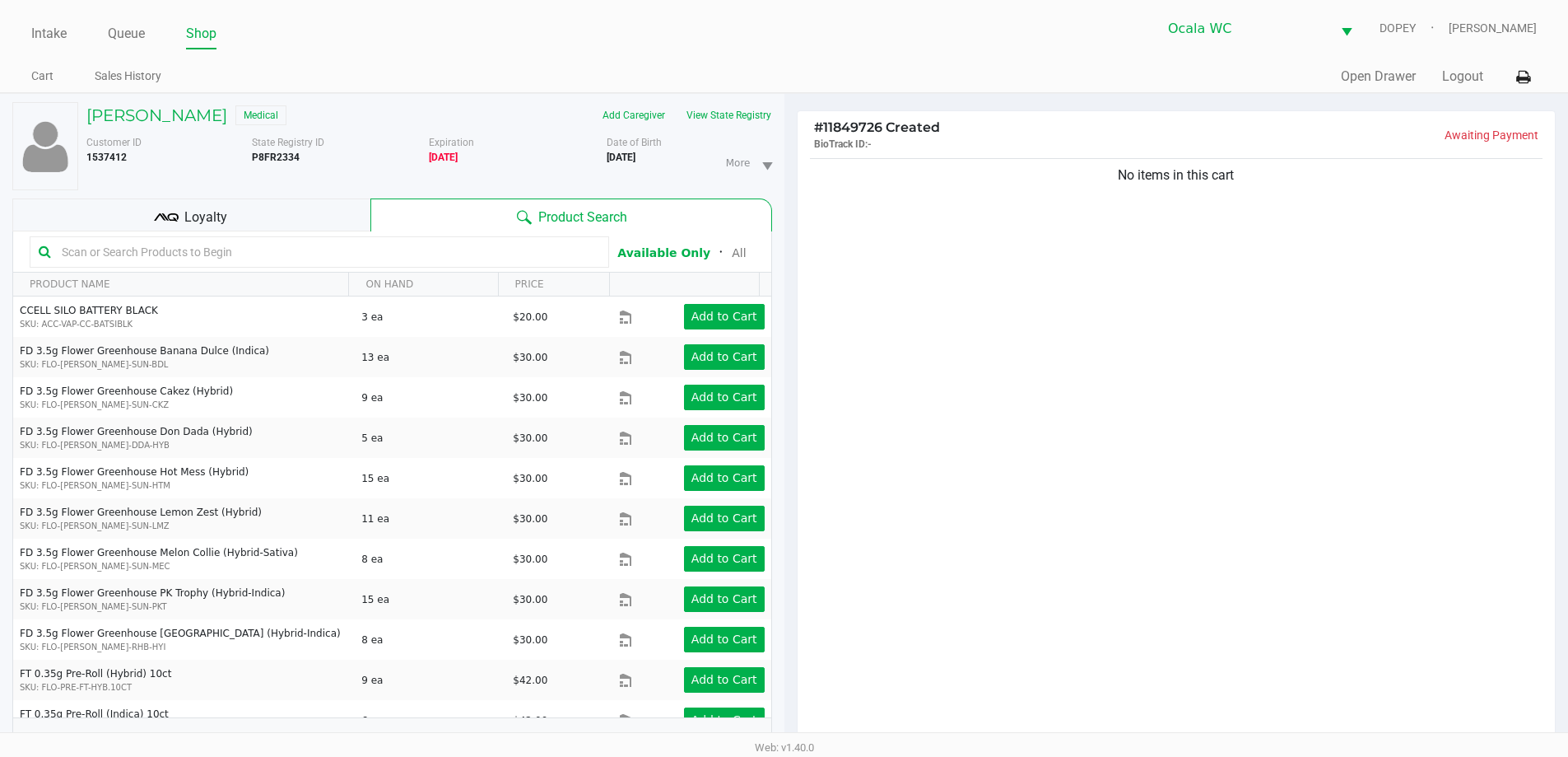
click at [612, 74] on ul "Cart Sales History" at bounding box center [407, 78] width 752 height 28
click at [1289, 517] on div "No items in this cart" at bounding box center [1176, 453] width 758 height 598
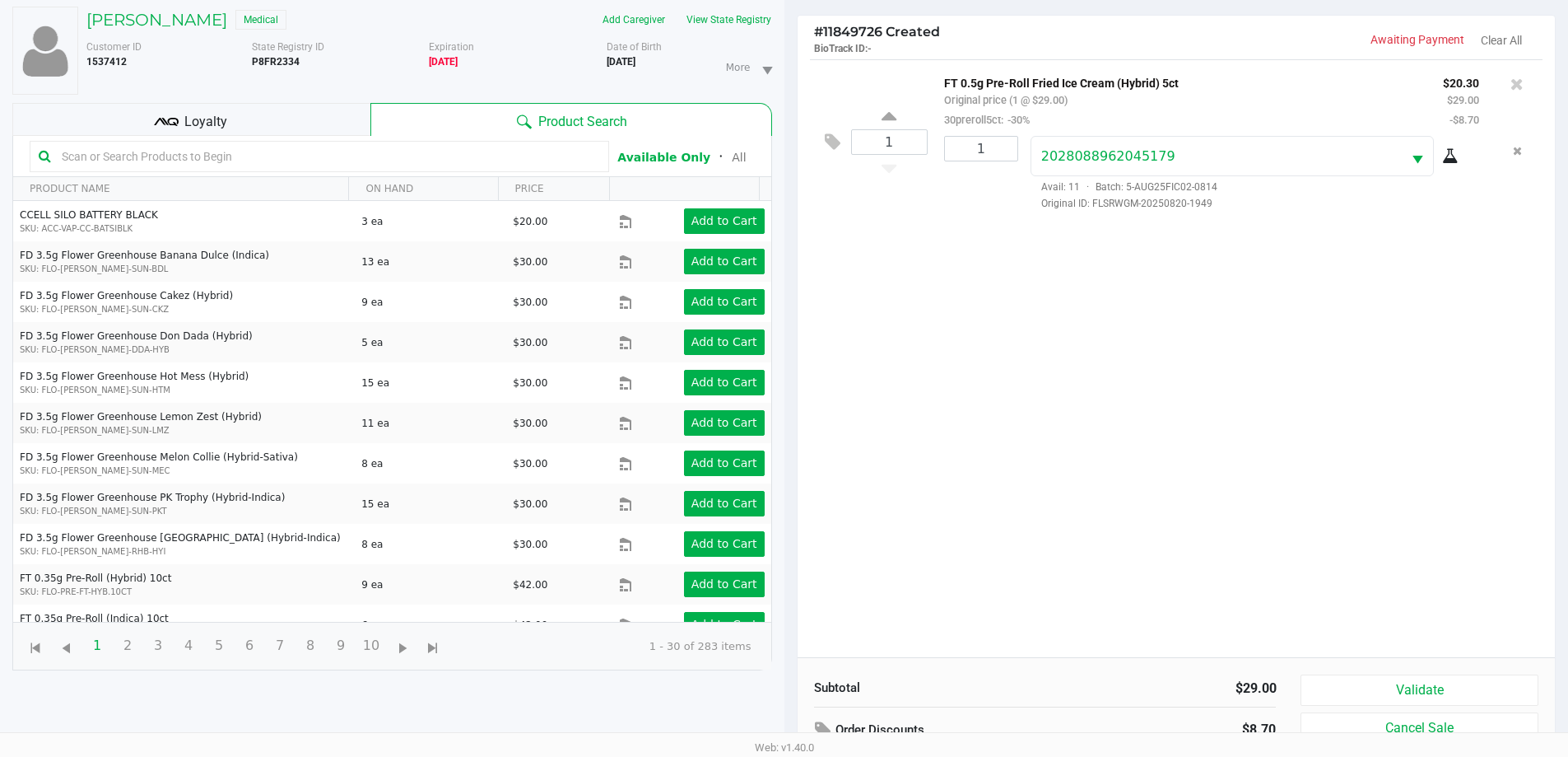
scroll to position [178, 0]
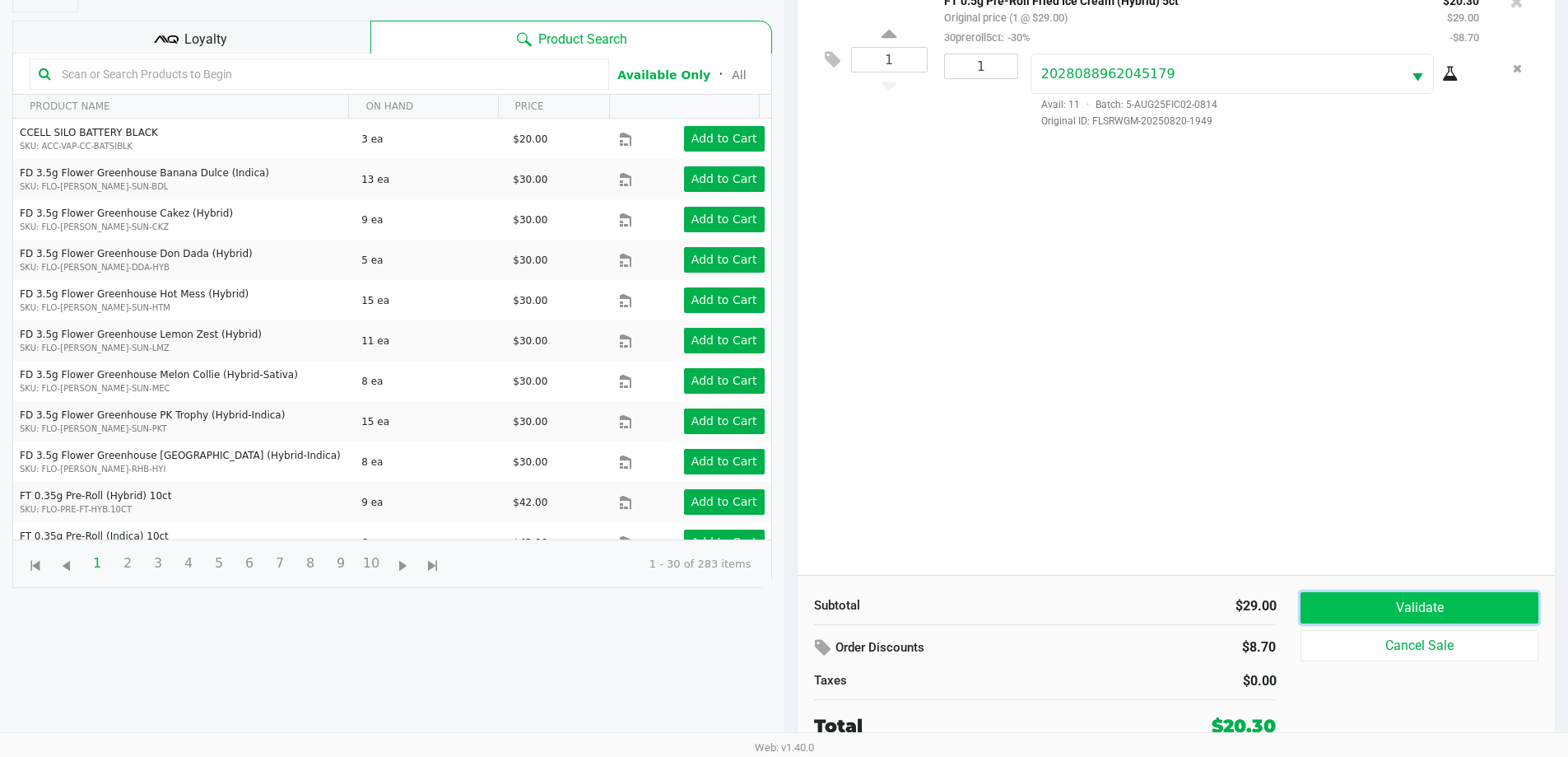
click at [1360, 599] on button "Validate" at bounding box center [1419, 607] width 237 height 31
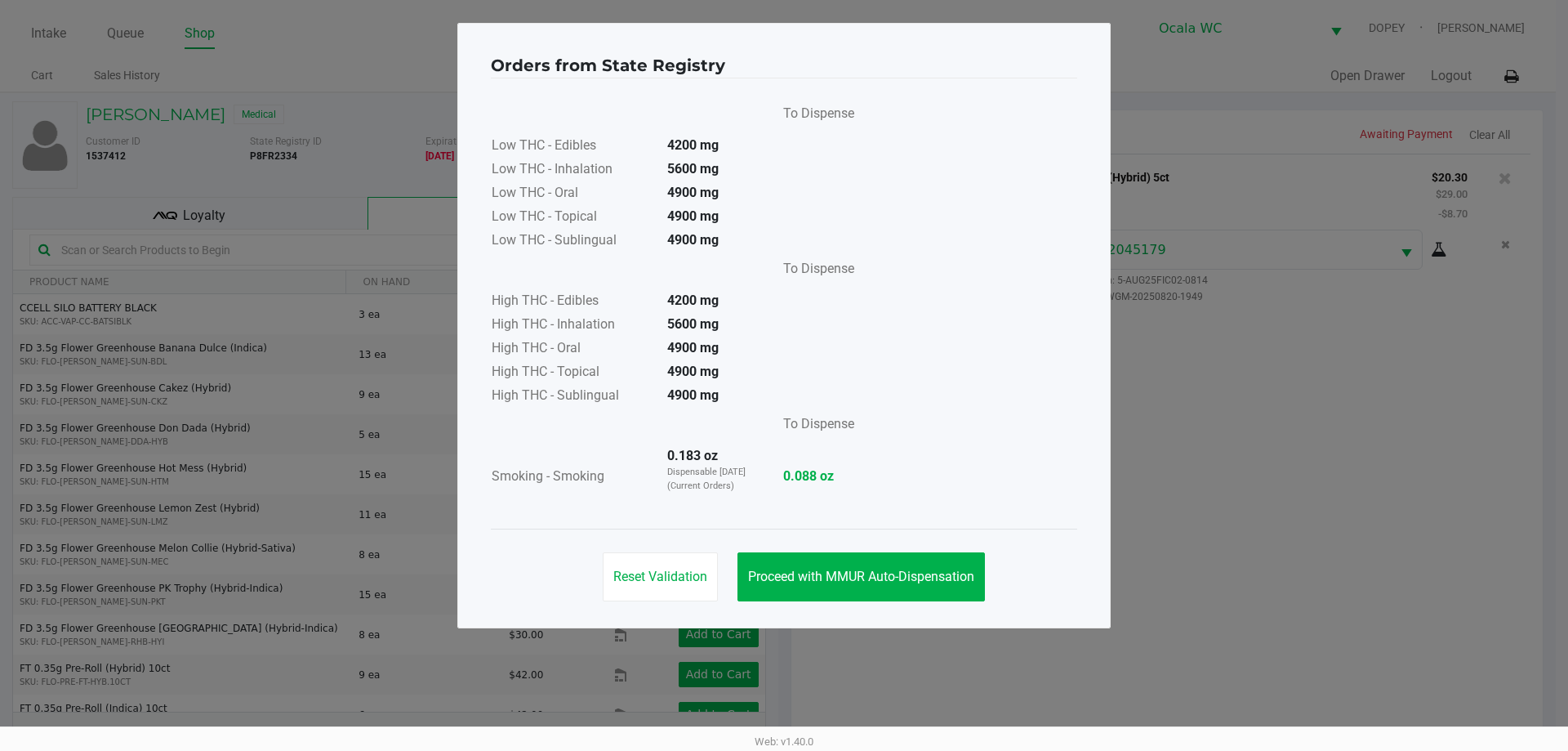
click at [918, 563] on button "Proceed with MMUR Auto-Dispensation" at bounding box center [861, 576] width 248 height 49
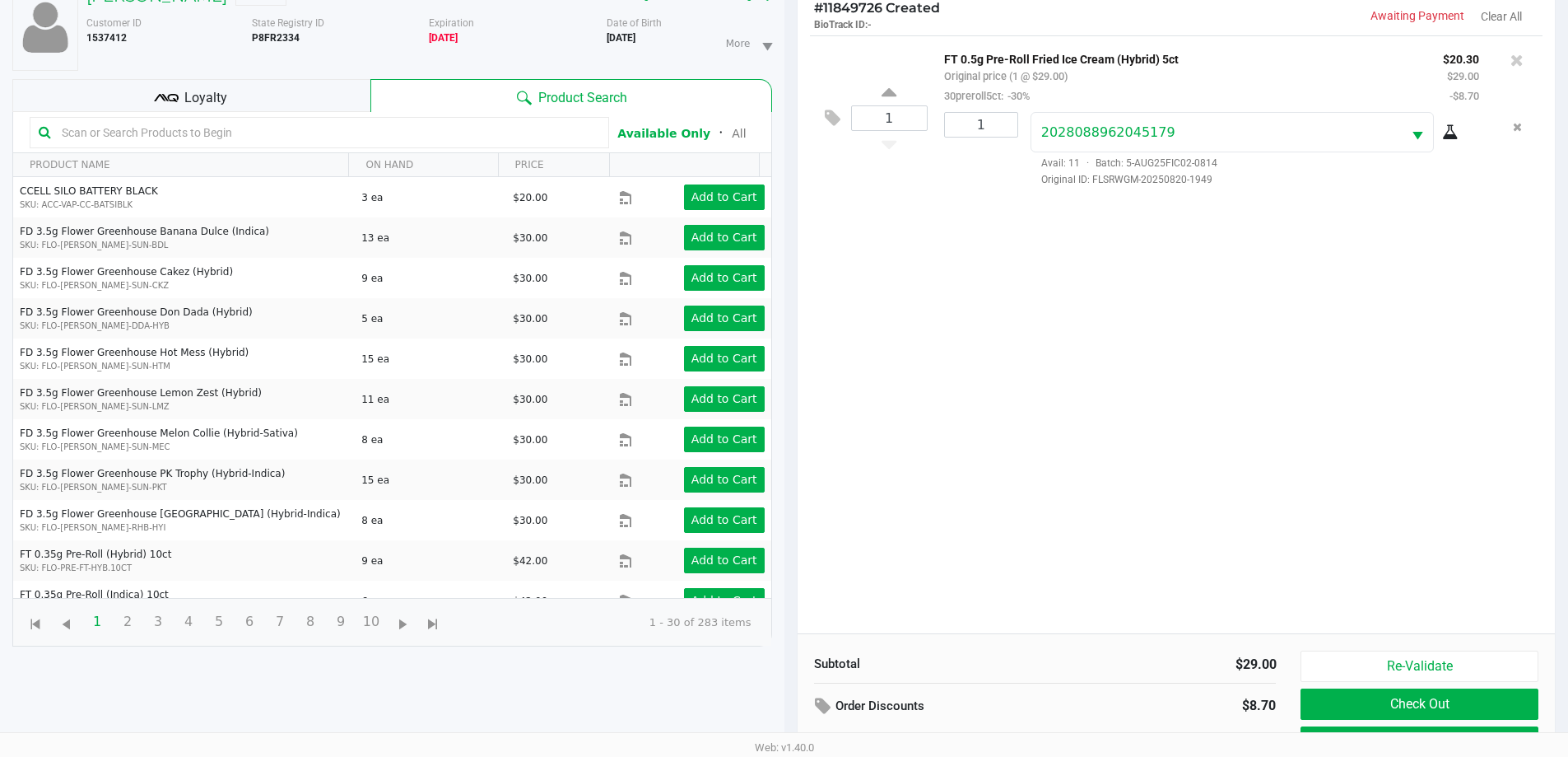
scroll to position [178, 0]
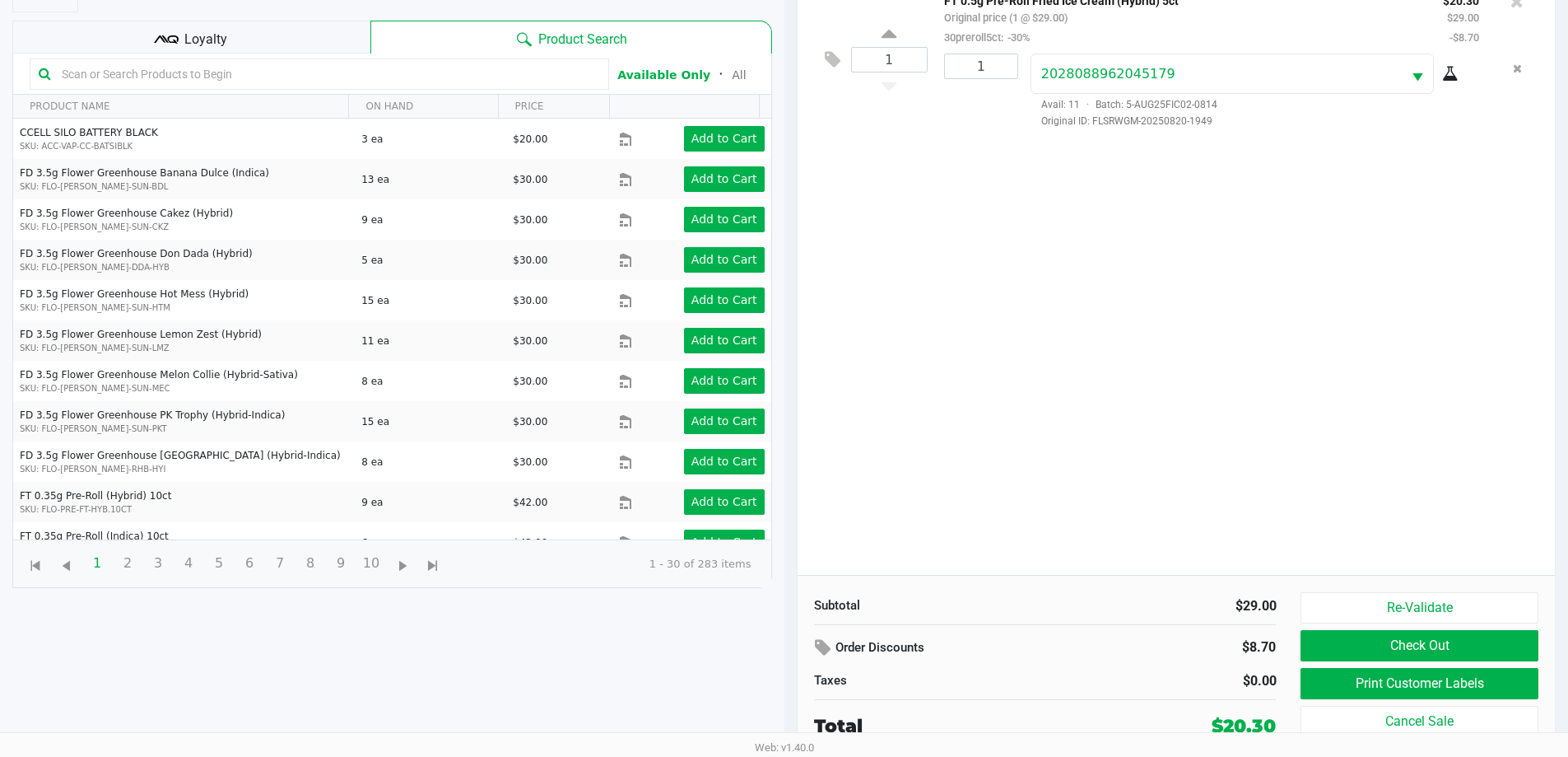
click at [1346, 695] on button "Print Customer Labels" at bounding box center [1419, 683] width 237 height 31
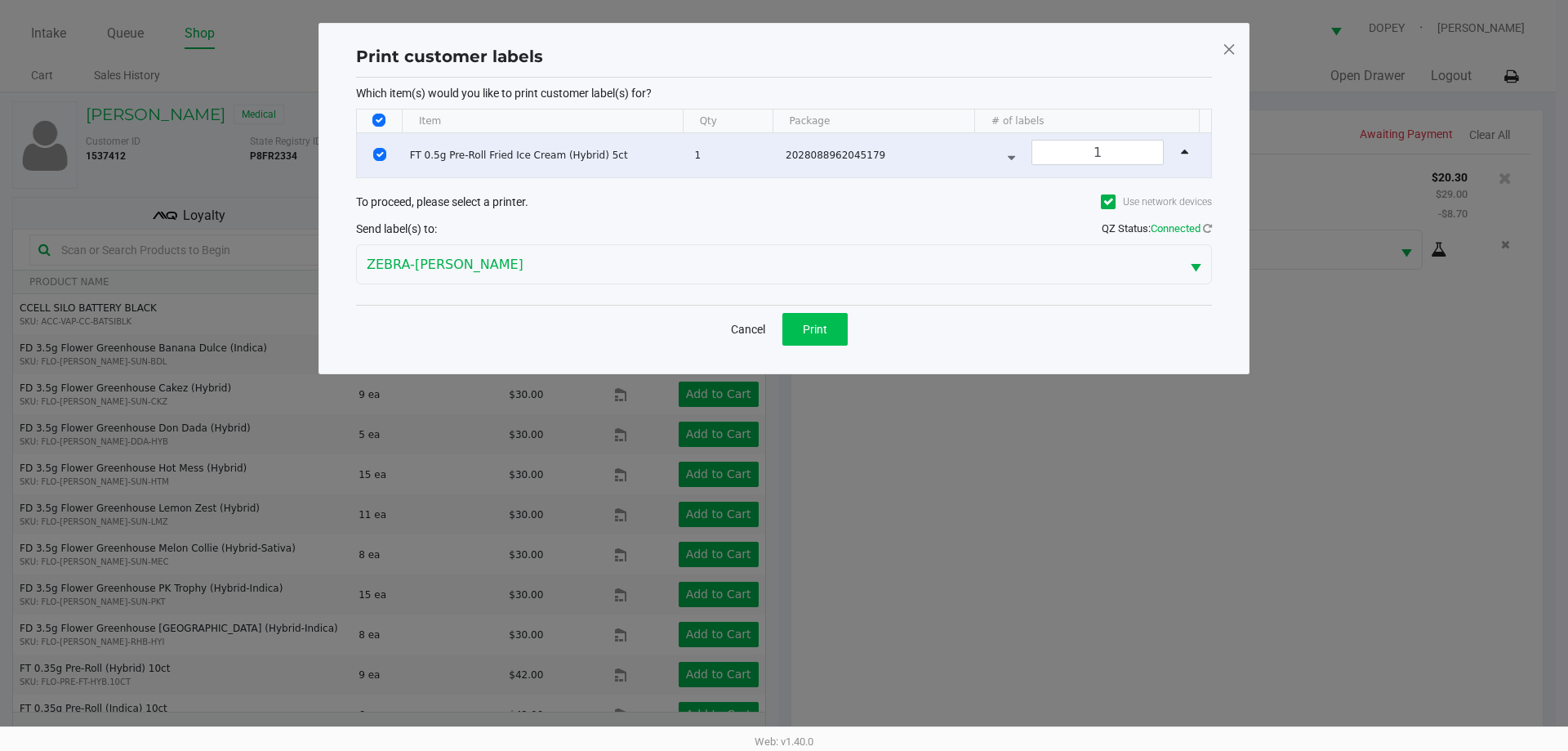
click at [820, 335] on span "Print" at bounding box center [815, 329] width 24 height 13
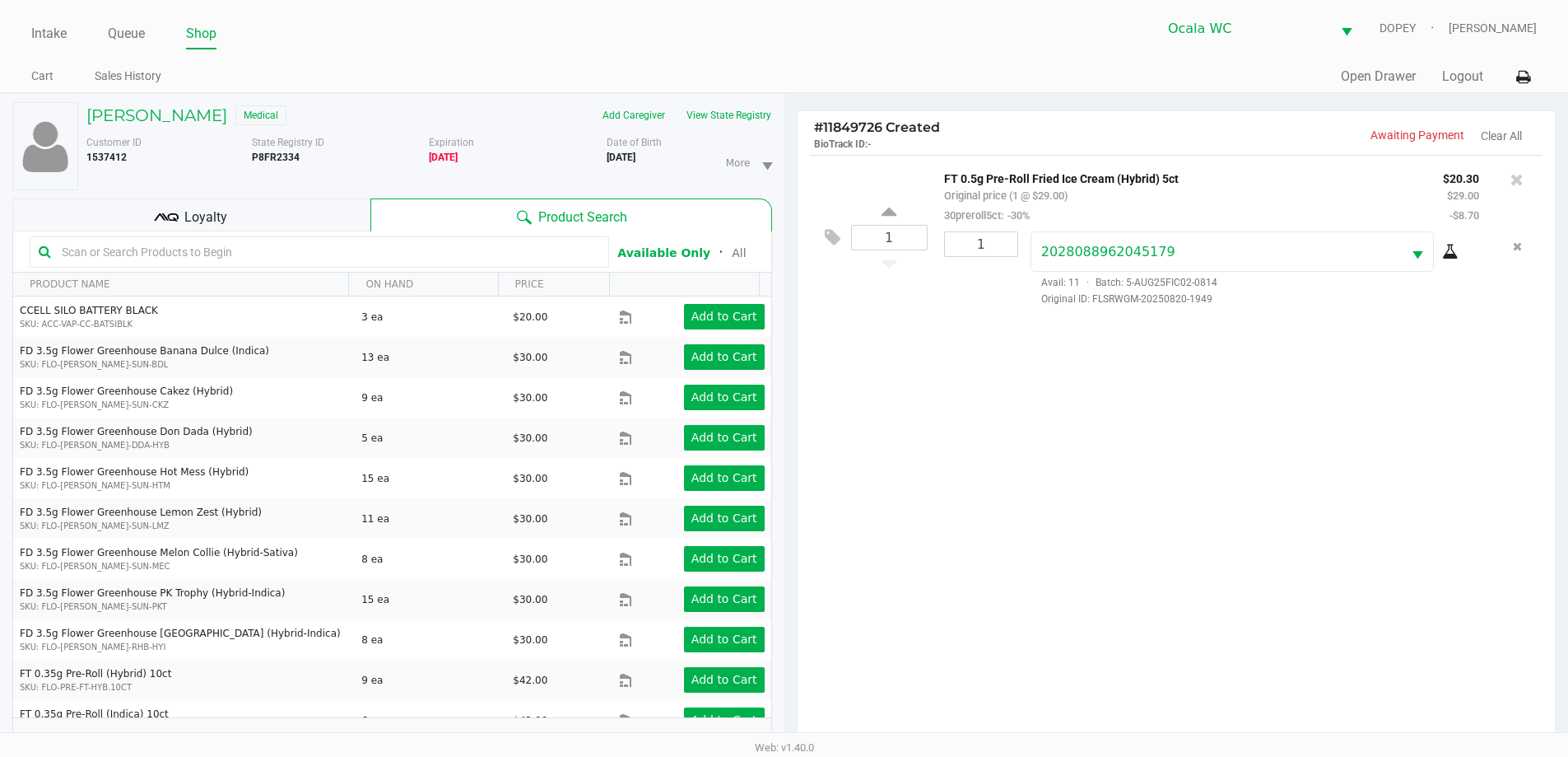
scroll to position [178, 0]
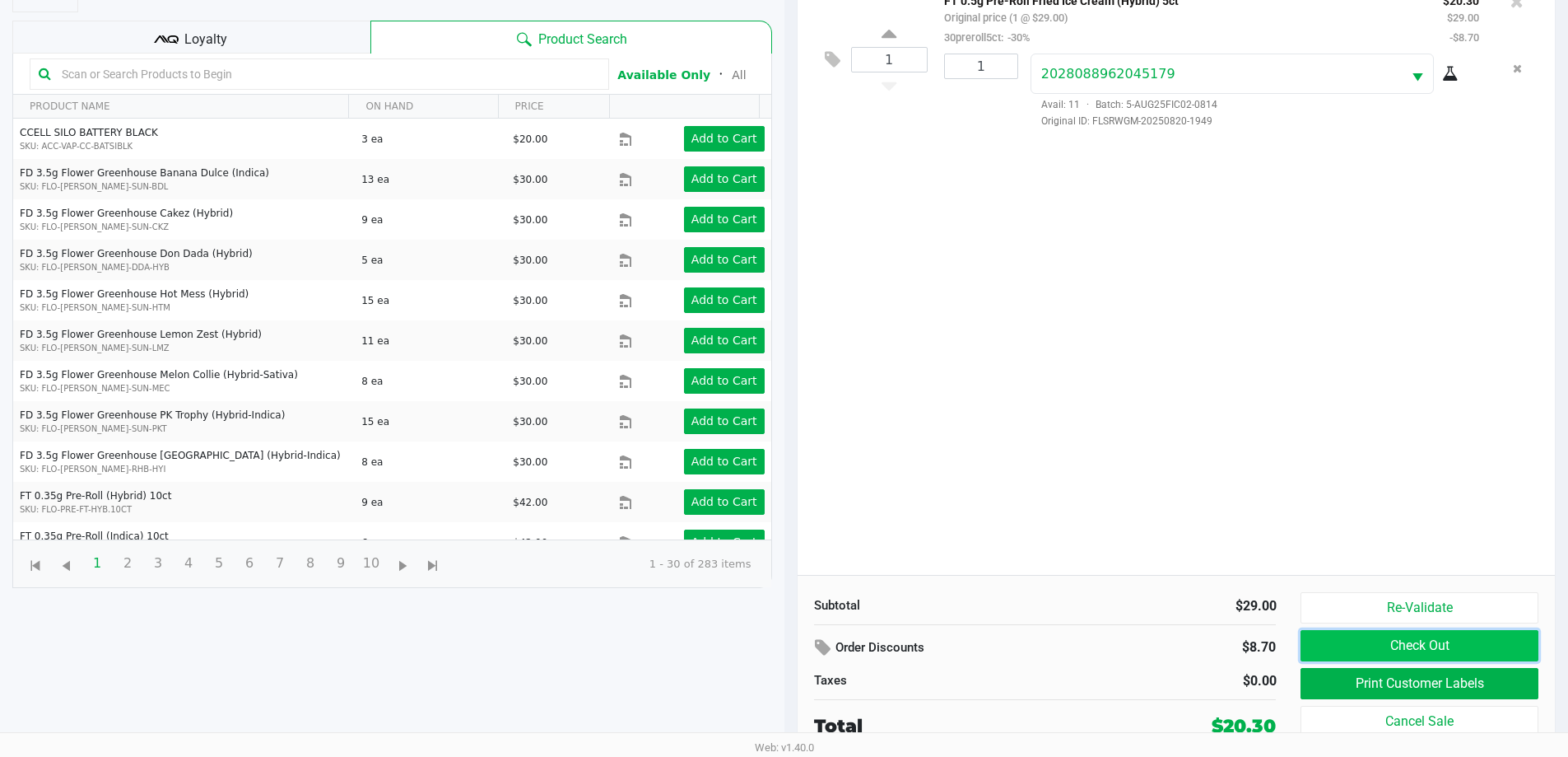
click at [1426, 648] on button "Check Out" at bounding box center [1419, 645] width 237 height 31
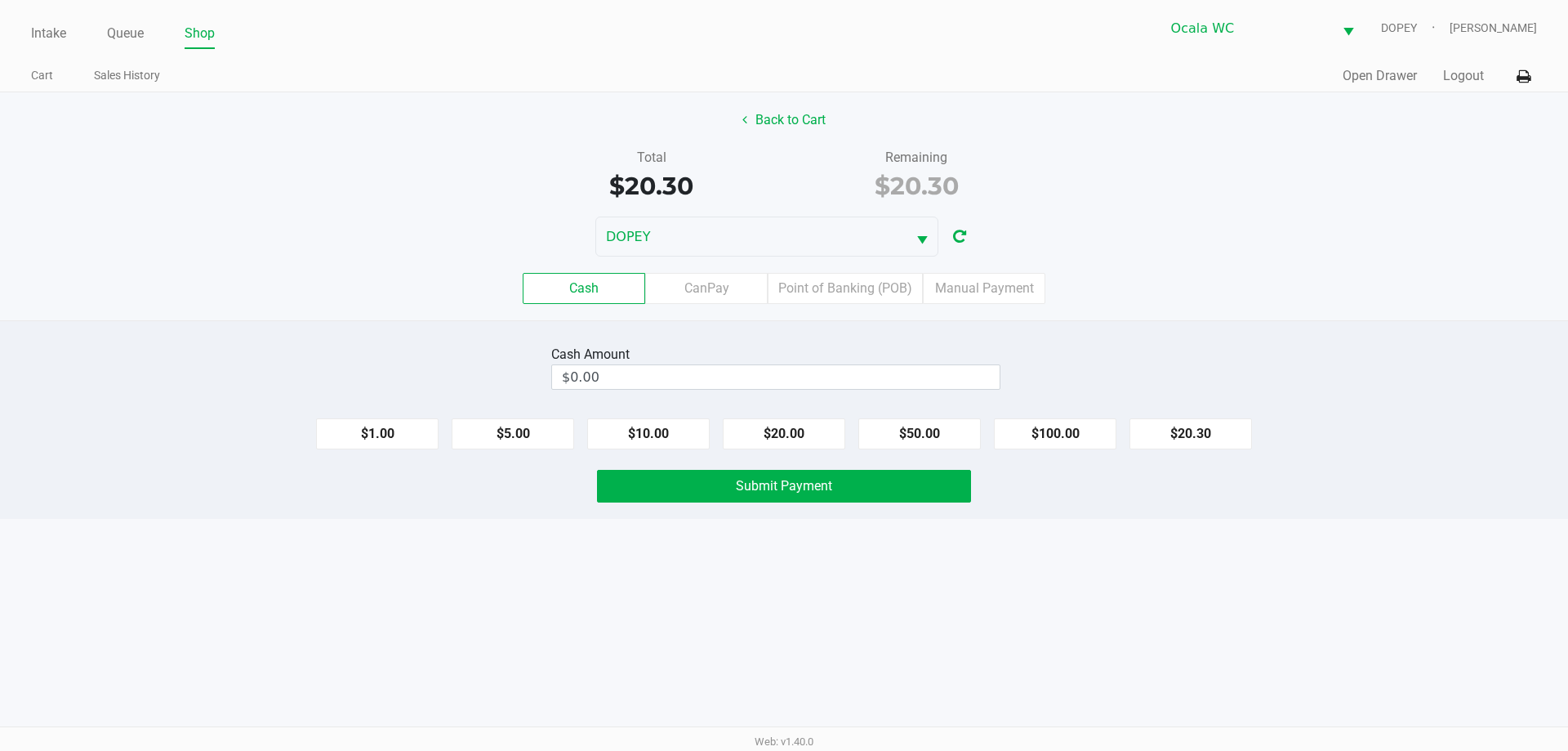
click at [1354, 281] on div "Cash CanPay Point of Banking (POB) Manual Payment" at bounding box center [784, 288] width 1568 height 31
click at [899, 383] on input "$0.00" at bounding box center [775, 376] width 448 height 23
click at [1225, 435] on button "$20.30" at bounding box center [1190, 433] width 122 height 31
type input "$20.30"
click at [913, 486] on button "Submit Payment" at bounding box center [784, 485] width 374 height 33
